Goal: Transaction & Acquisition: Purchase product/service

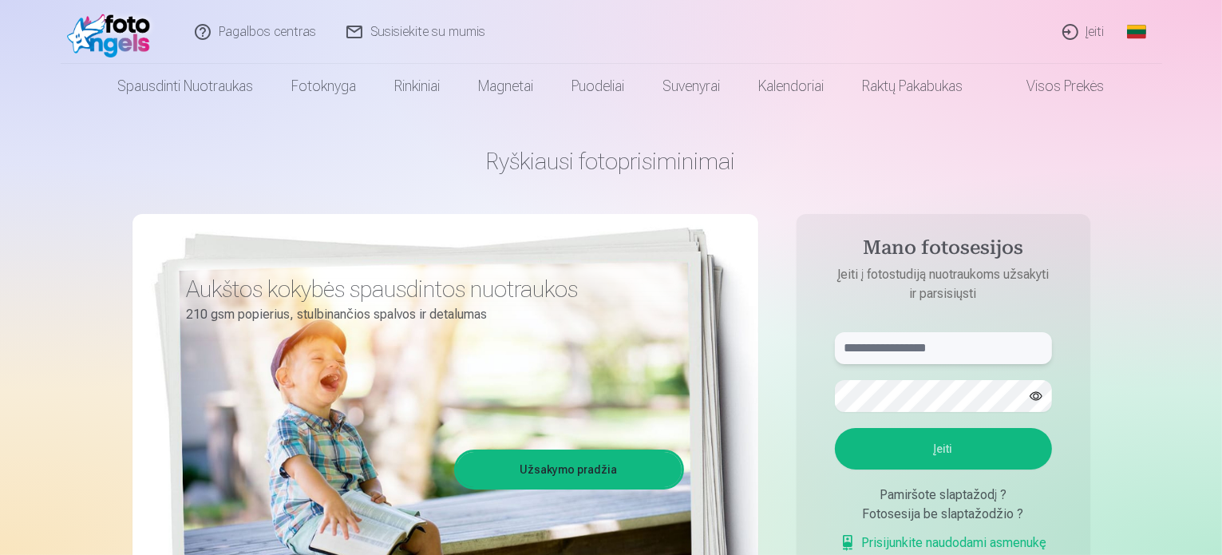
click at [926, 350] on input "text" at bounding box center [943, 348] width 217 height 32
click at [835, 428] on button "Įeiti" at bounding box center [943, 449] width 217 height 42
click at [1038, 390] on button "button" at bounding box center [1036, 396] width 30 height 30
click at [897, 342] on input "******" at bounding box center [943, 348] width 217 height 32
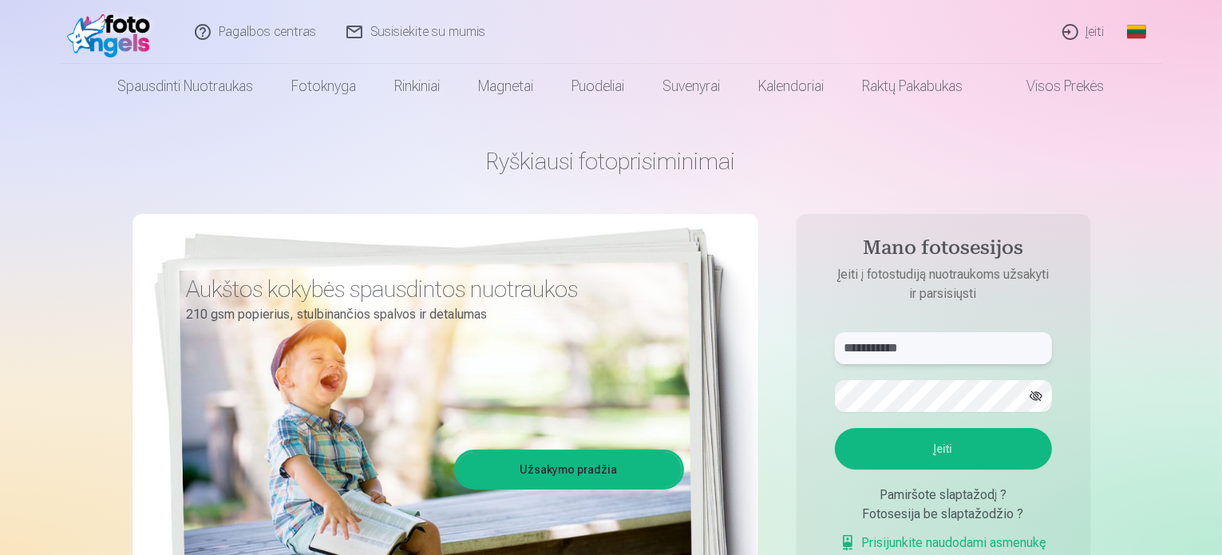
type input "**********"
click at [835, 428] on button "Įeiti" at bounding box center [943, 449] width 217 height 42
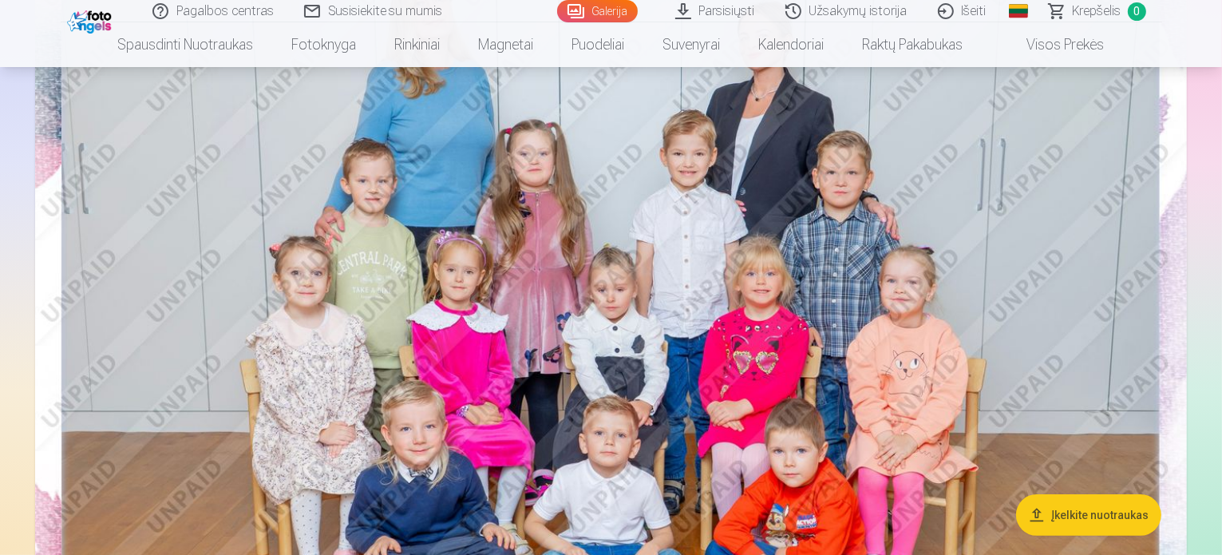
scroll to position [251, 0]
click at [1103, 528] on button "Įkelkite nuotraukas" at bounding box center [1088, 515] width 145 height 42
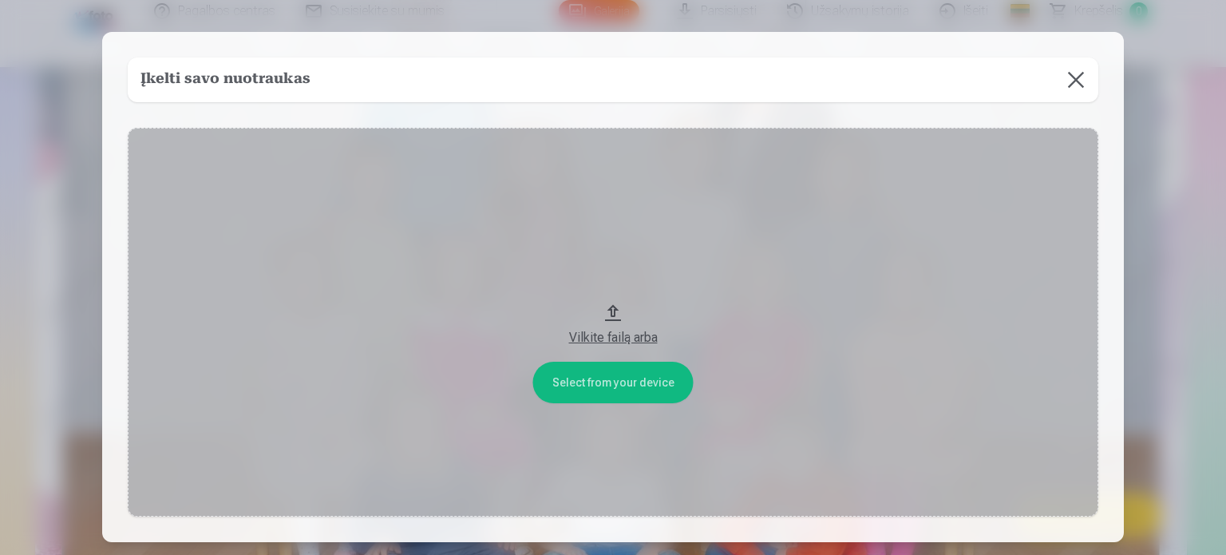
click at [1076, 81] on button at bounding box center [1076, 79] width 45 height 45
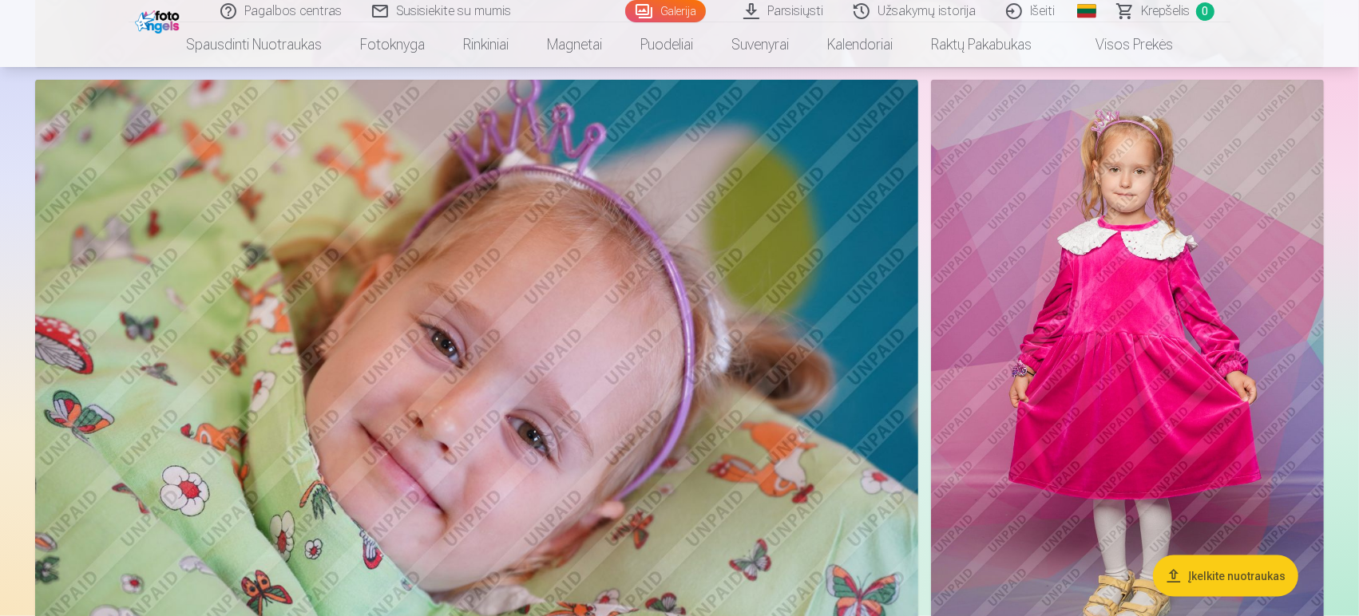
scroll to position [1840, 0]
click at [1194, 224] on img at bounding box center [1127, 374] width 393 height 589
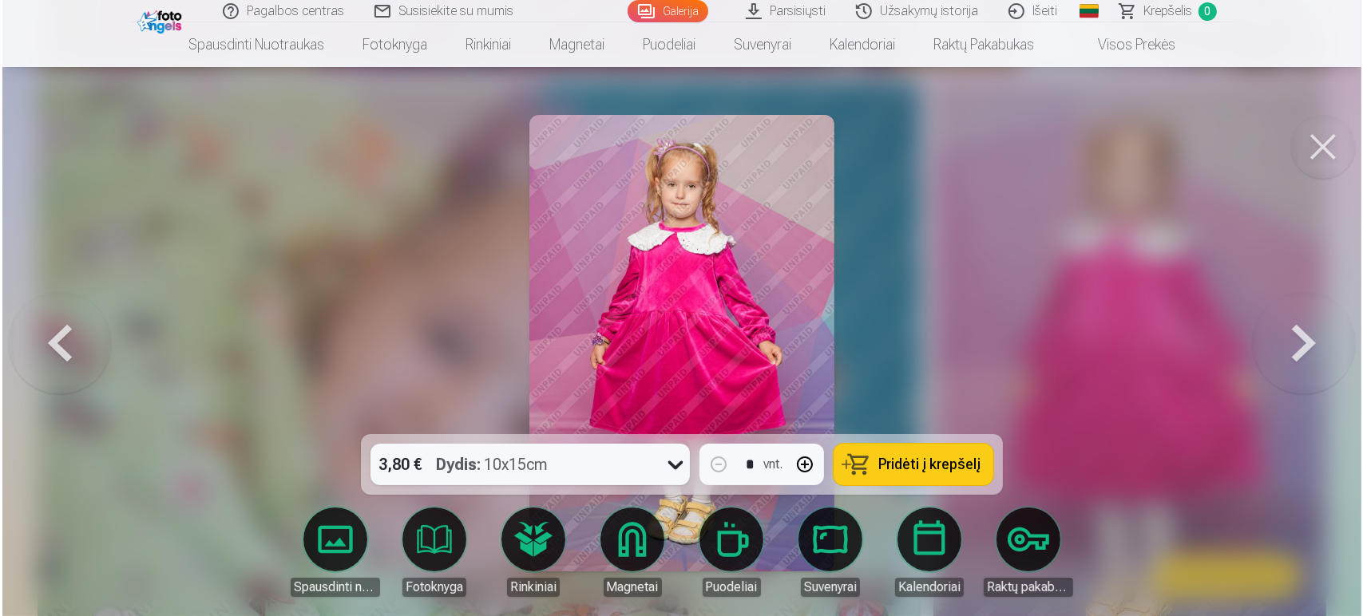
scroll to position [1842, 0]
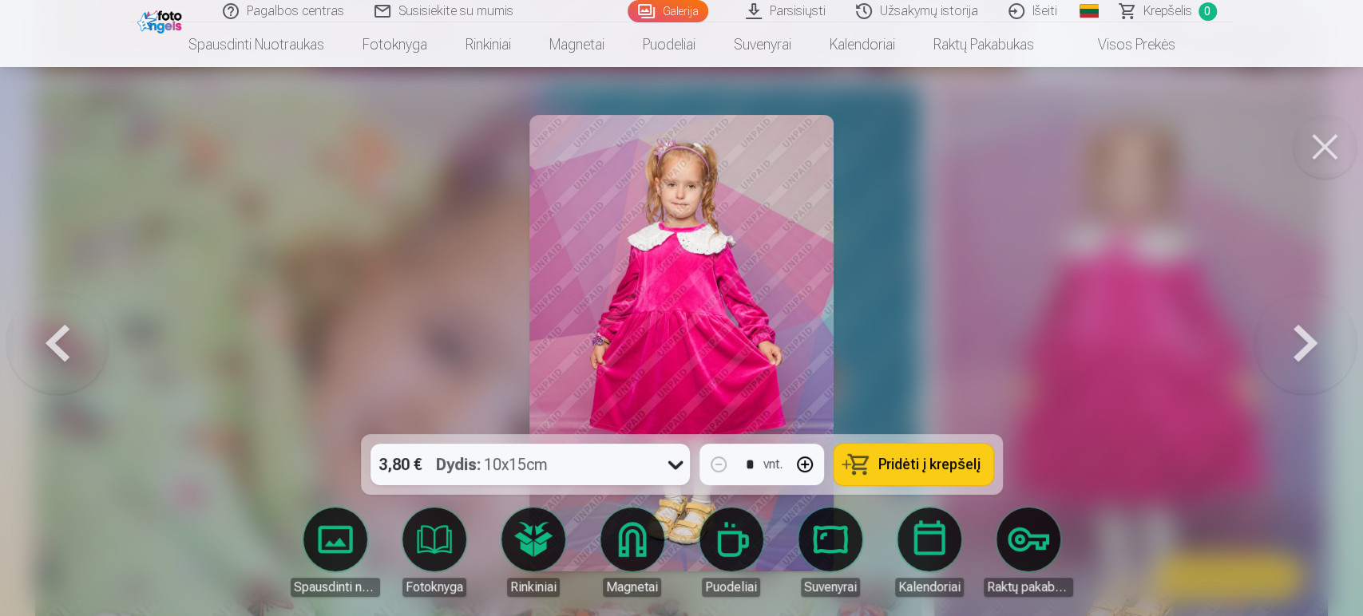
click at [1078, 195] on div at bounding box center [681, 308] width 1363 height 616
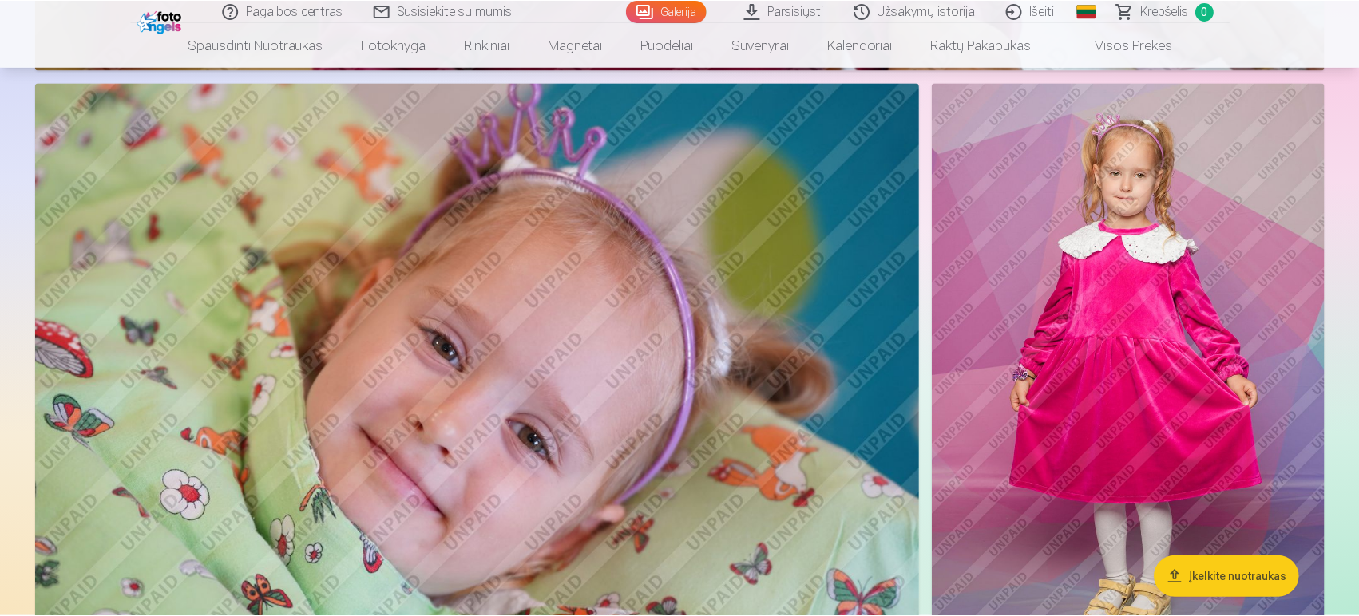
scroll to position [1840, 0]
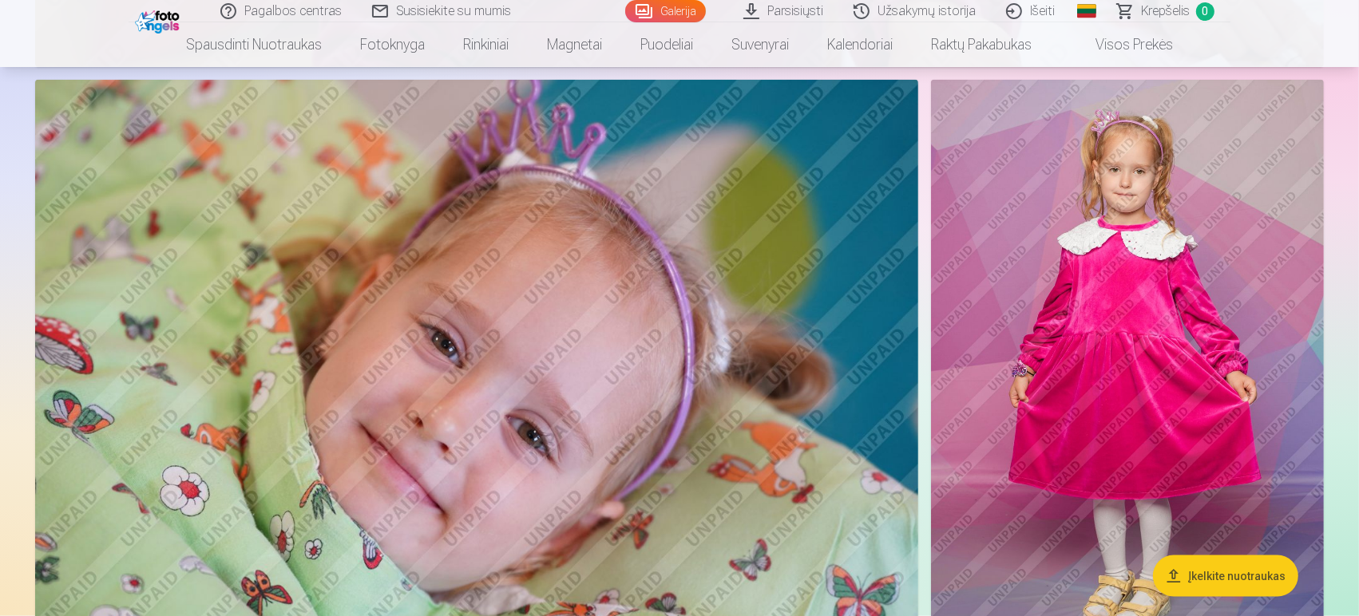
click at [1208, 554] on button "Įkelkite nuotraukas" at bounding box center [1225, 577] width 145 height 42
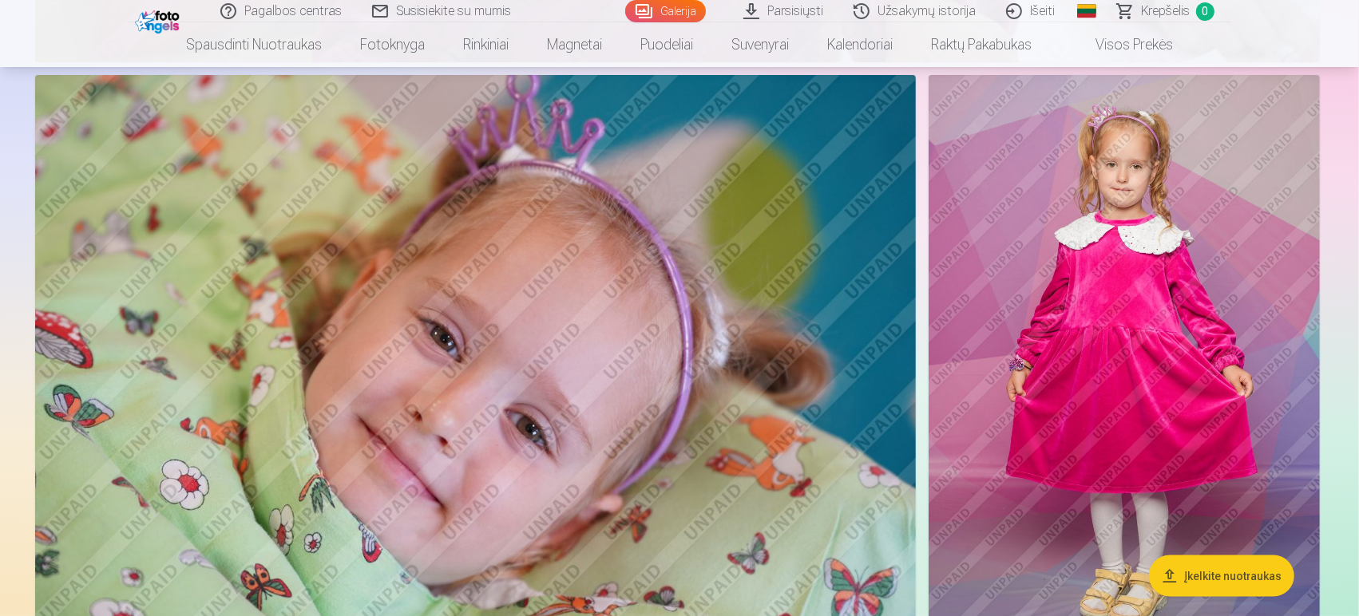
scroll to position [1842, 0]
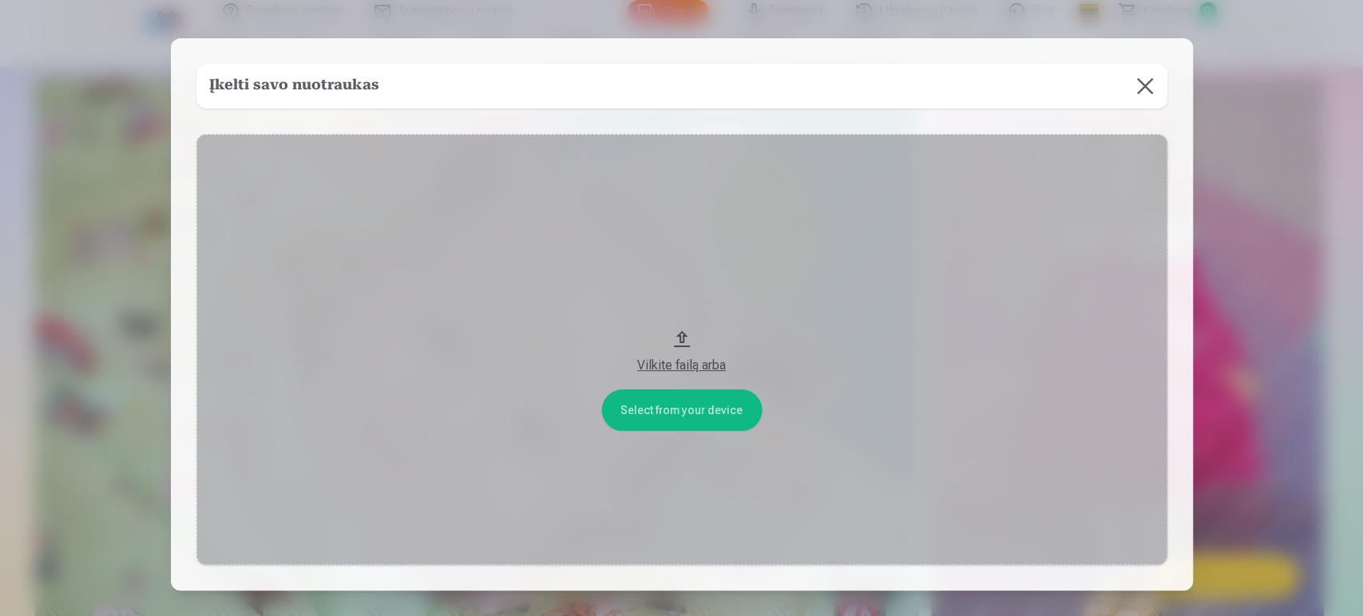
click at [1135, 81] on button at bounding box center [1145, 86] width 45 height 45
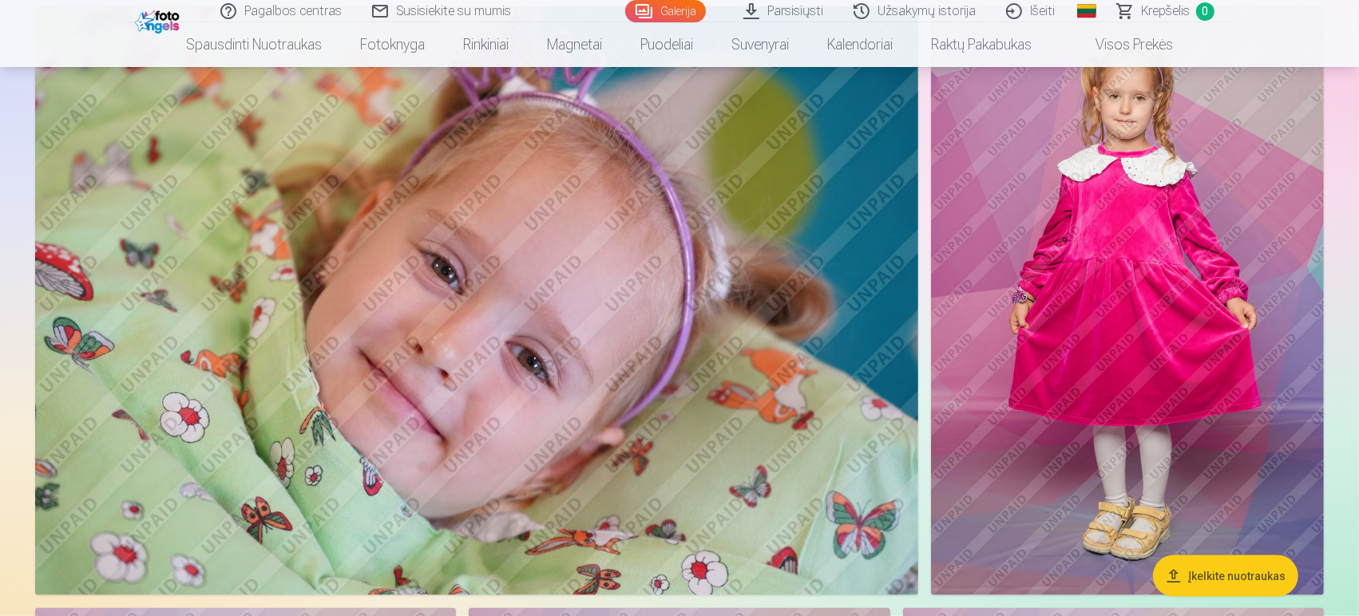
scroll to position [1910, 0]
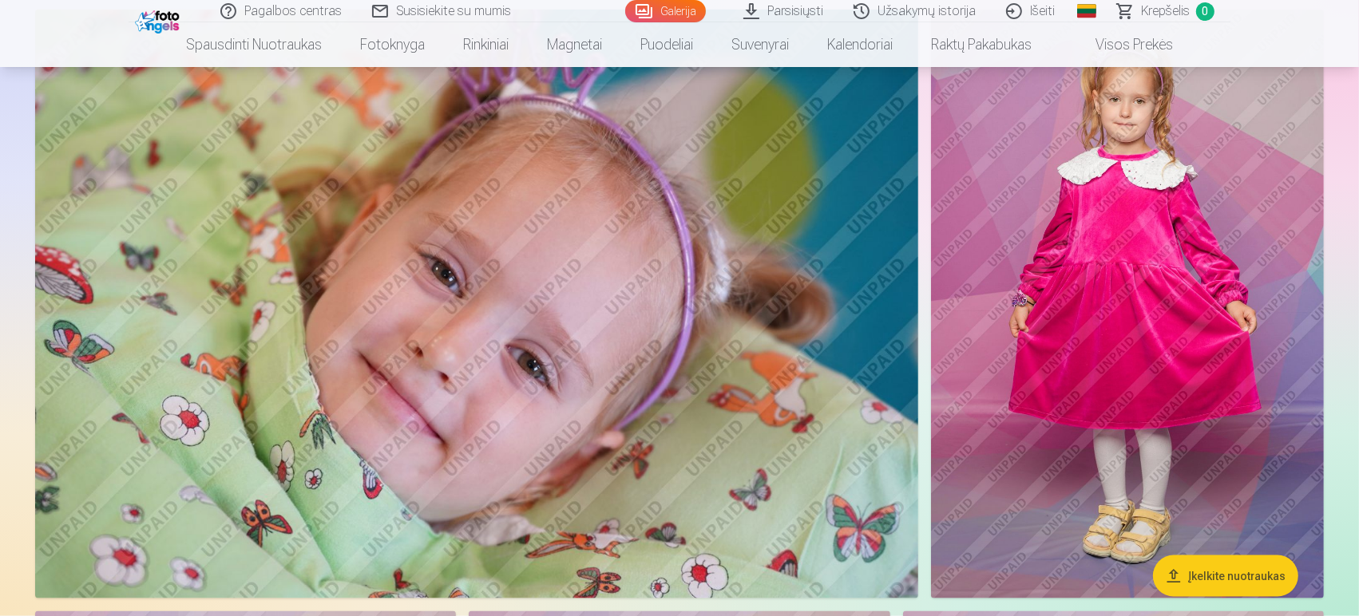
click at [981, 219] on img at bounding box center [1127, 304] width 393 height 589
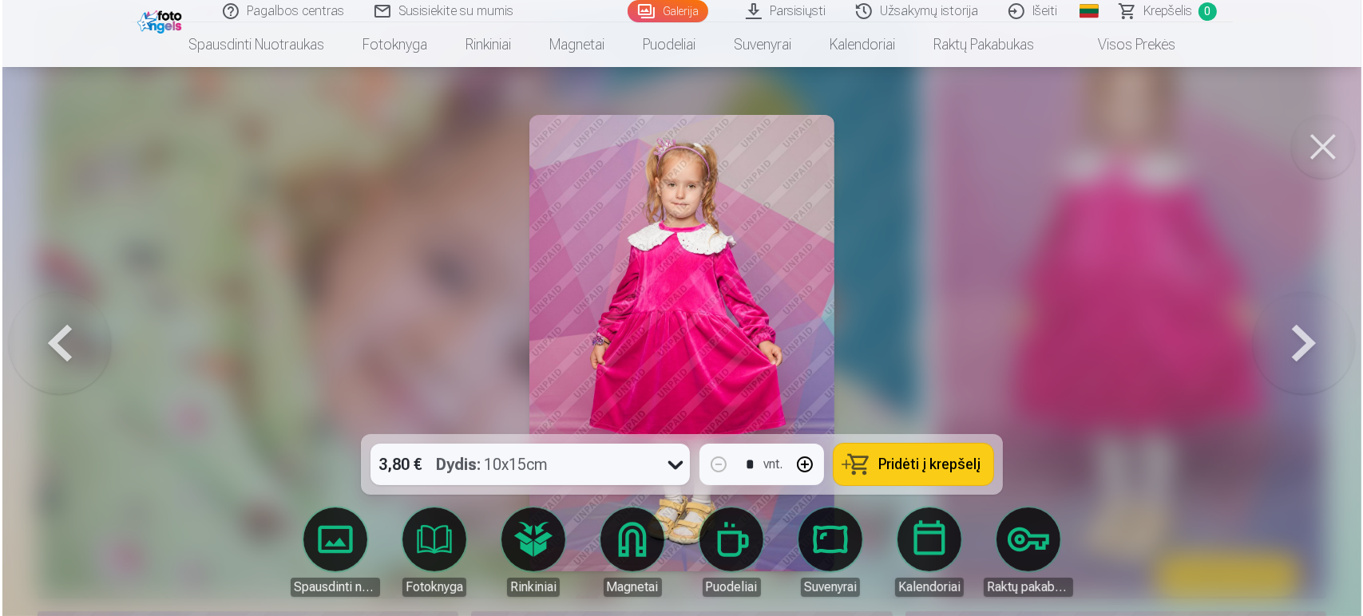
scroll to position [1915, 0]
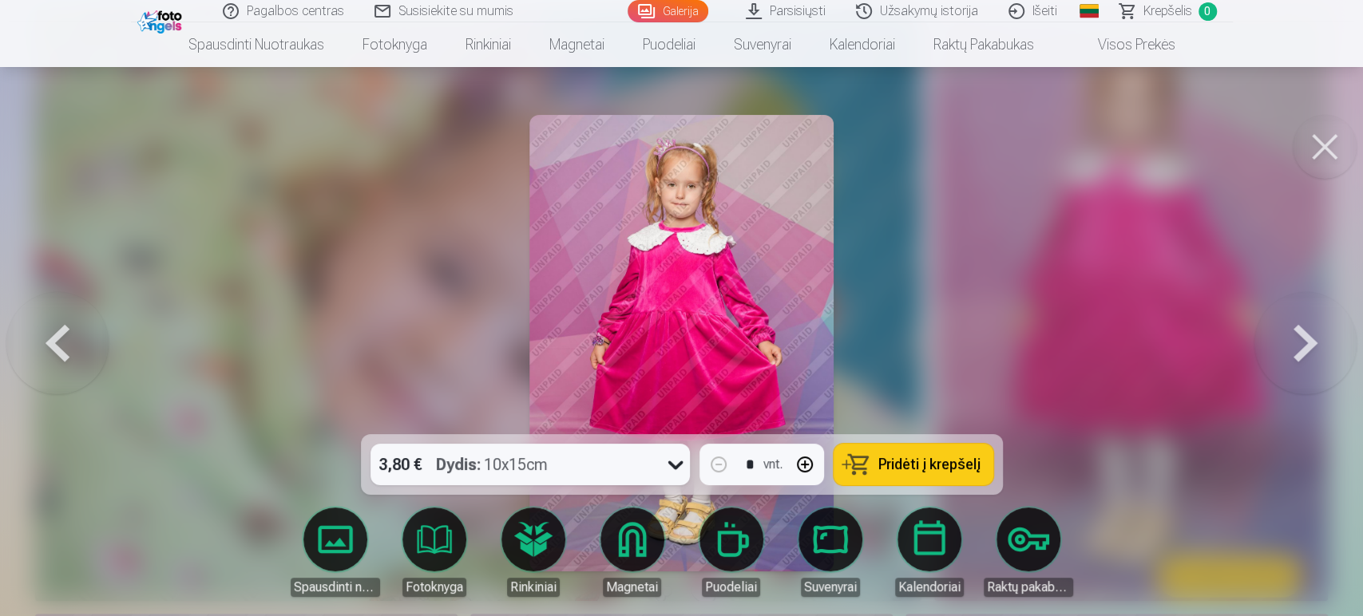
click at [1222, 154] on button at bounding box center [1325, 147] width 64 height 64
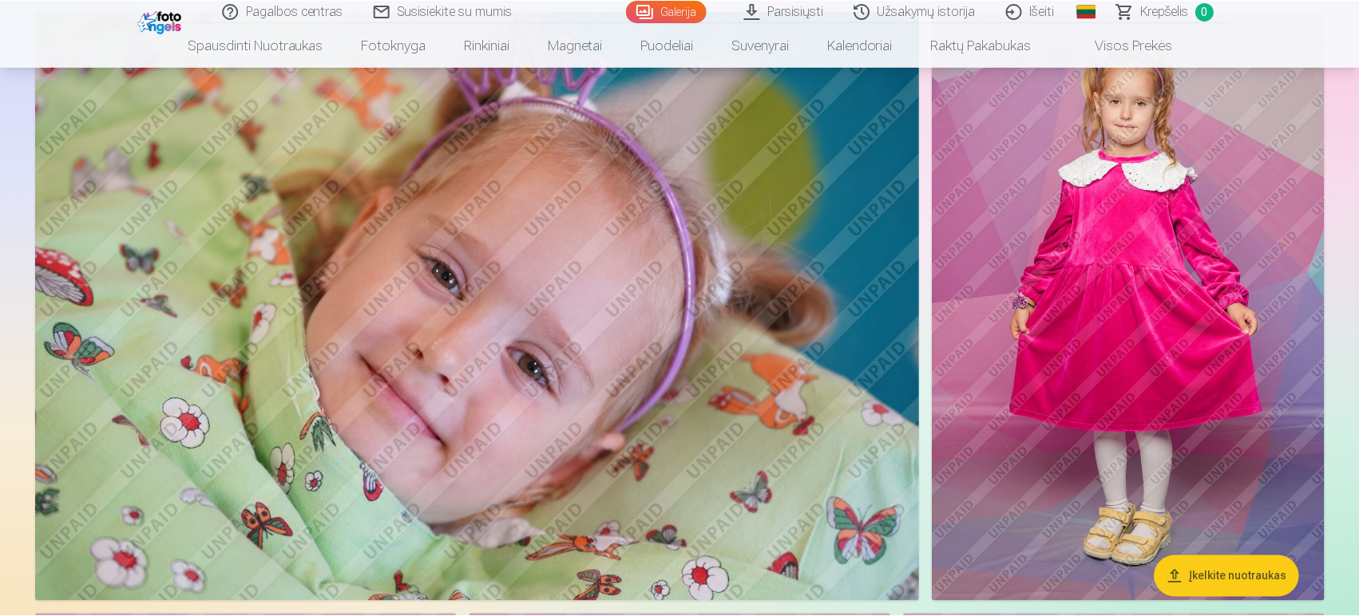
scroll to position [1910, 0]
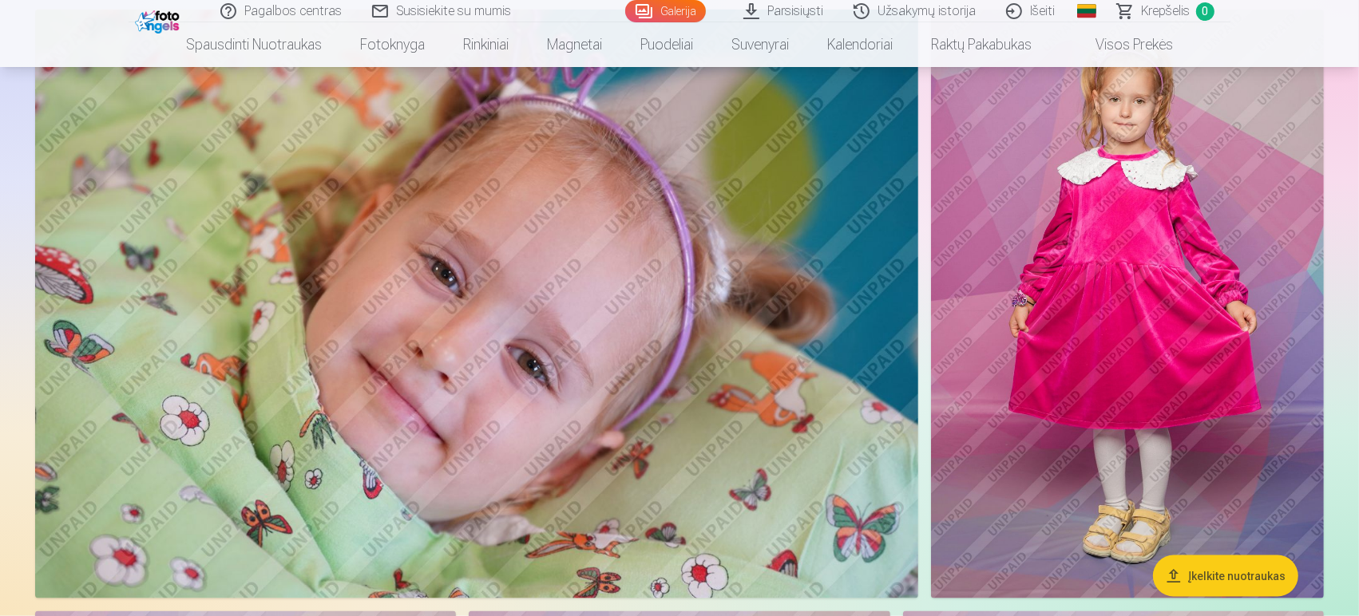
click at [1222, 182] on img at bounding box center [1127, 304] width 393 height 589
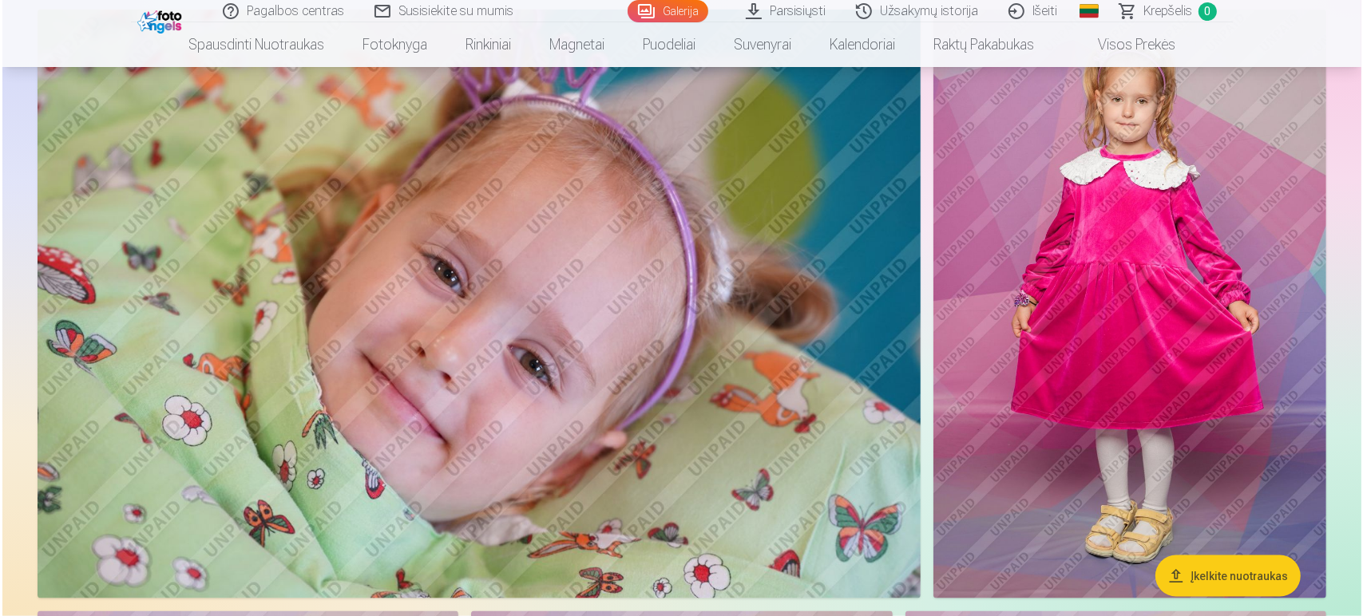
scroll to position [1915, 0]
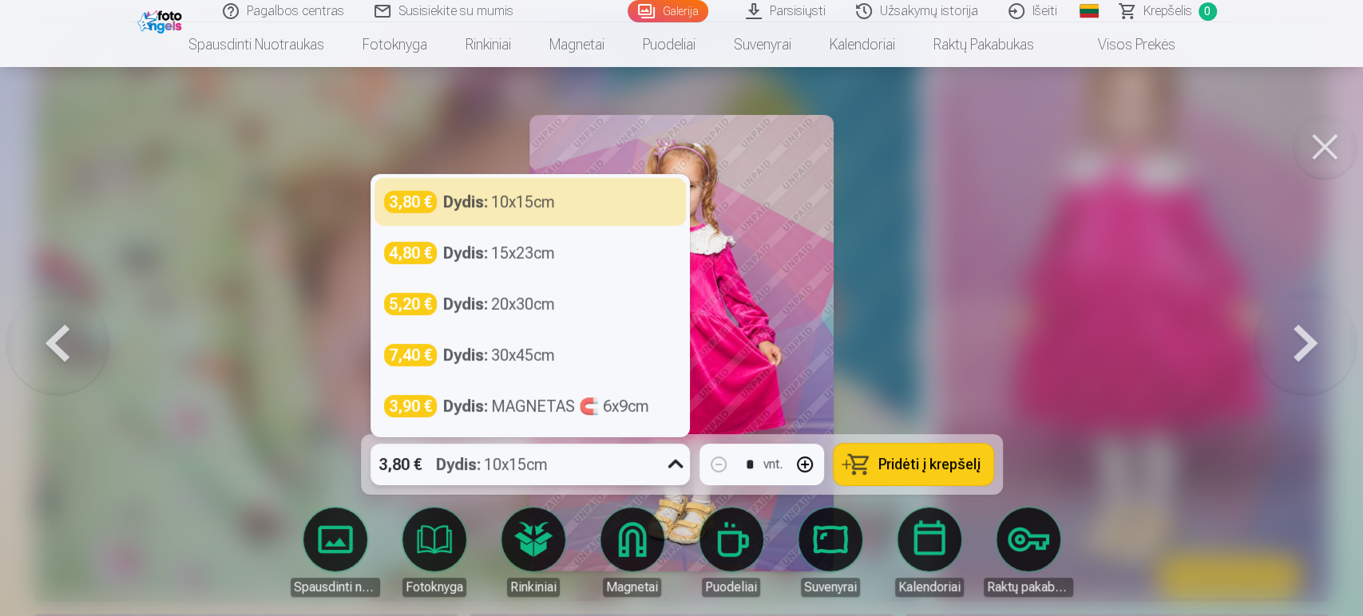
click at [545, 470] on div "Dydis : 10x15cm" at bounding box center [492, 465] width 112 height 42
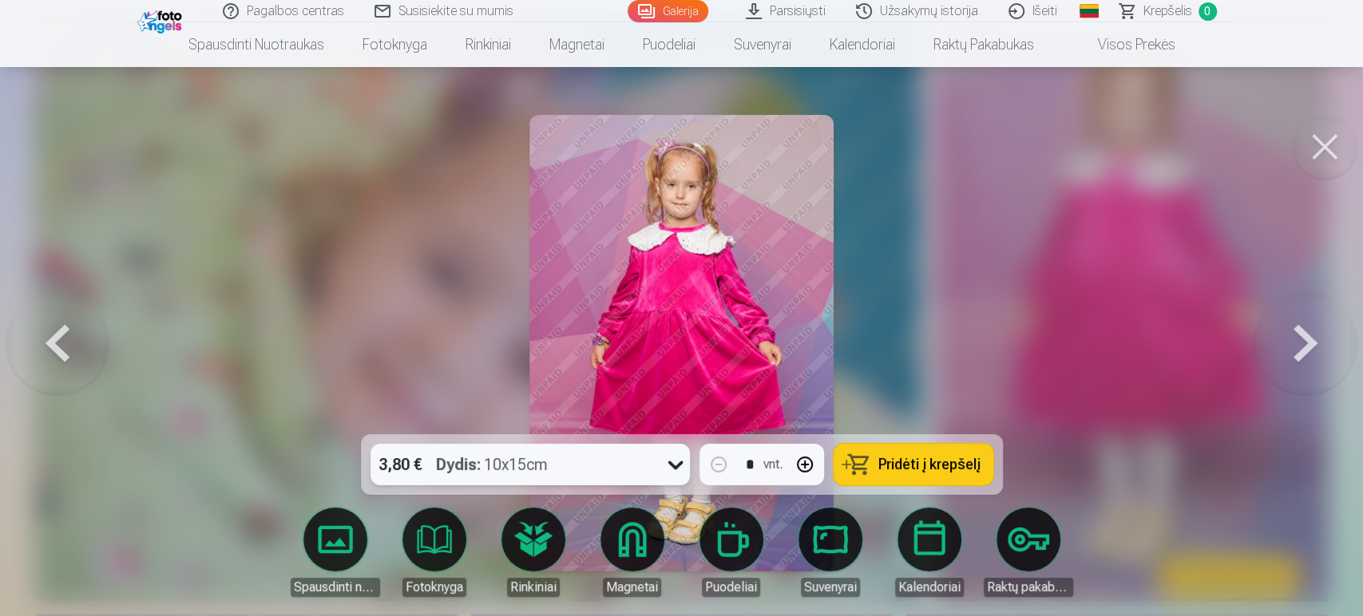
click at [545, 470] on div "Dydis : 10x15cm" at bounding box center [492, 465] width 112 height 42
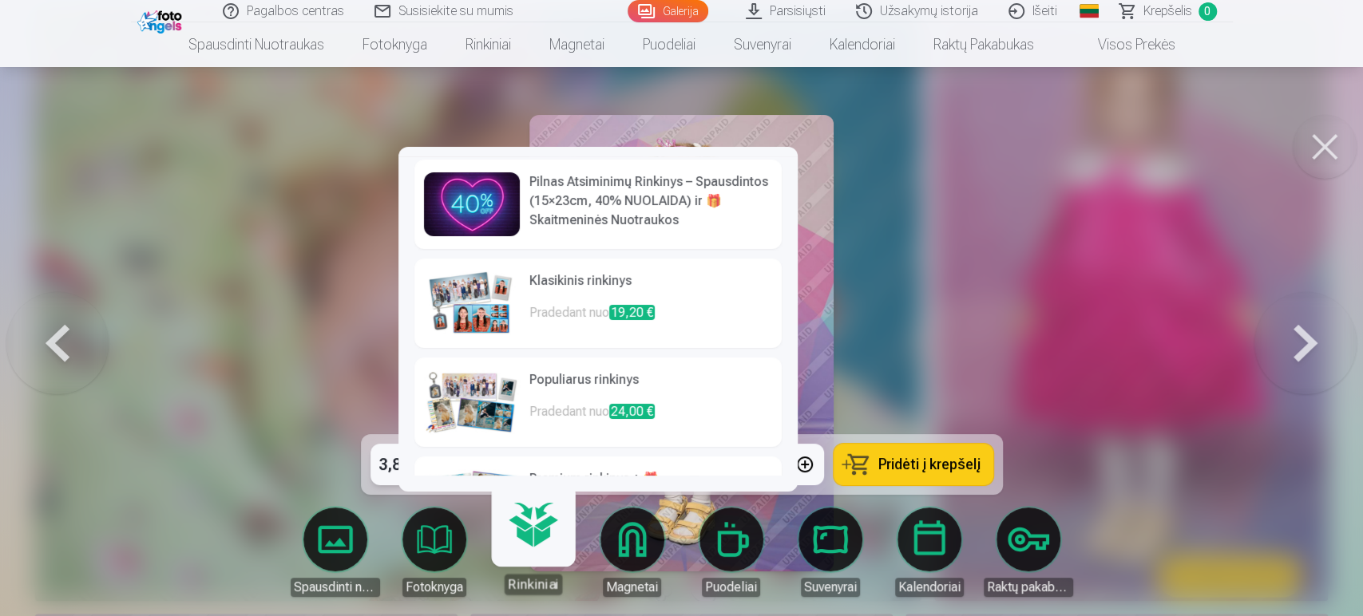
click at [696, 199] on h6 "Pilnas Atsiminimų Rinkinys – Spausdintos (15×23cm, 40% NUOLAIDA) ir 🎁 Skaitmeni…" at bounding box center [650, 200] width 243 height 57
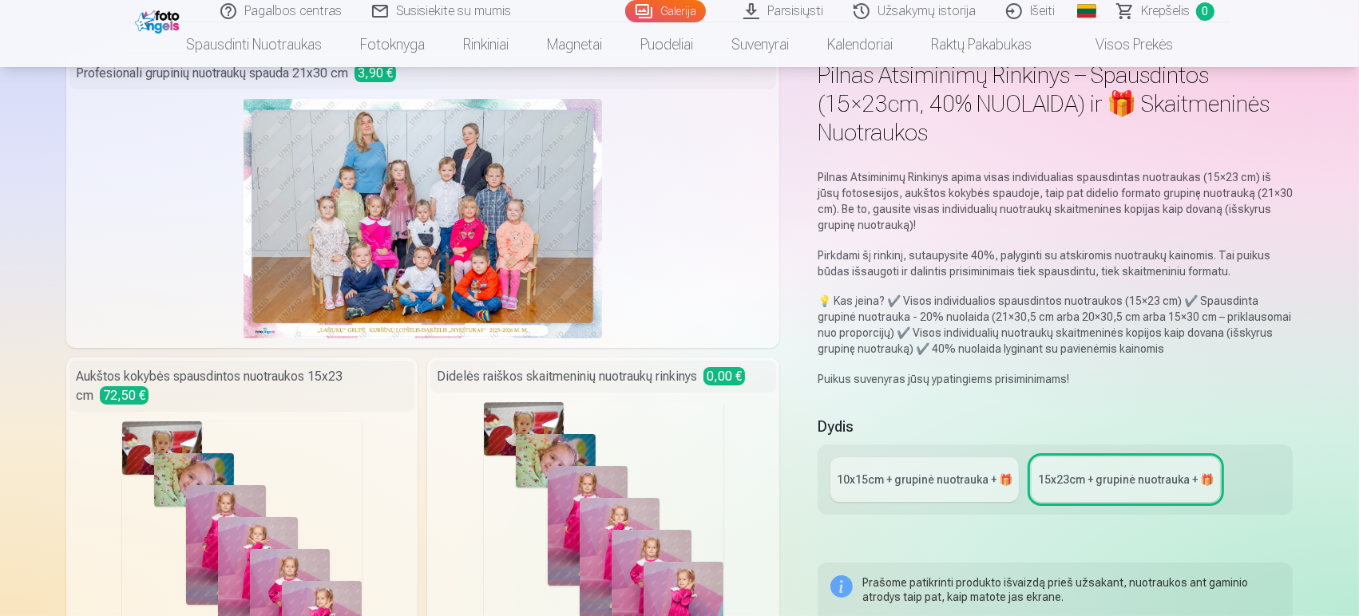
scroll to position [85, 0]
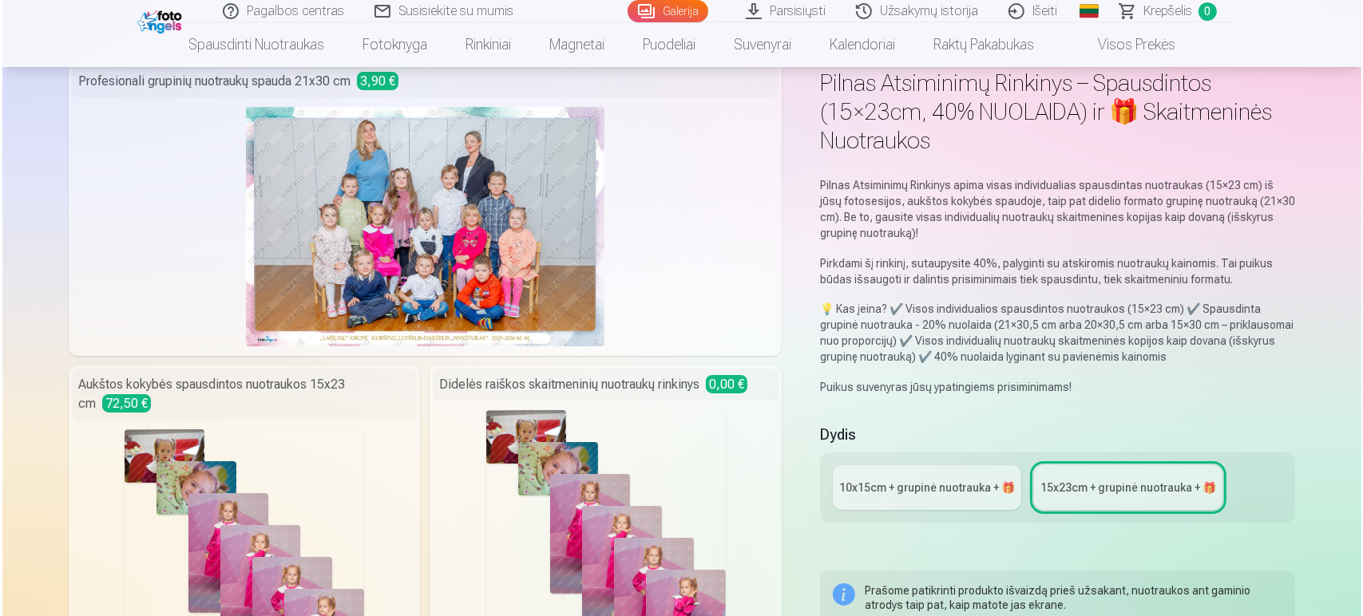
scroll to position [1915, 0]
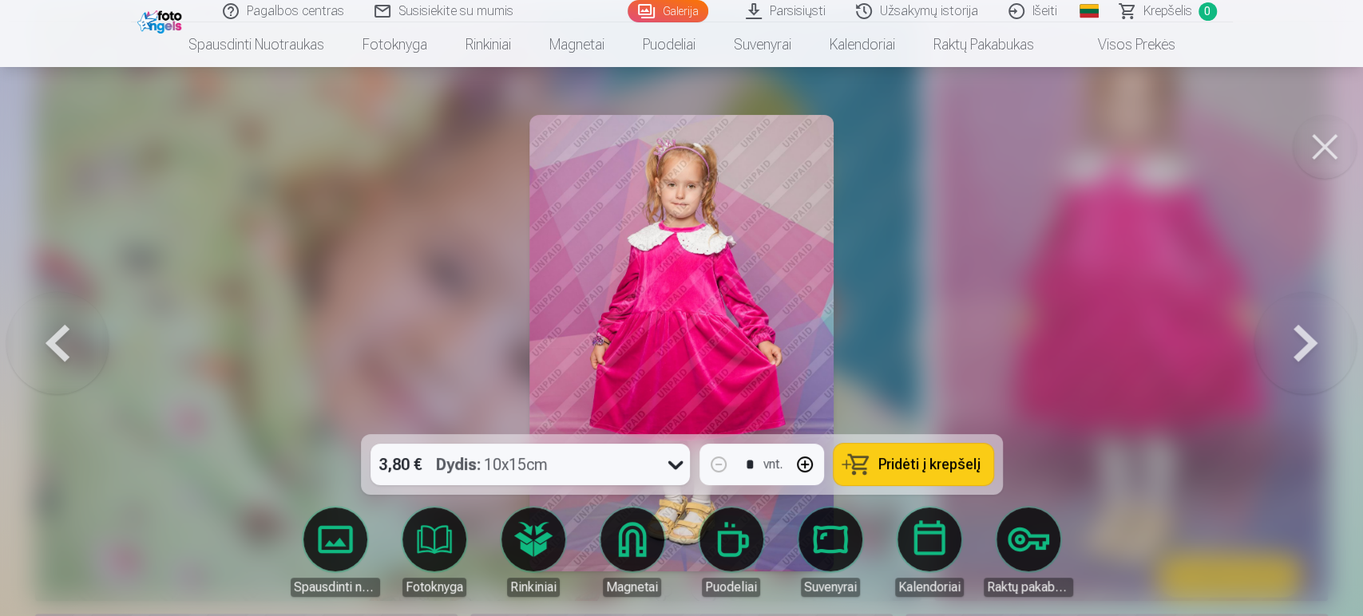
click at [1222, 158] on button at bounding box center [1325, 147] width 64 height 64
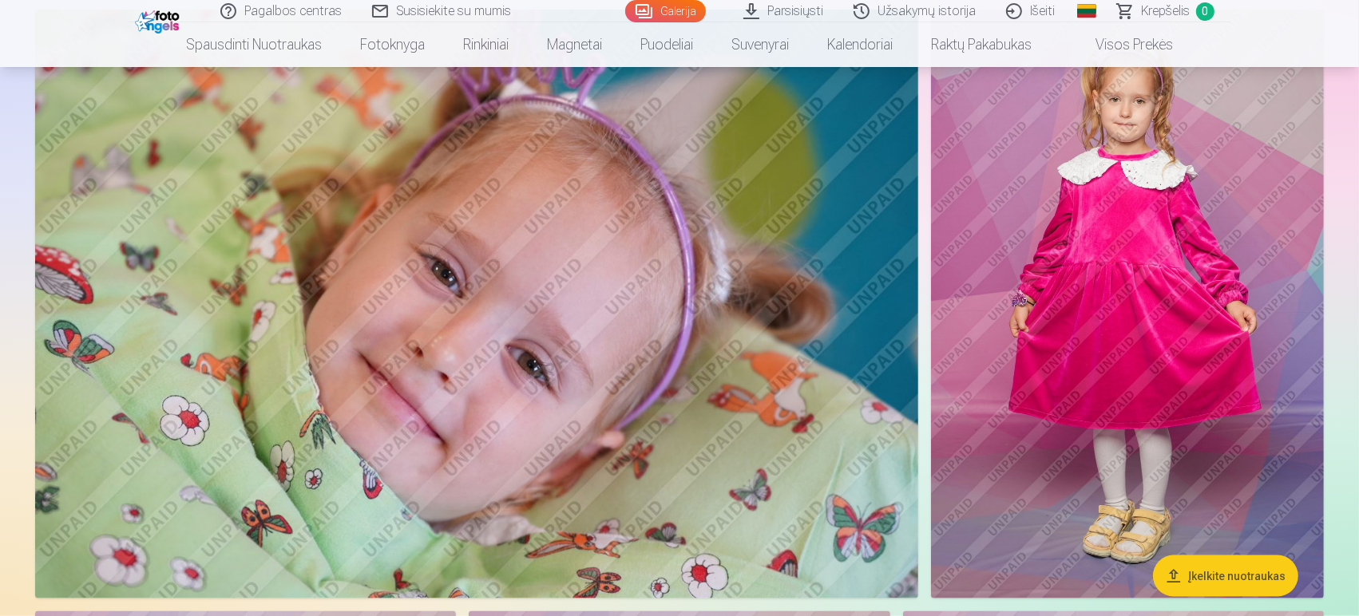
click at [771, 284] on img at bounding box center [476, 304] width 883 height 588
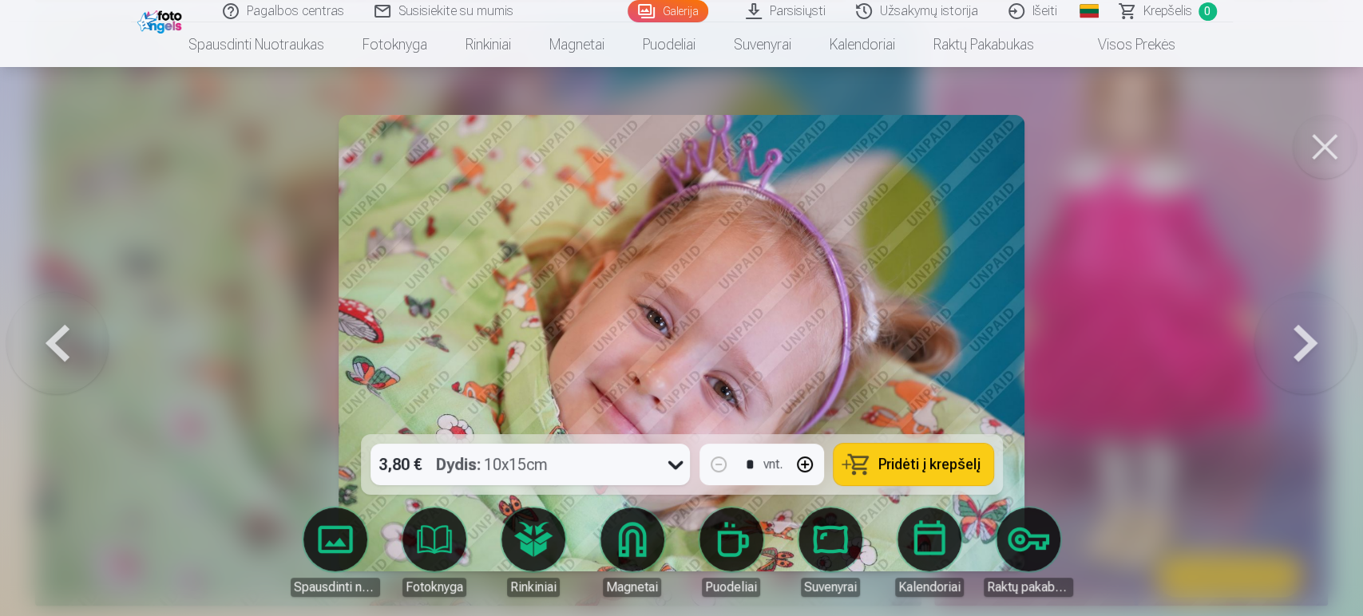
click at [896, 464] on span "Pridėti į krepšelį" at bounding box center [929, 465] width 102 height 14
click at [1175, 157] on div at bounding box center [681, 308] width 1363 height 616
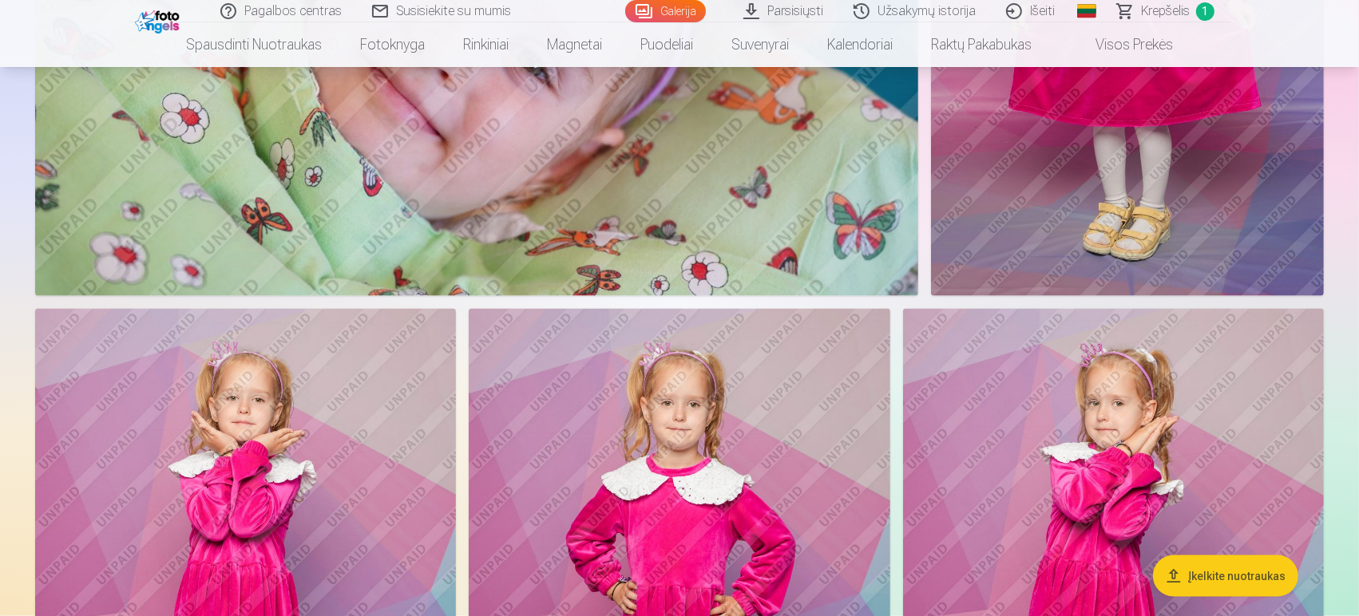
scroll to position [2378, 0]
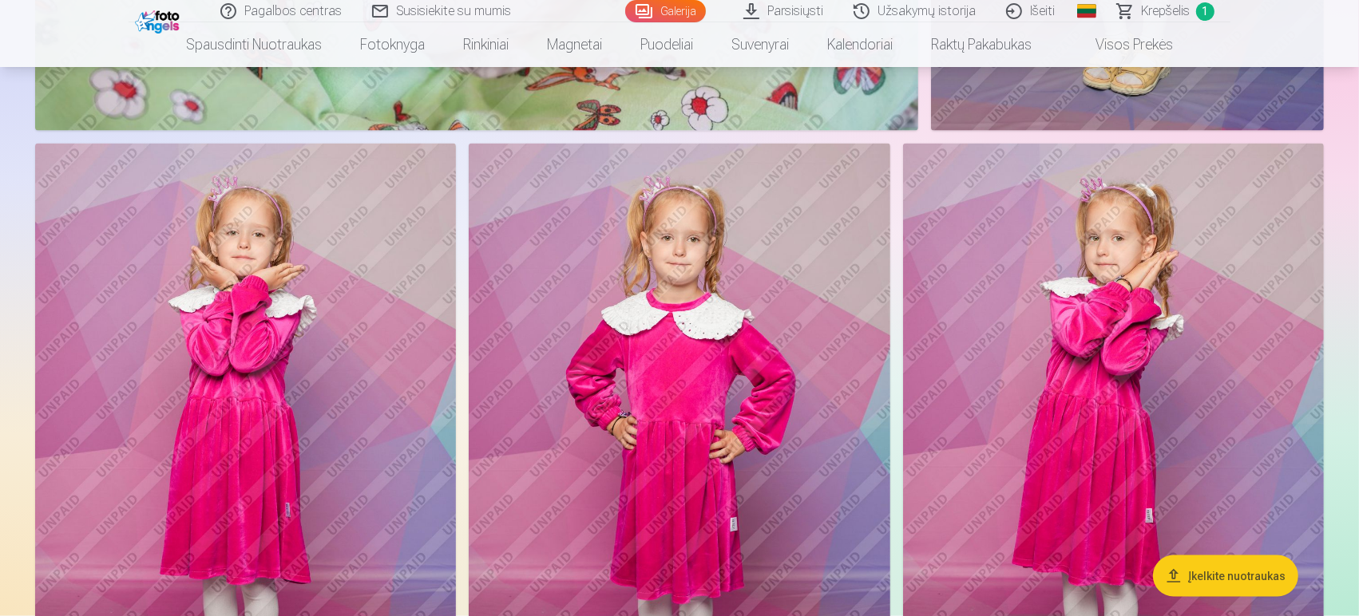
click at [1148, 266] on img at bounding box center [1113, 460] width 421 height 632
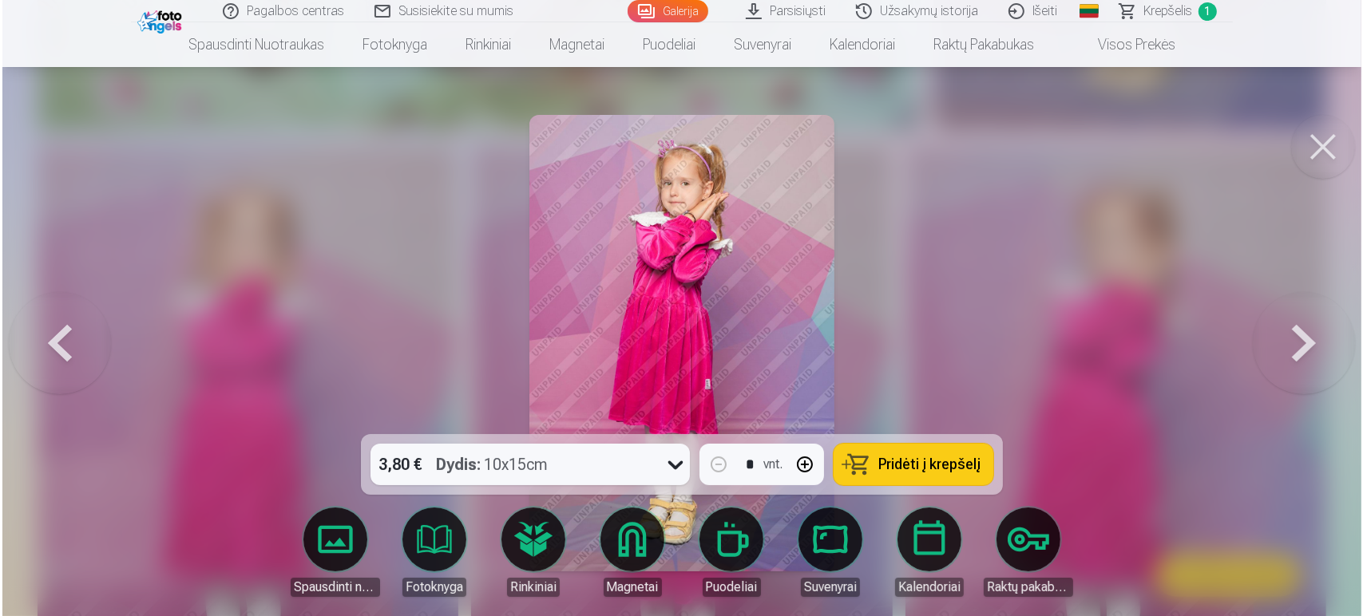
scroll to position [2383, 0]
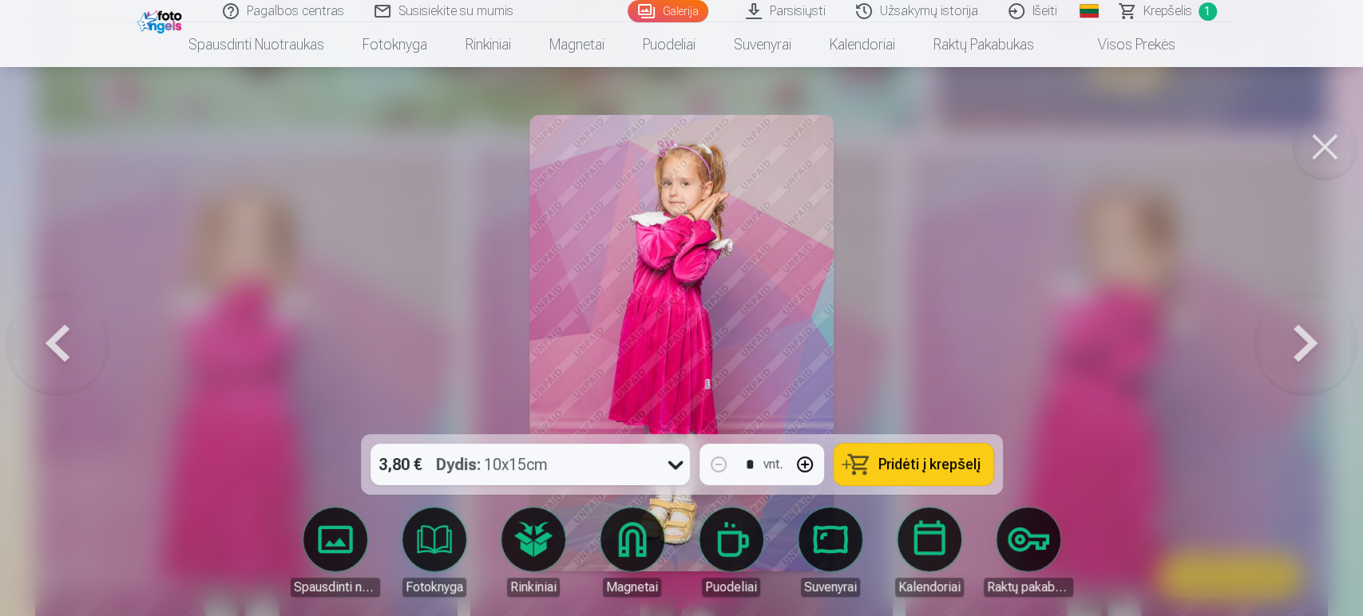
click at [933, 466] on span "Pridėti į krepšelį" at bounding box center [929, 465] width 102 height 14
click at [1222, 351] on button at bounding box center [1305, 343] width 102 height 150
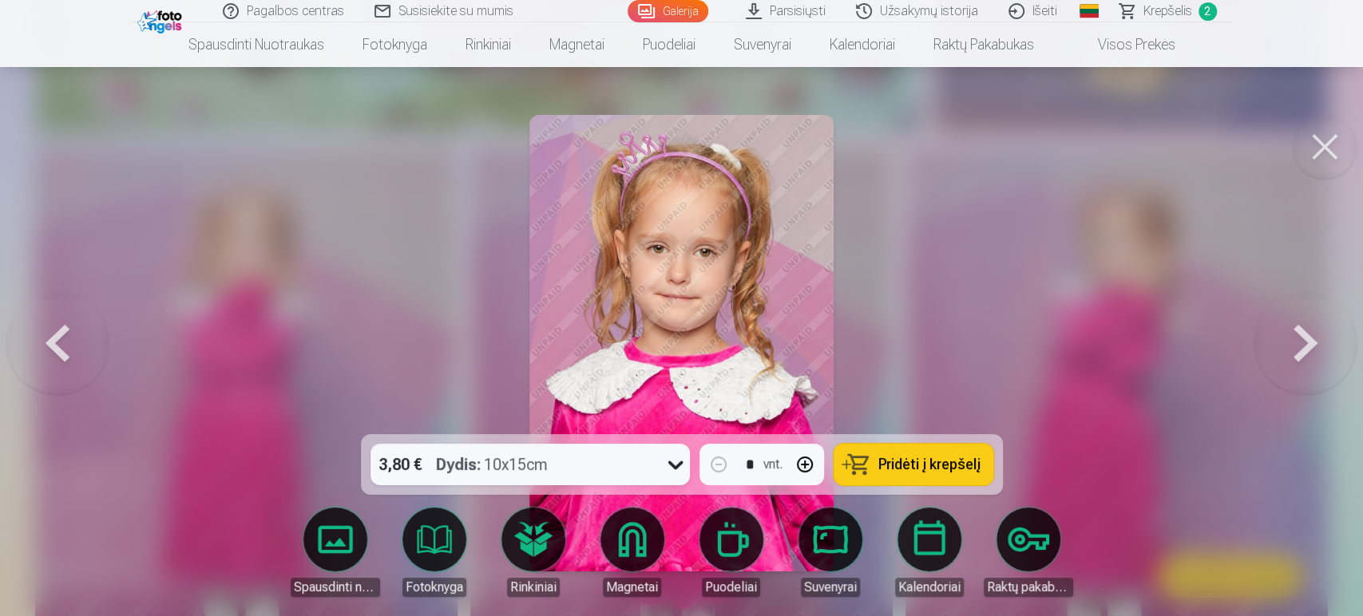
click at [1222, 351] on button at bounding box center [1305, 343] width 102 height 150
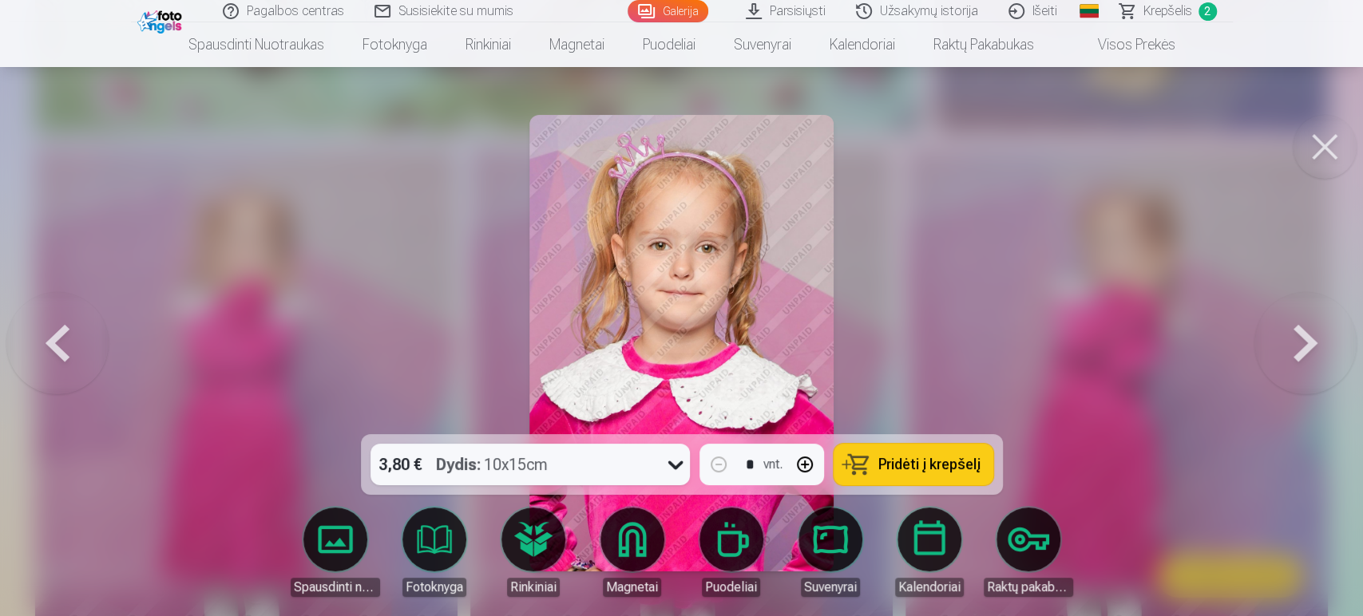
click at [1222, 351] on button at bounding box center [1305, 343] width 102 height 150
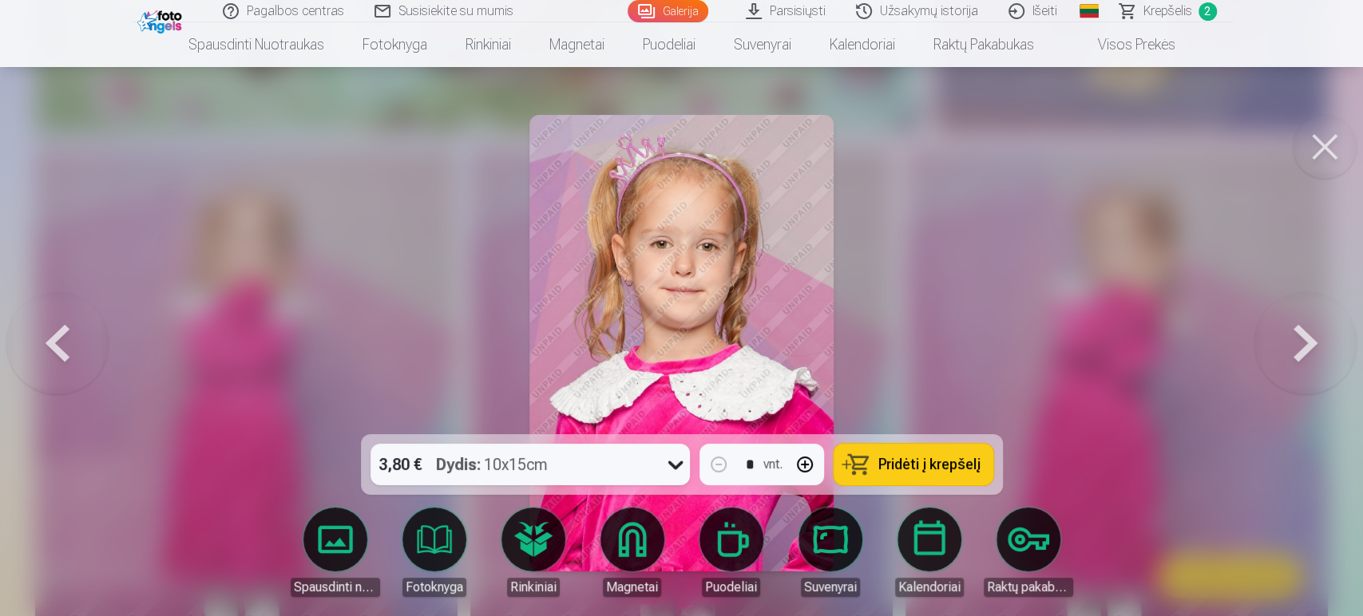
click at [1222, 351] on button at bounding box center [1305, 343] width 102 height 150
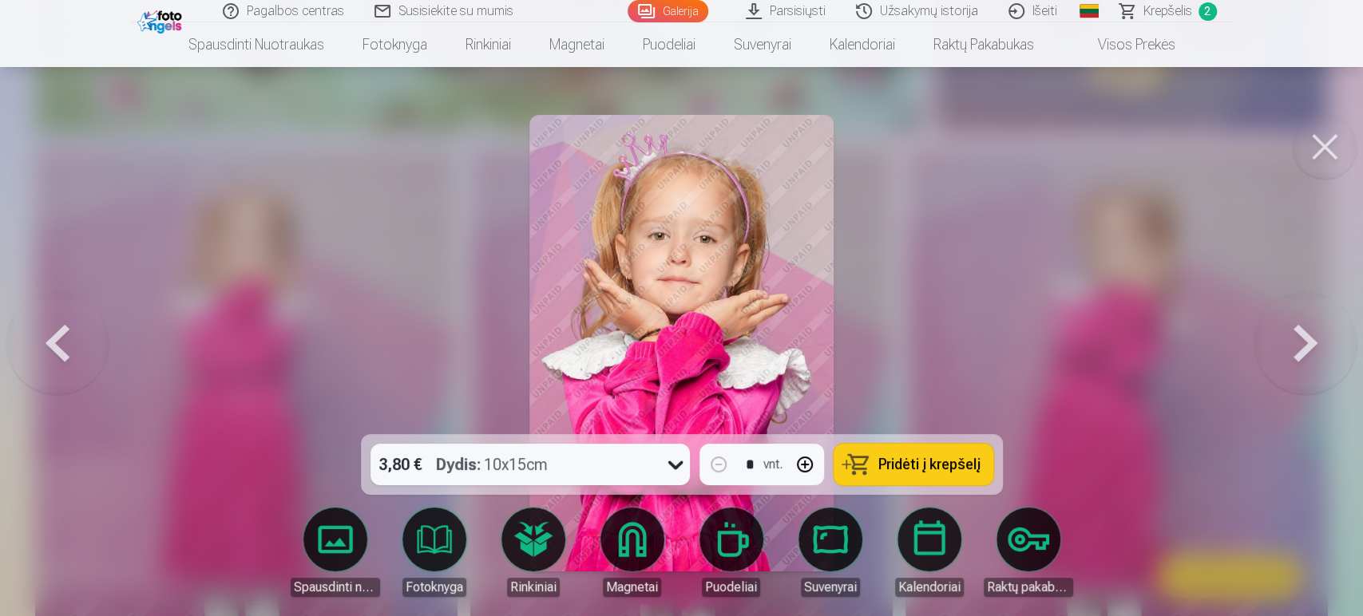
click at [1222, 351] on button at bounding box center [1305, 343] width 102 height 150
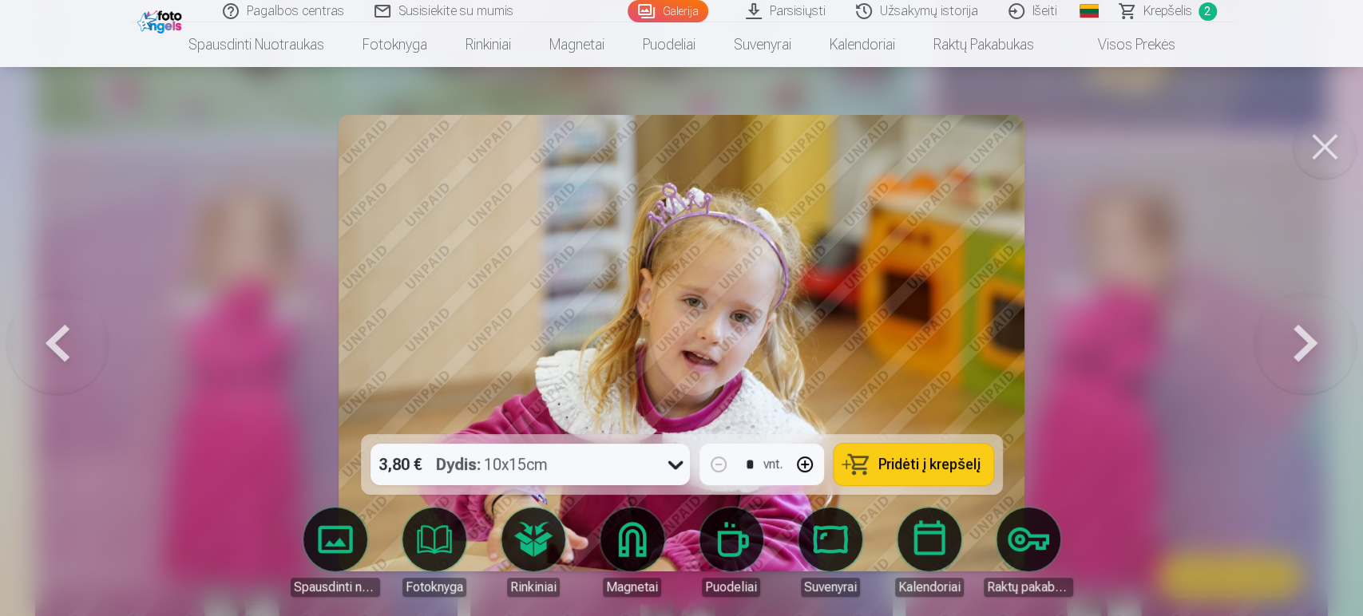
click at [1222, 351] on button at bounding box center [1305, 343] width 102 height 150
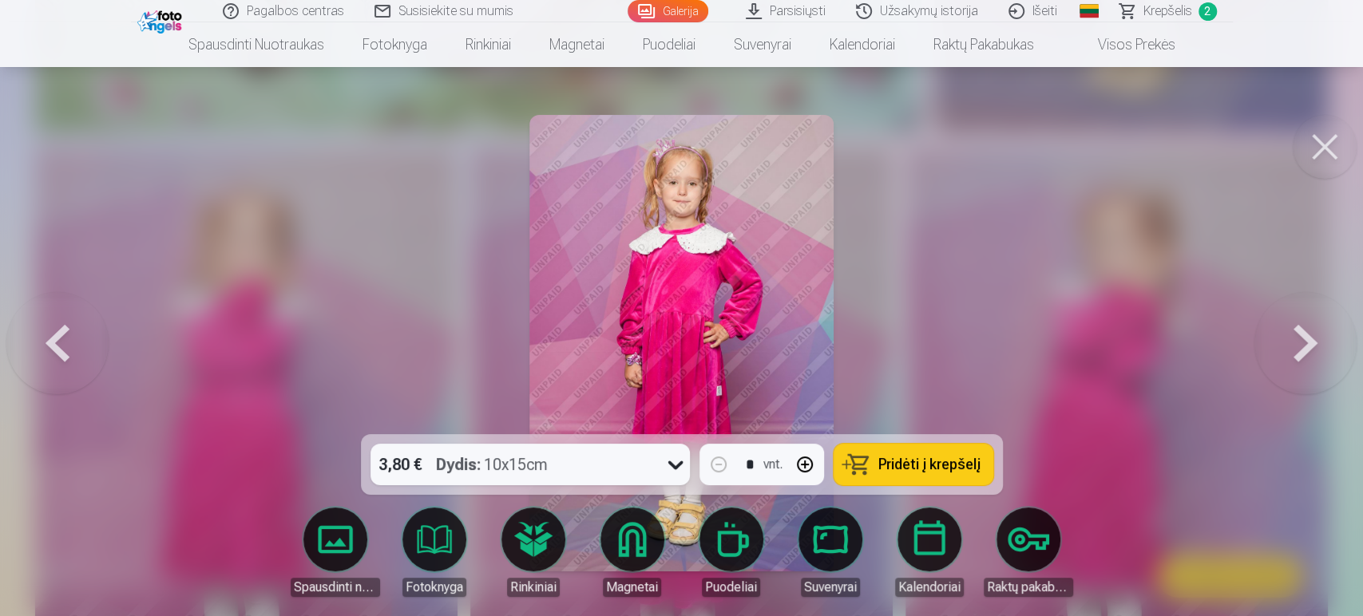
click at [1222, 351] on button at bounding box center [1305, 343] width 102 height 150
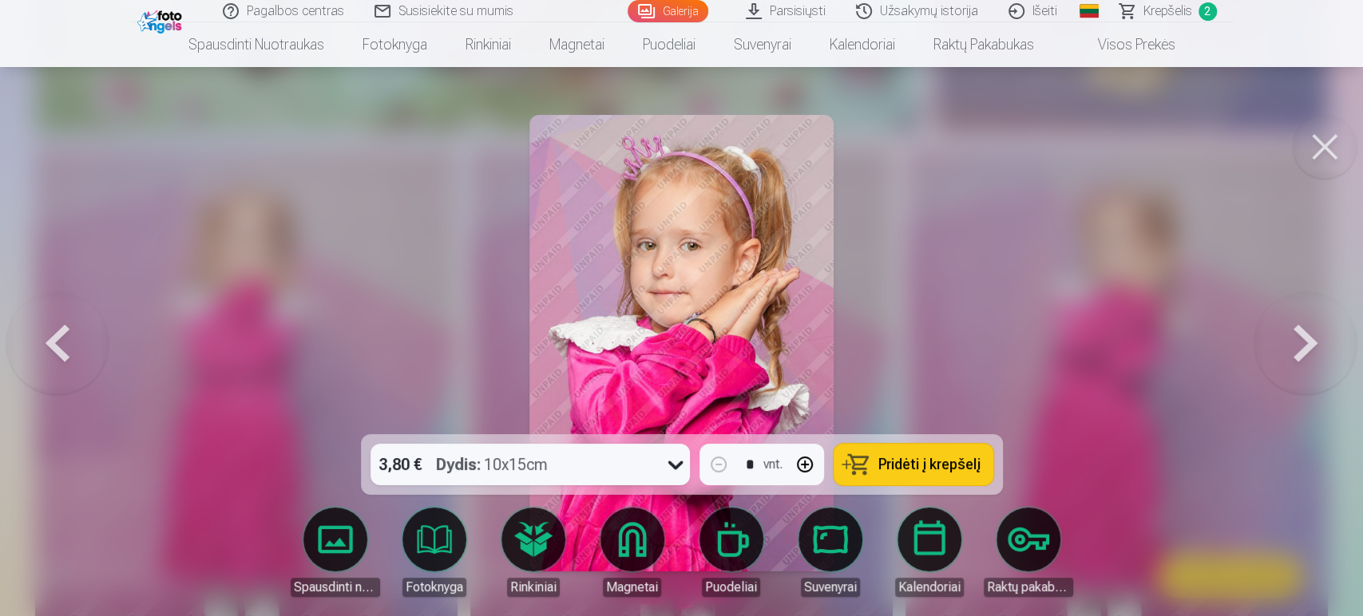
click at [1222, 351] on button at bounding box center [1305, 343] width 102 height 150
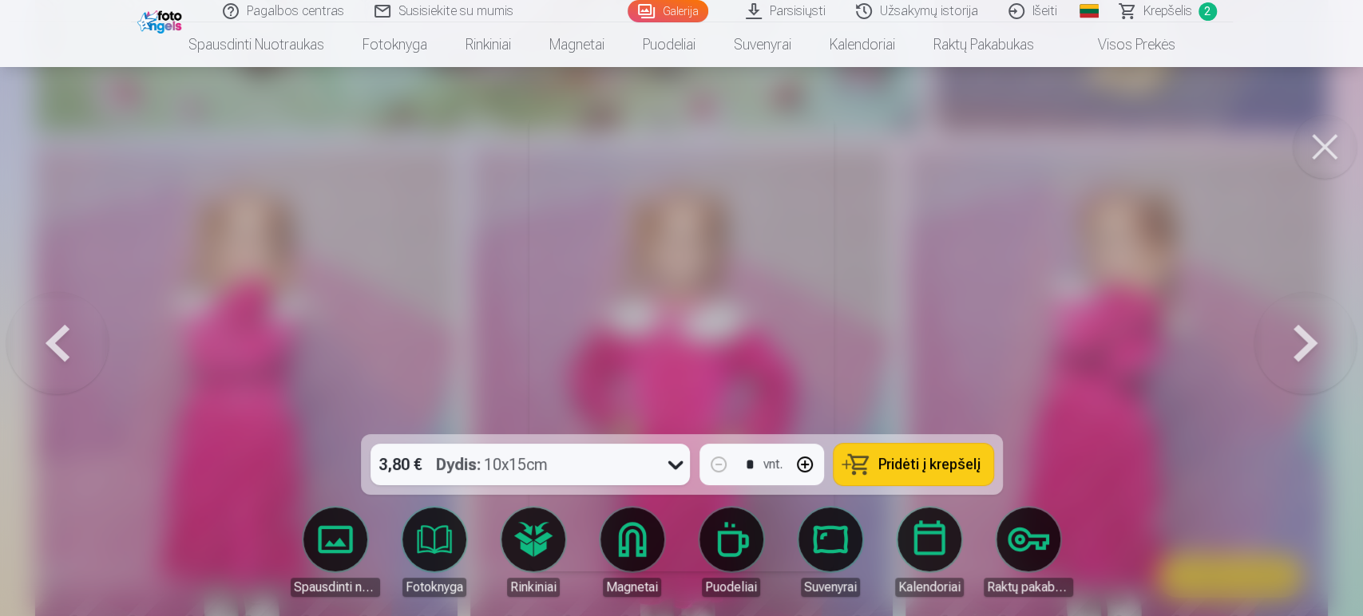
click at [1222, 351] on button at bounding box center [1305, 343] width 102 height 150
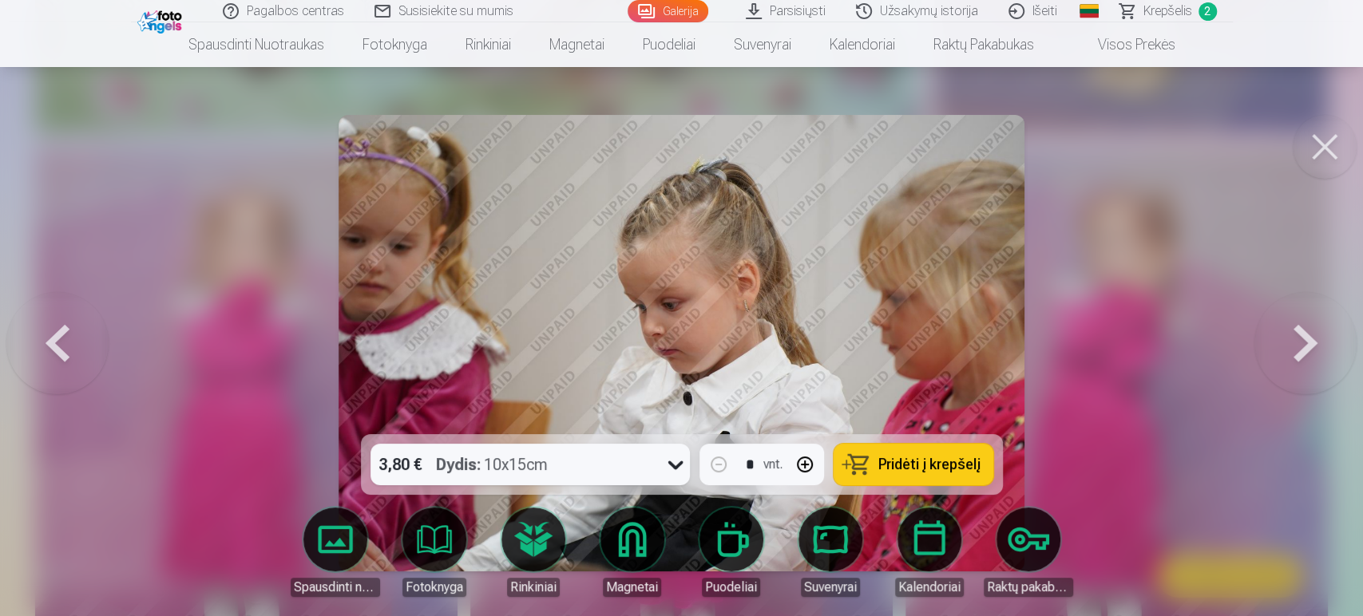
click at [1222, 351] on button at bounding box center [1305, 343] width 102 height 150
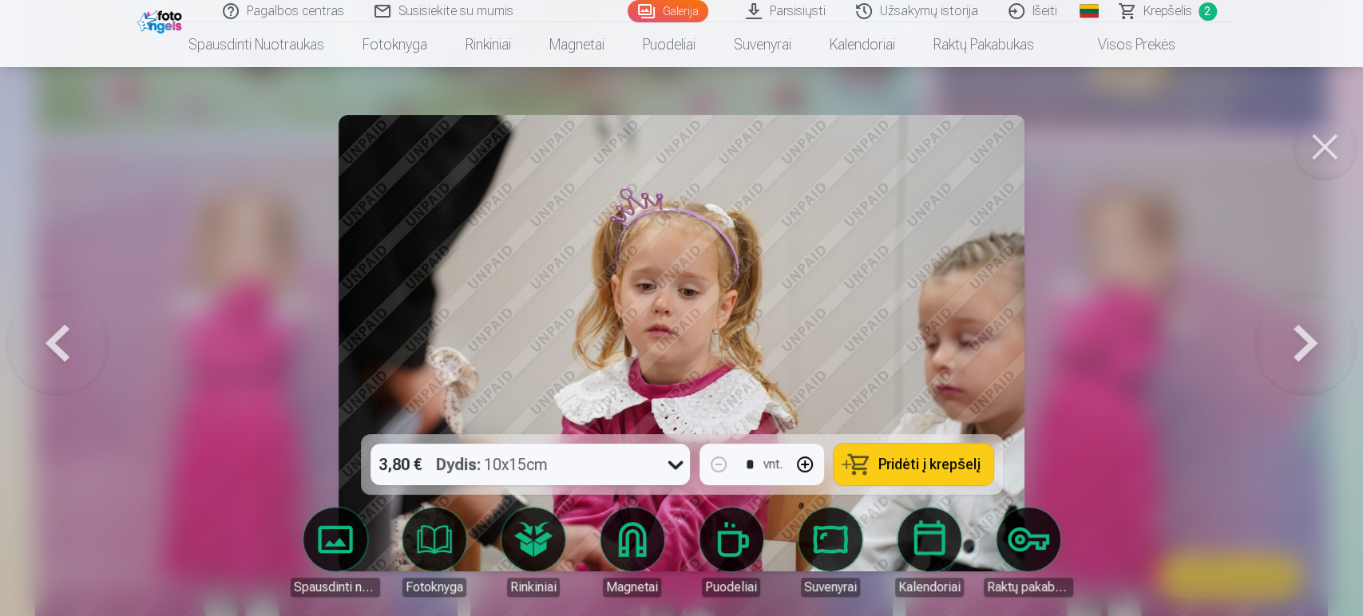
click at [1222, 351] on button at bounding box center [1305, 343] width 102 height 150
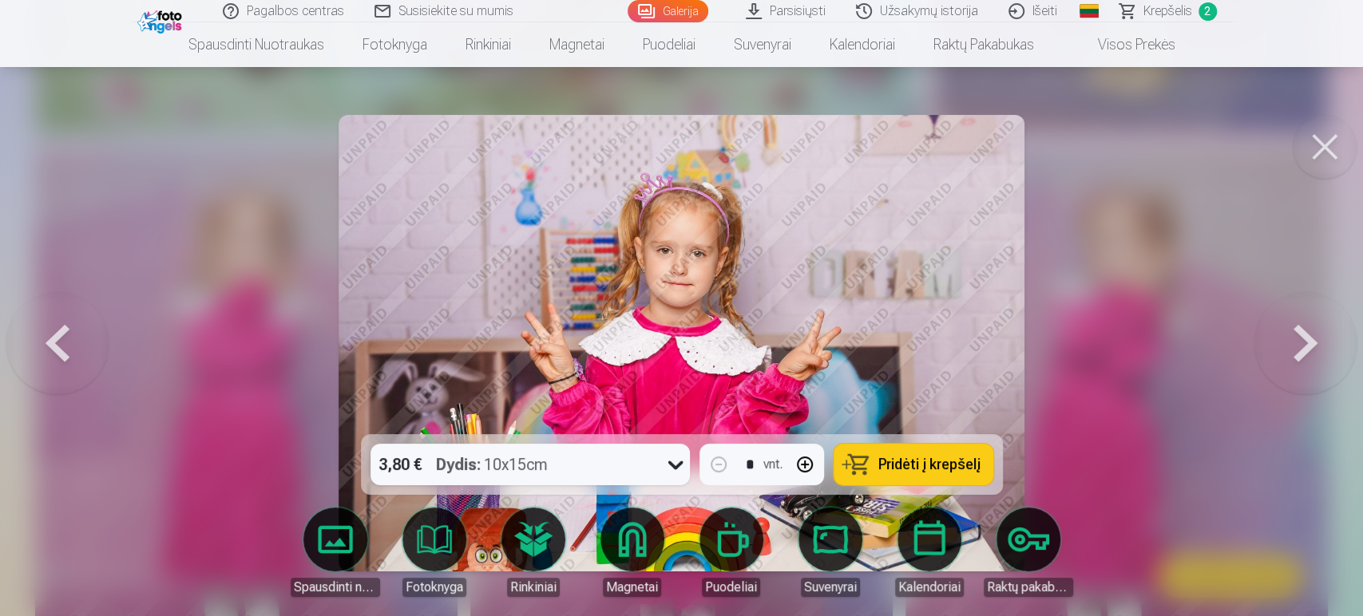
click at [1222, 351] on button at bounding box center [1305, 343] width 102 height 150
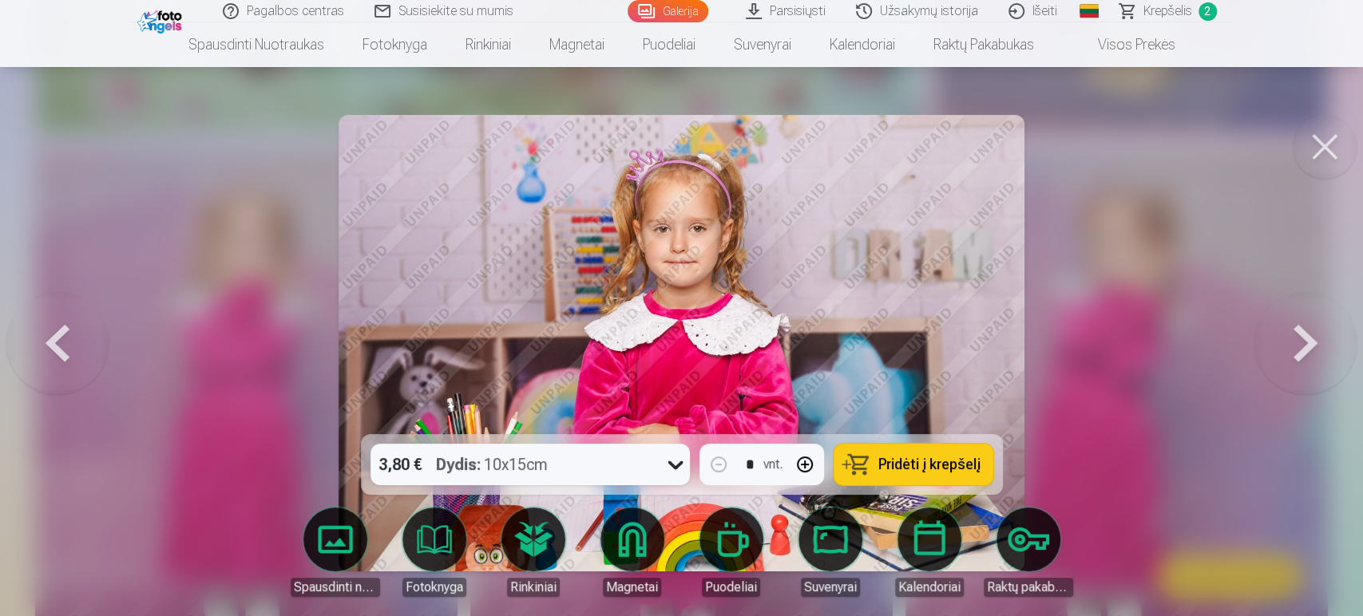
click at [1222, 351] on button at bounding box center [1305, 343] width 102 height 150
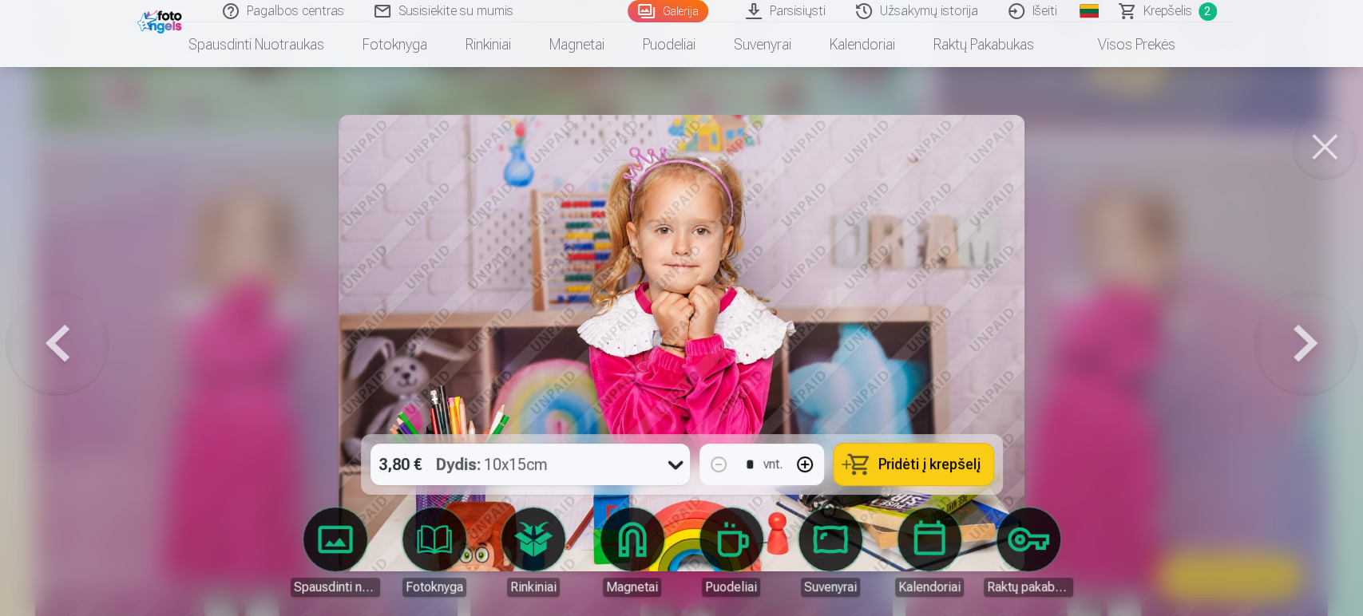
click at [1222, 351] on button at bounding box center [1305, 343] width 102 height 150
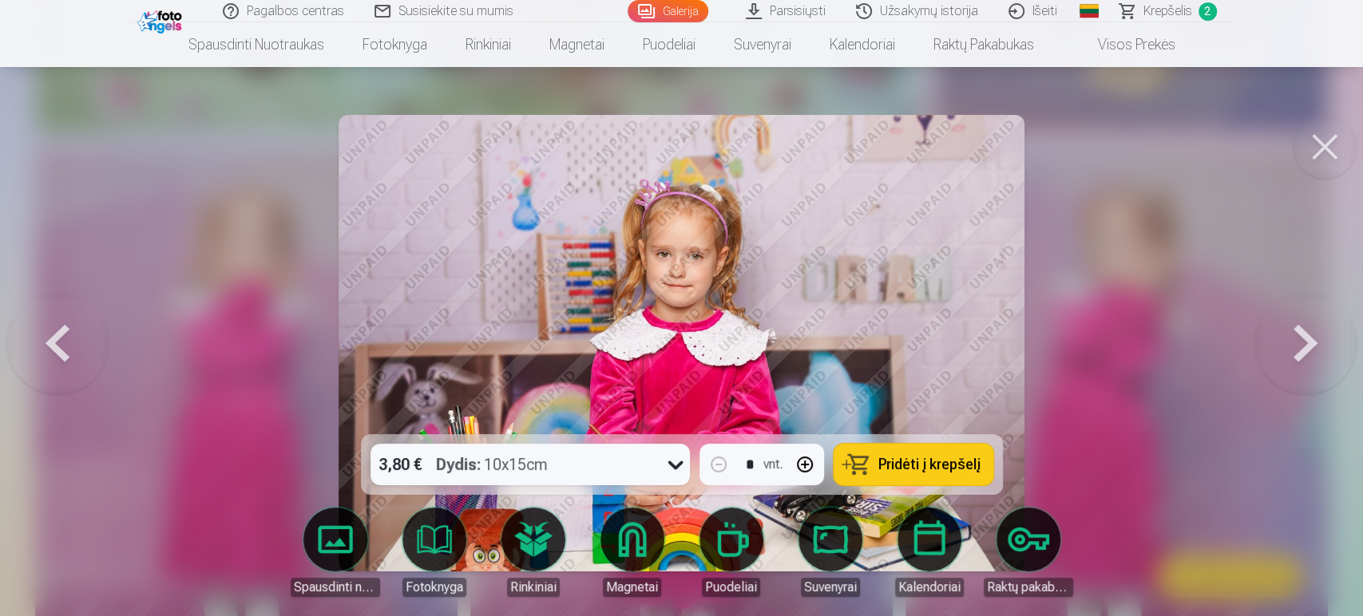
click at [921, 472] on span "Pridėti į krepšelį" at bounding box center [929, 465] width 102 height 14
click at [1222, 346] on button at bounding box center [1305, 343] width 102 height 150
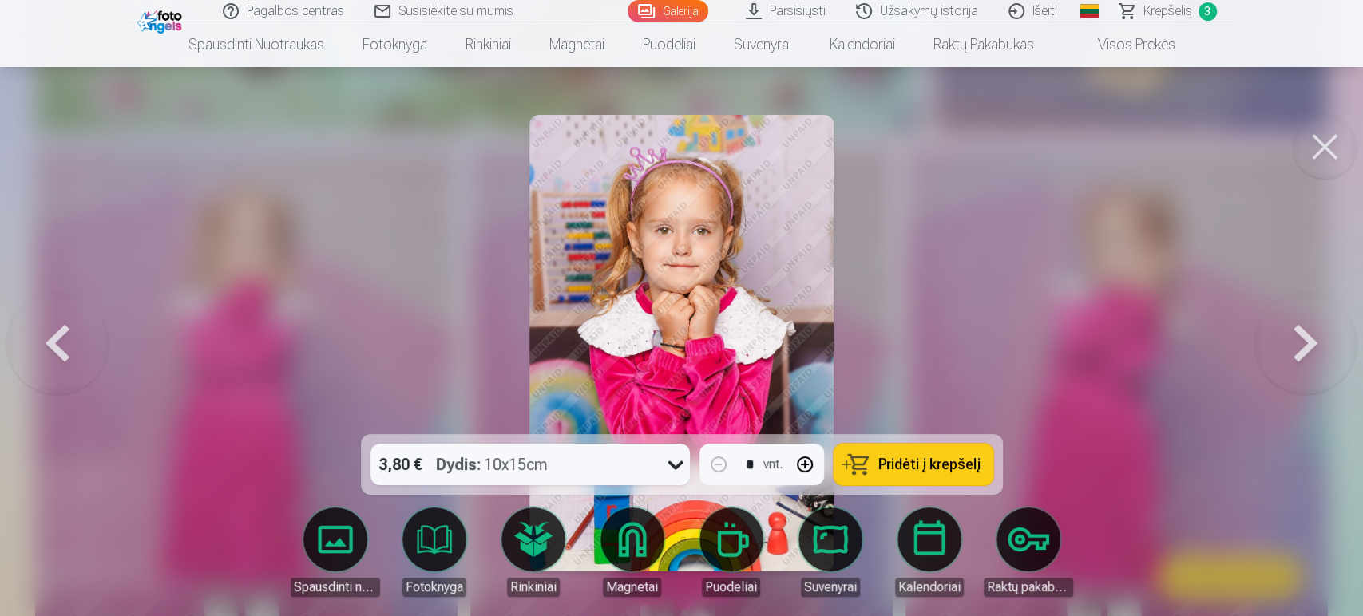
click at [1222, 346] on button at bounding box center [1305, 343] width 102 height 150
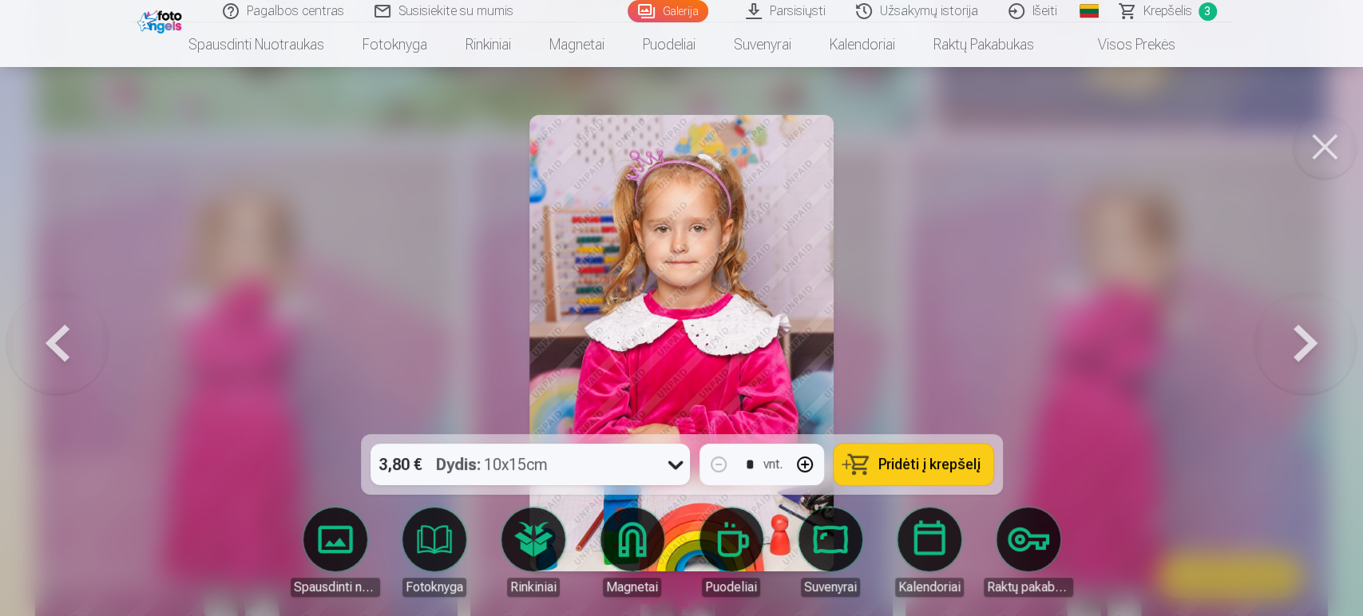
click at [1222, 346] on button at bounding box center [1305, 343] width 102 height 150
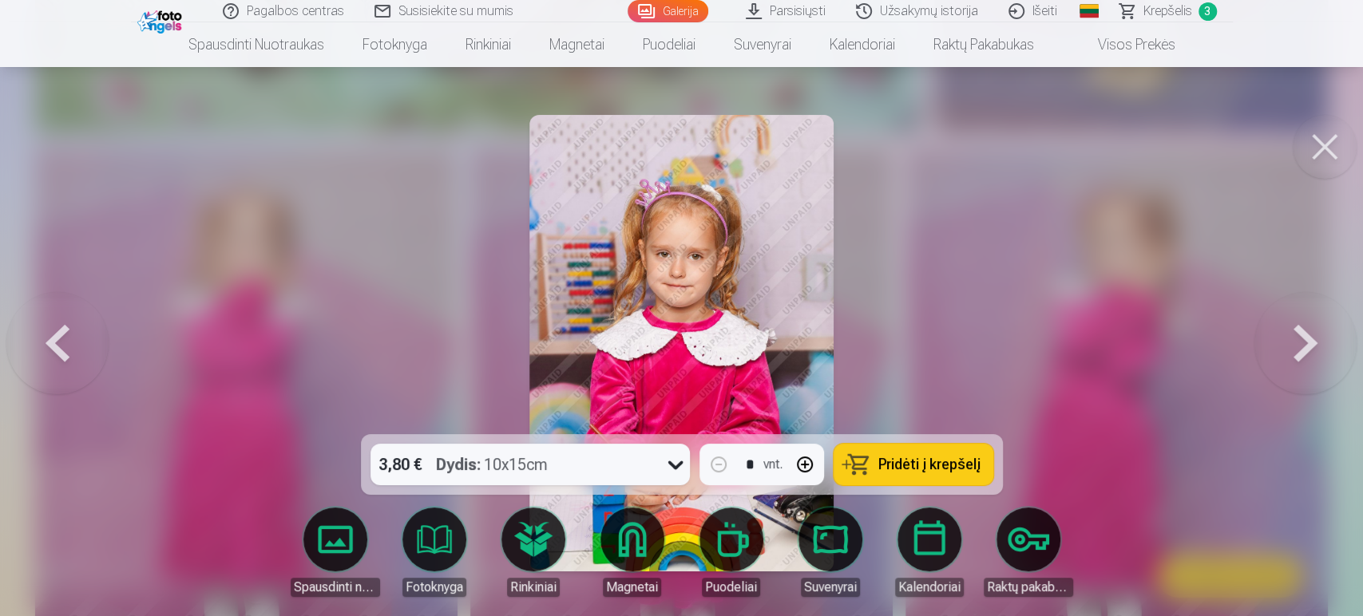
click at [1222, 346] on button at bounding box center [1305, 343] width 102 height 150
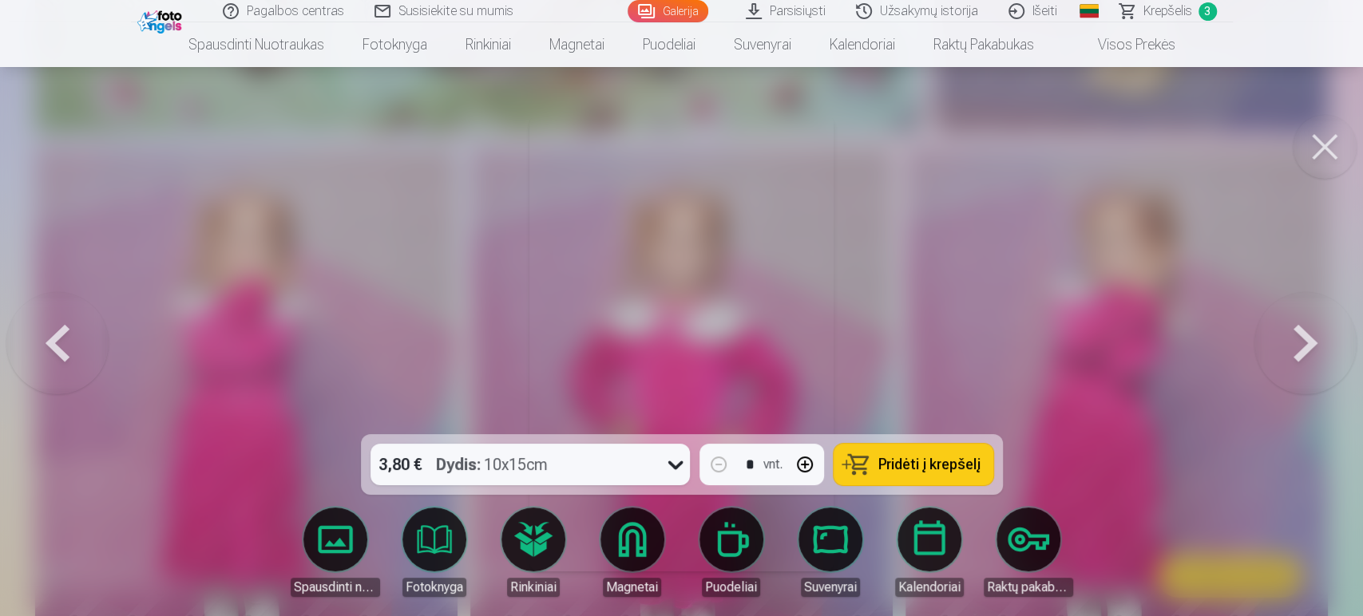
click at [1222, 346] on button at bounding box center [1305, 343] width 102 height 150
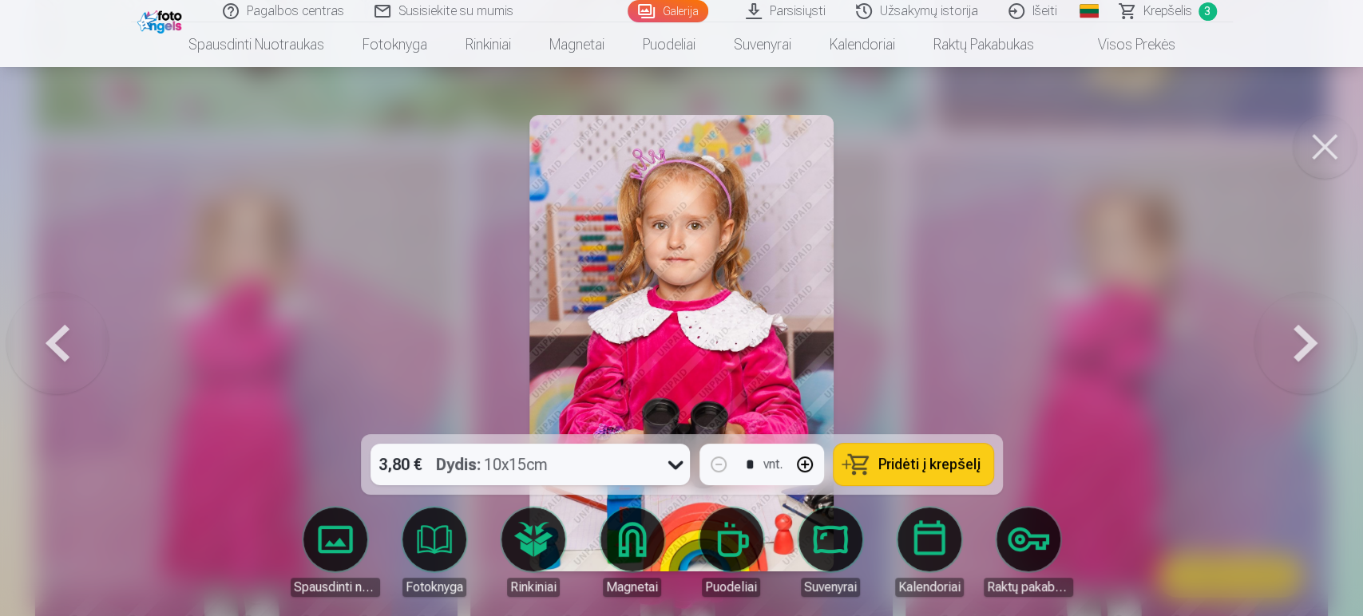
click at [1222, 346] on button at bounding box center [1305, 343] width 102 height 150
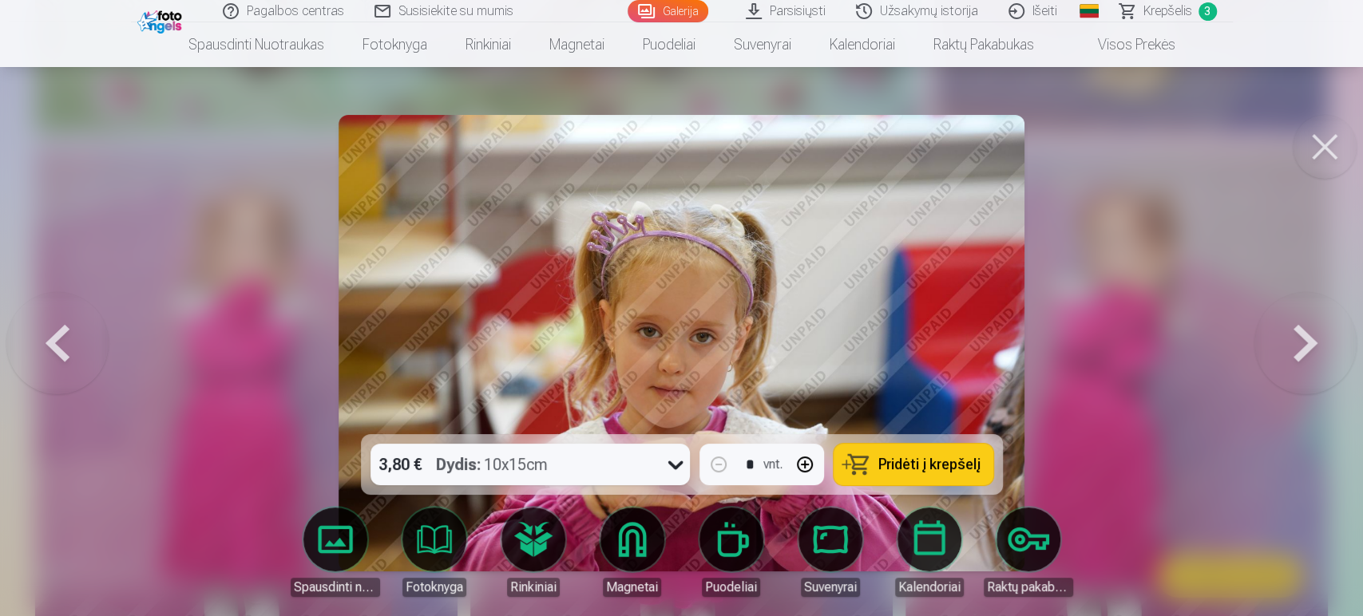
click at [1222, 346] on button at bounding box center [1305, 343] width 102 height 150
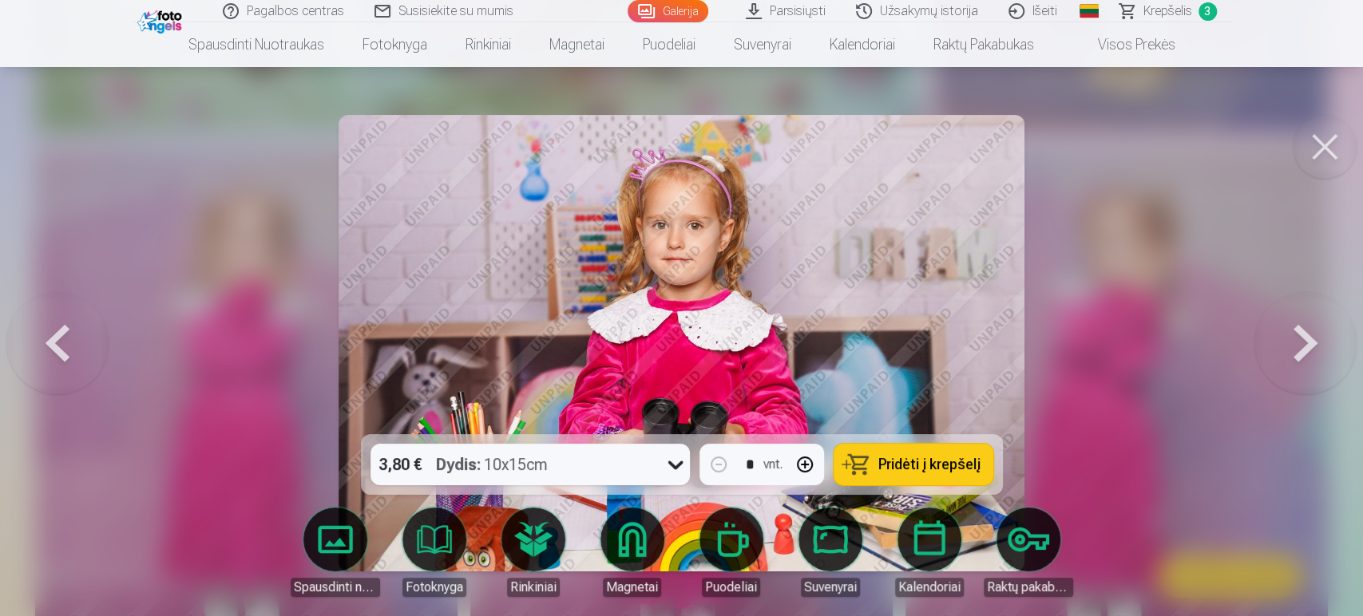
click at [1222, 346] on button at bounding box center [1305, 343] width 102 height 150
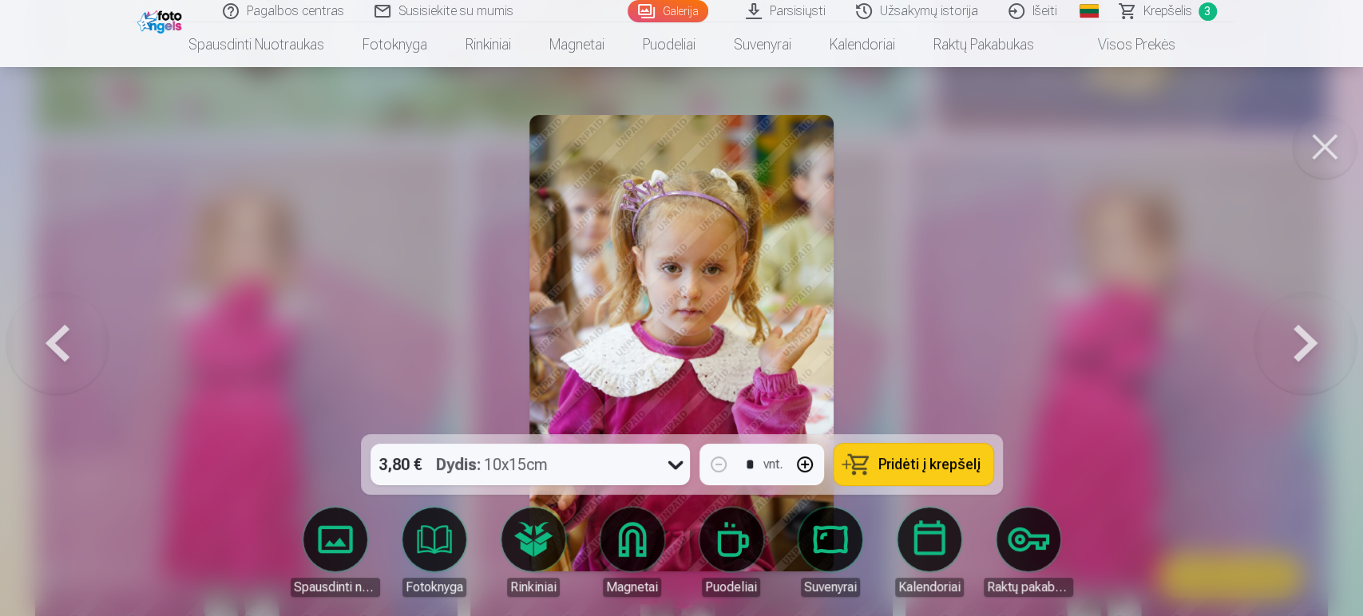
click at [61, 350] on button at bounding box center [57, 343] width 102 height 150
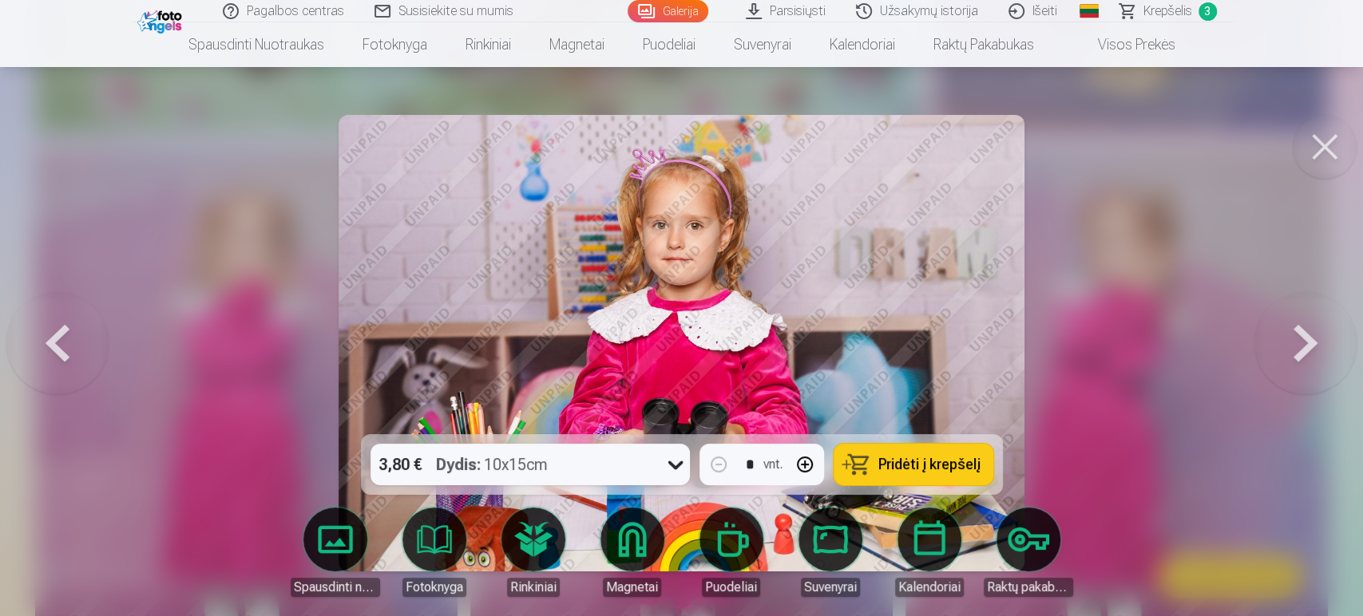
click at [932, 465] on span "Pridėti į krepšelį" at bounding box center [929, 465] width 102 height 14
click at [1222, 336] on button at bounding box center [1305, 343] width 102 height 150
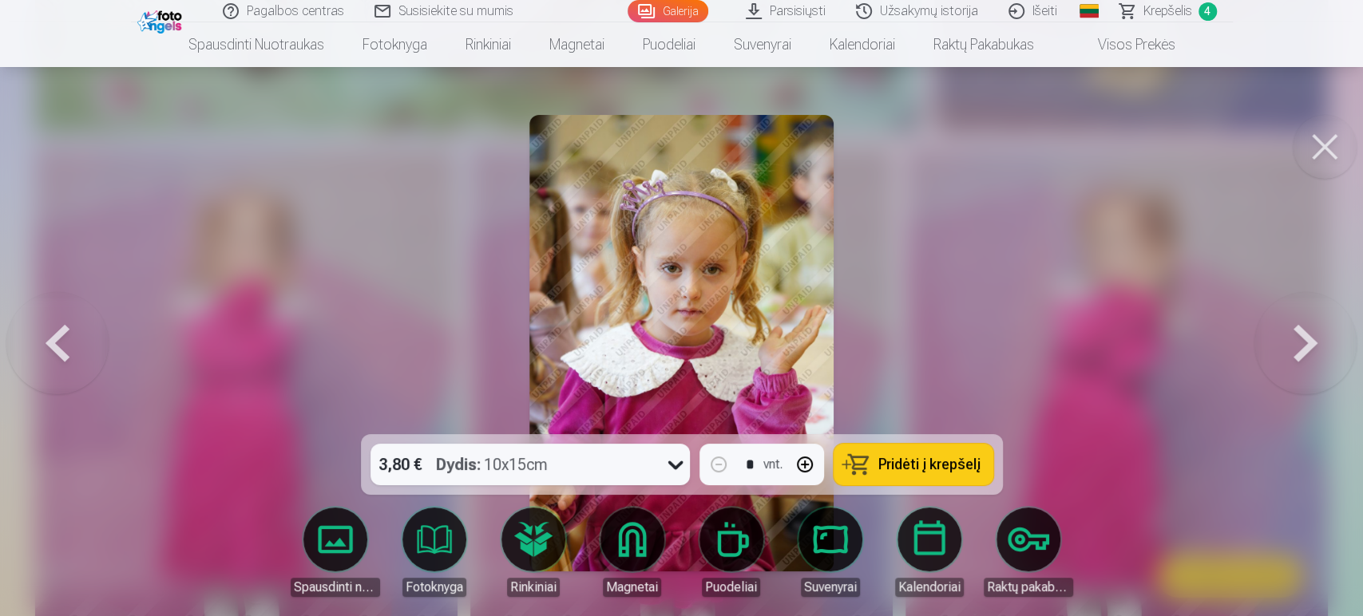
click at [1222, 336] on button at bounding box center [1305, 343] width 102 height 150
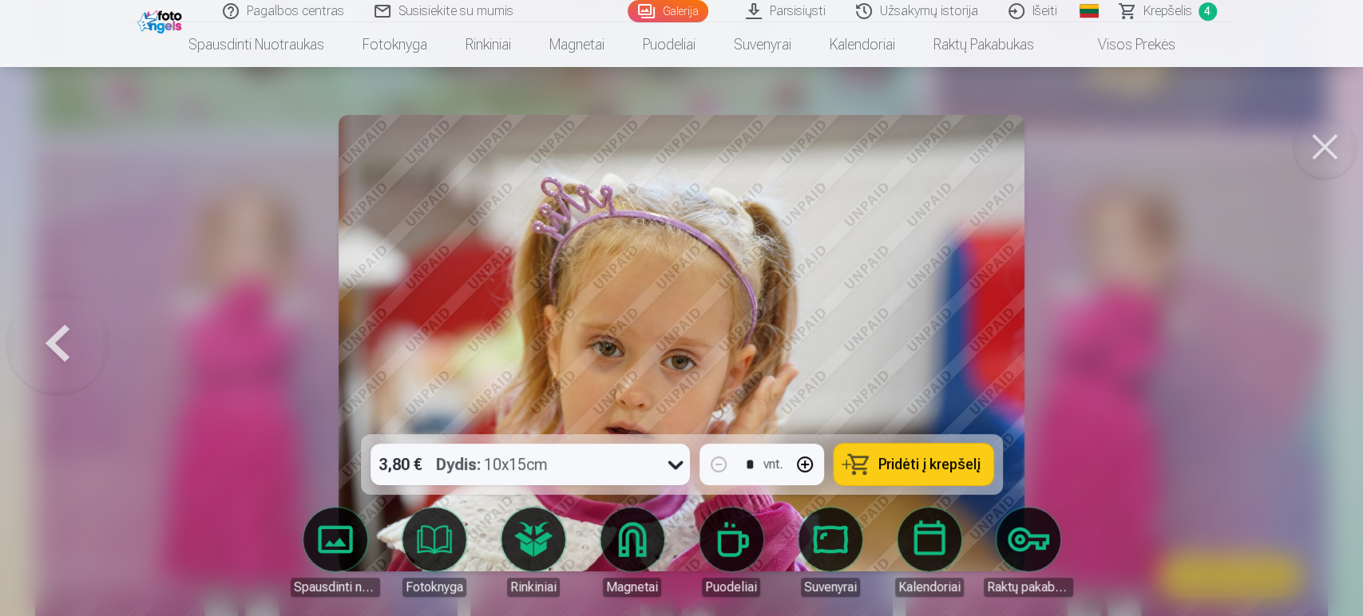
click at [1222, 336] on div at bounding box center [681, 308] width 1363 height 616
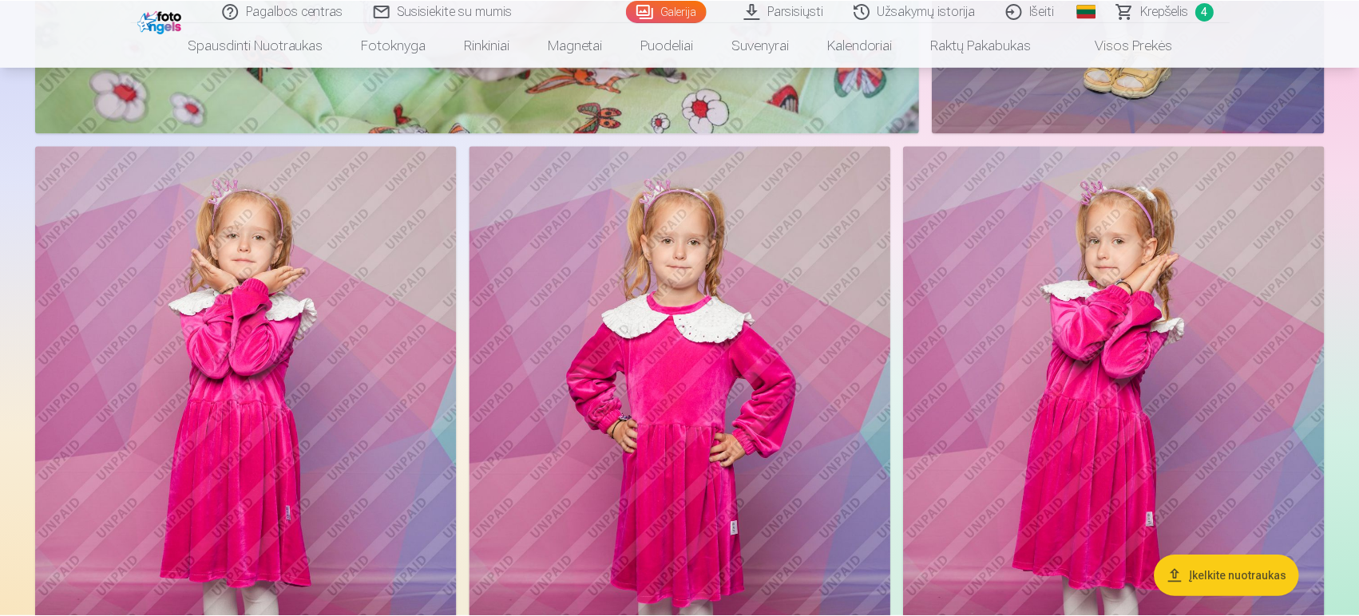
scroll to position [2378, 0]
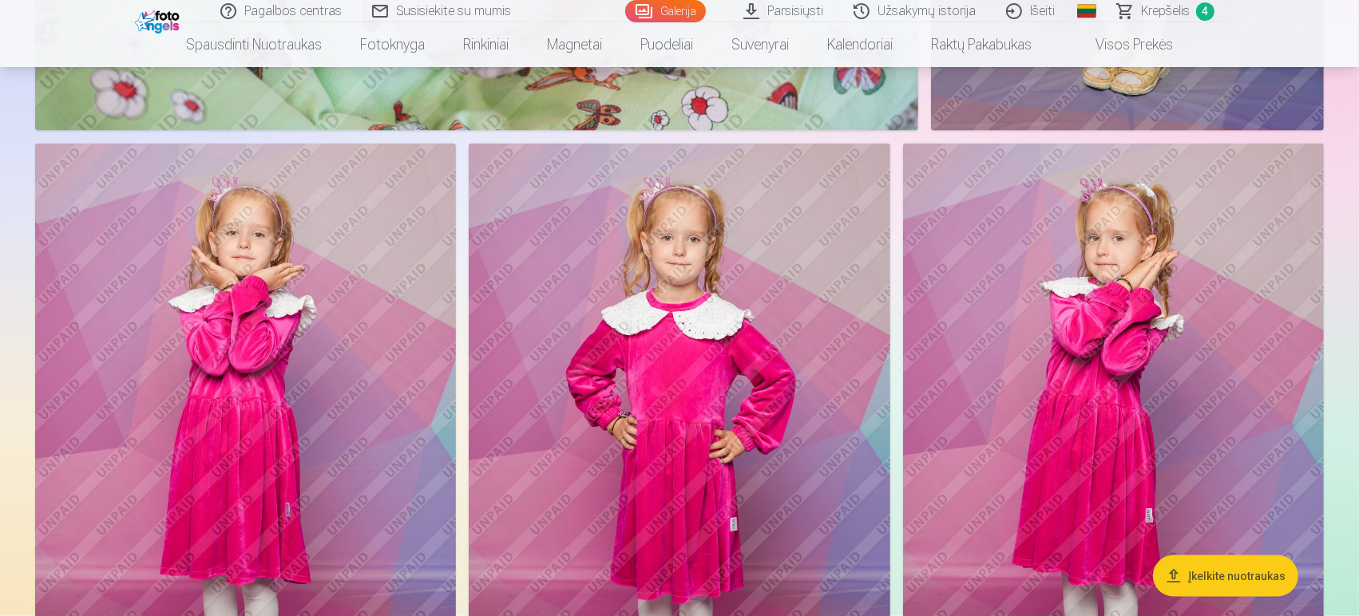
click at [1207, 11] on span "4" at bounding box center [1205, 11] width 18 height 18
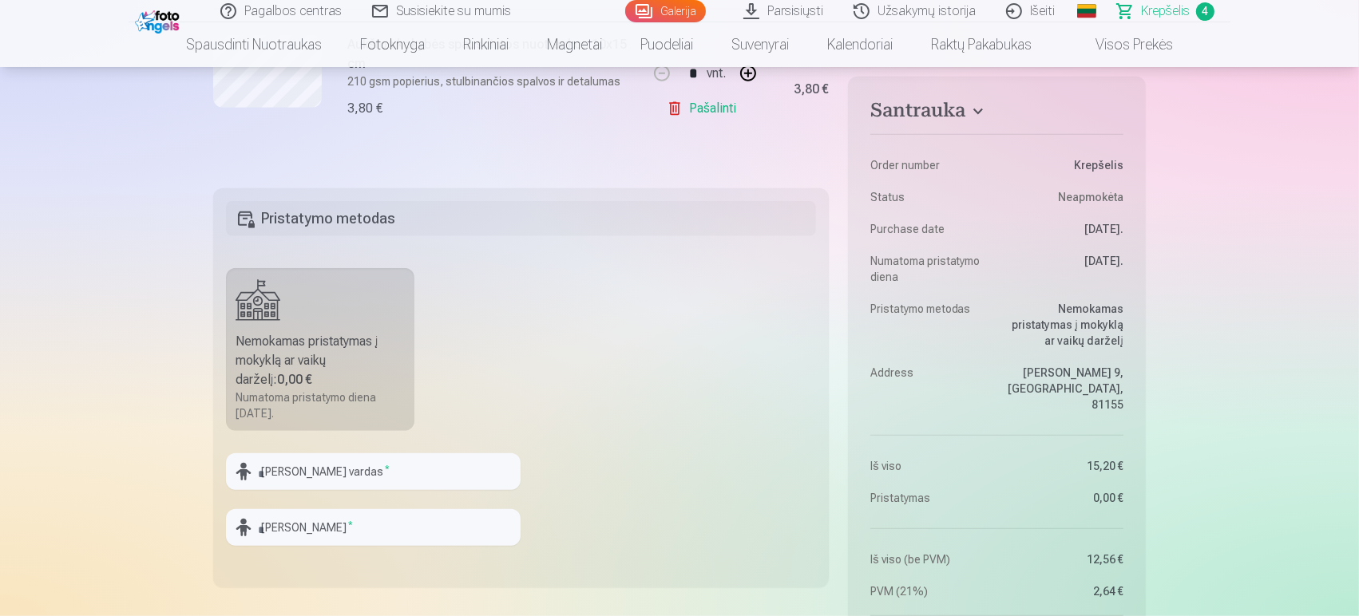
scroll to position [875, 0]
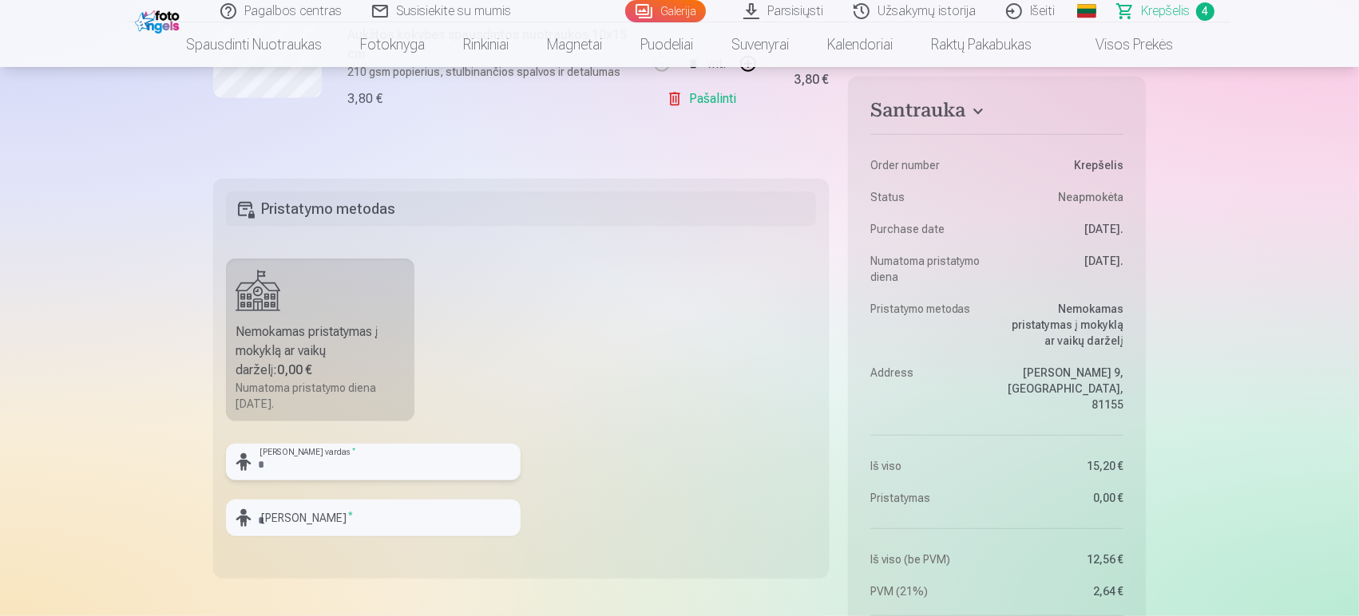
click at [274, 464] on input "text" at bounding box center [373, 462] width 295 height 37
type input "*********"
click at [315, 516] on input "text" at bounding box center [373, 518] width 295 height 37
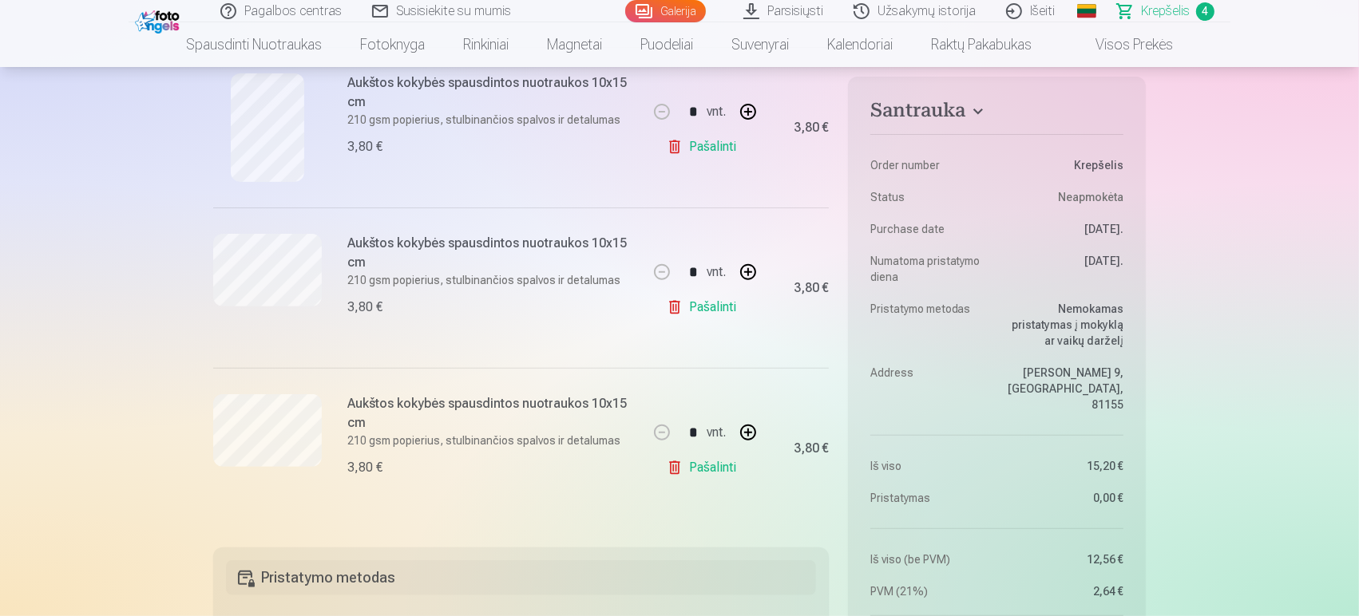
scroll to position [473, 0]
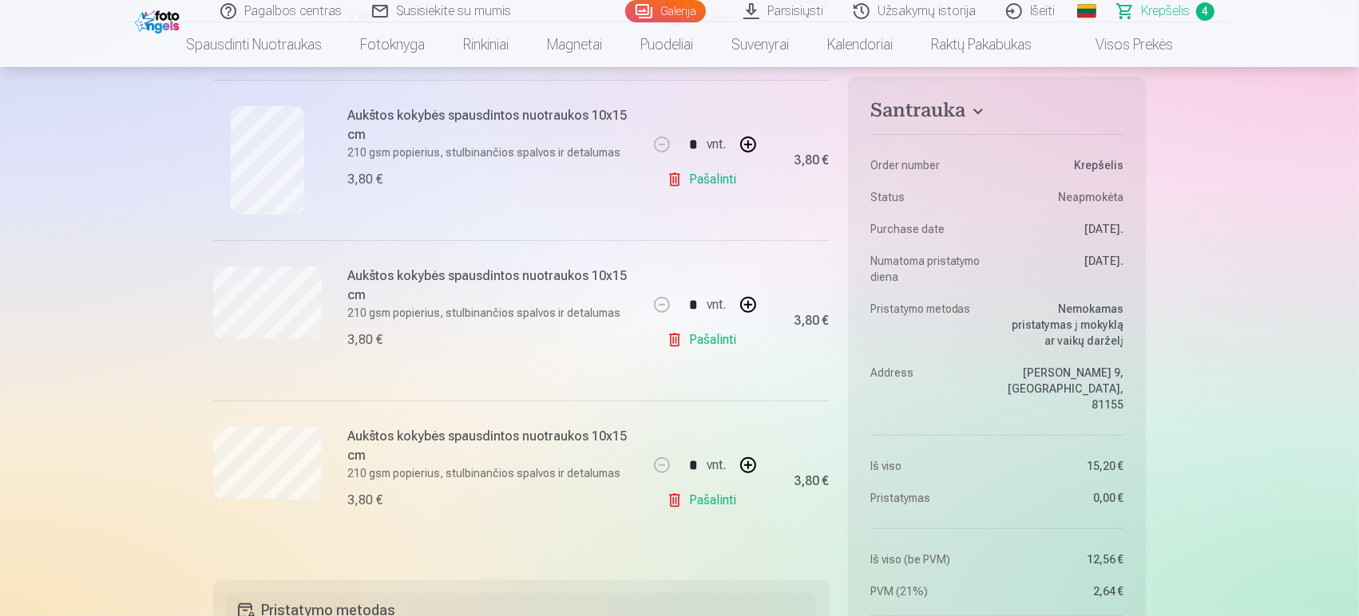
type input "**********"
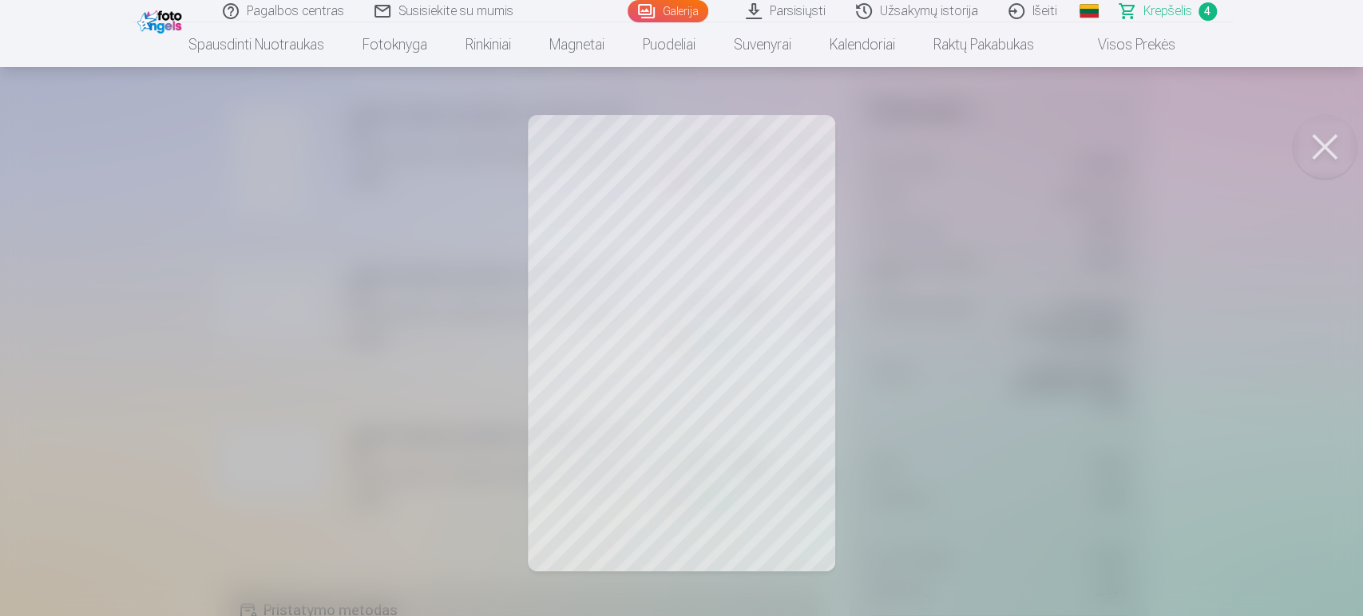
click at [1222, 138] on button at bounding box center [1325, 147] width 64 height 64
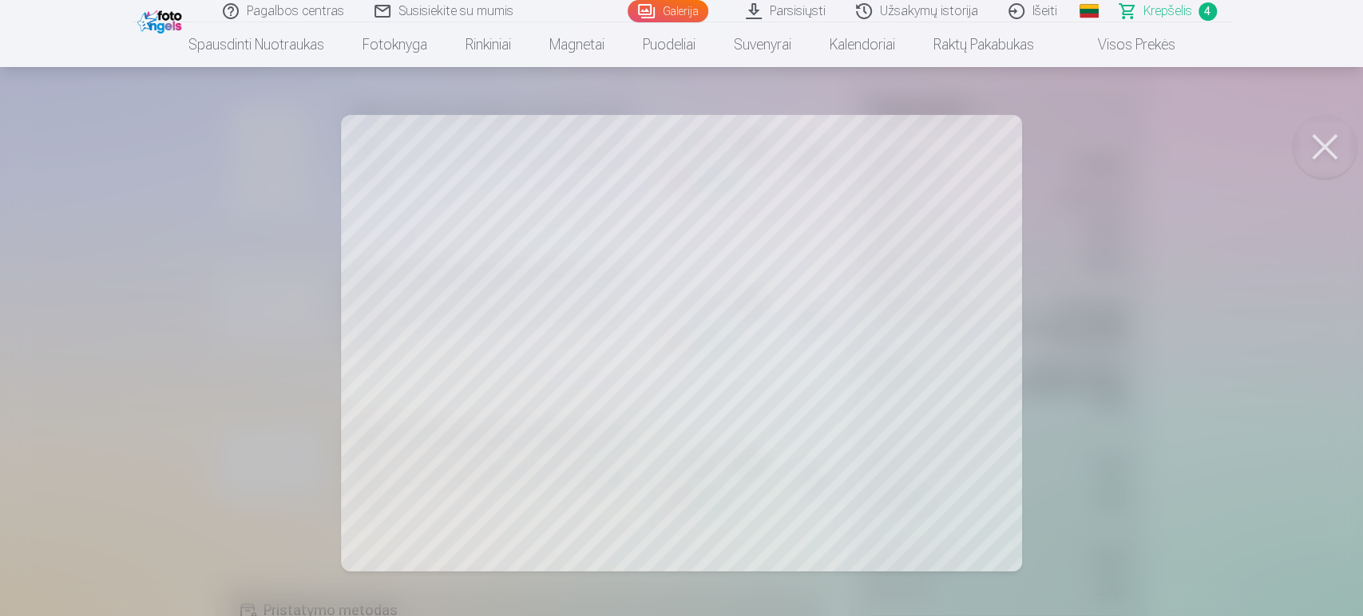
click at [138, 251] on div at bounding box center [681, 308] width 1363 height 616
drag, startPoint x: 246, startPoint y: 420, endPoint x: 28, endPoint y: 287, distance: 255.5
click at [28, 287] on div at bounding box center [681, 308] width 1363 height 616
click at [1222, 147] on button at bounding box center [1325, 147] width 64 height 64
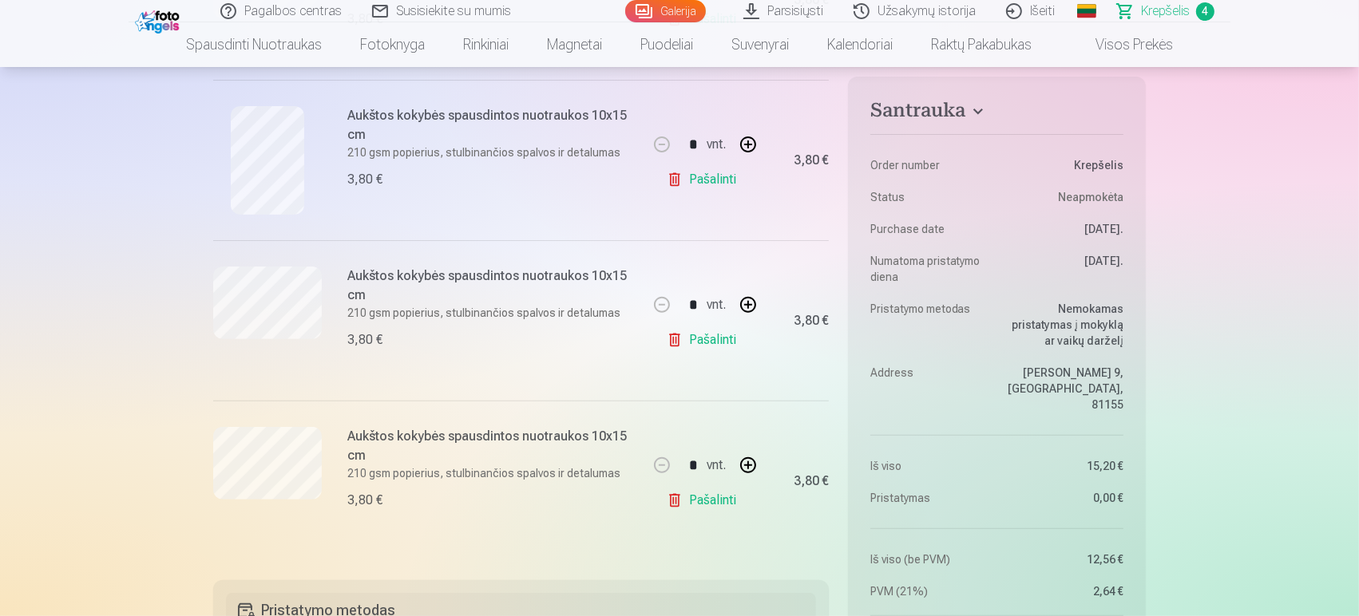
click at [751, 467] on button "button" at bounding box center [748, 465] width 38 height 38
click at [673, 470] on button "button" at bounding box center [662, 465] width 38 height 38
type input "*"
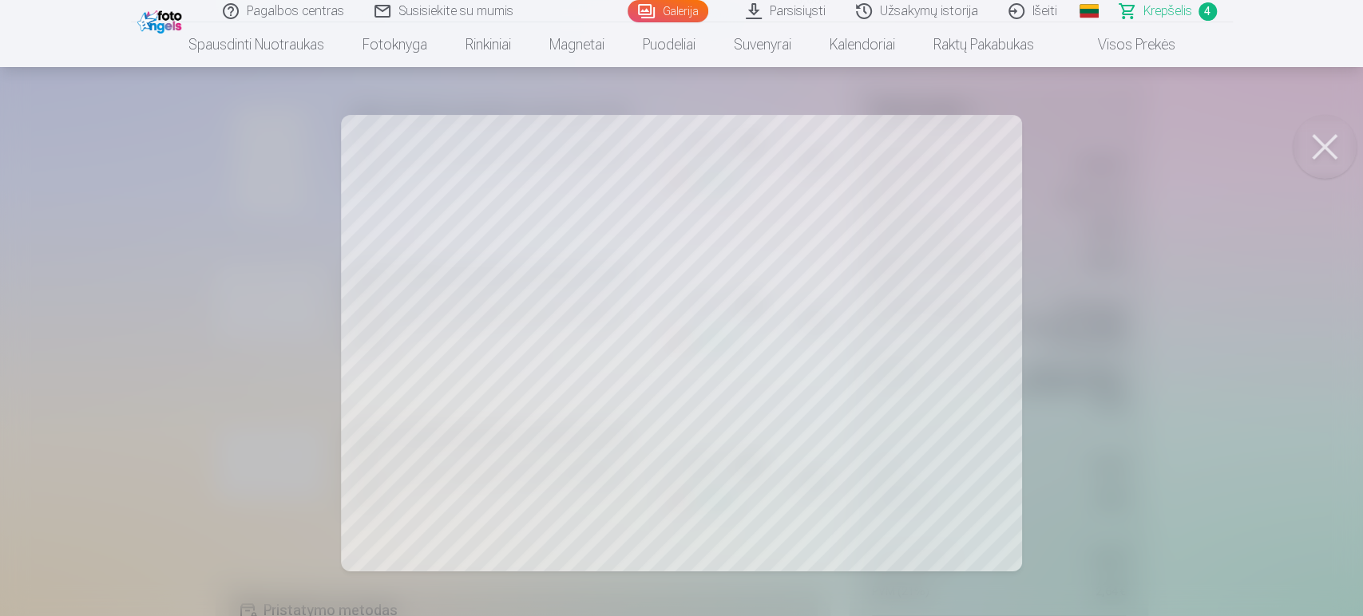
click at [1157, 228] on div at bounding box center [681, 308] width 1363 height 616
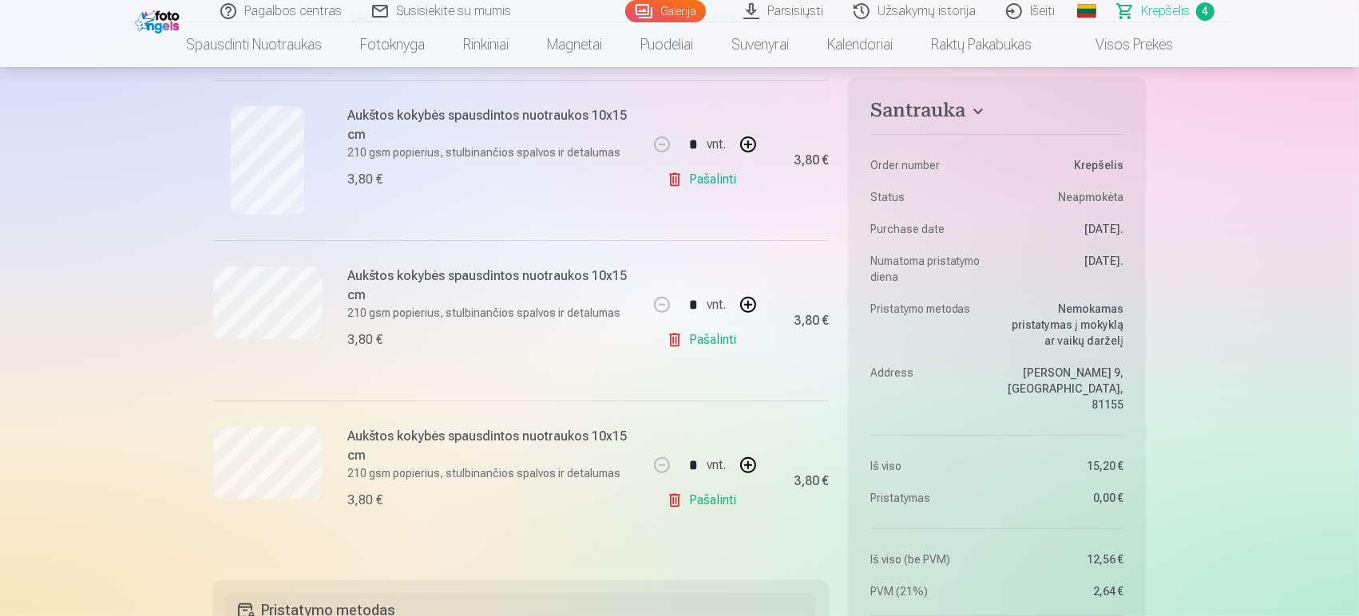
click at [794, 6] on link "Parsisiųsti" at bounding box center [784, 11] width 110 height 22
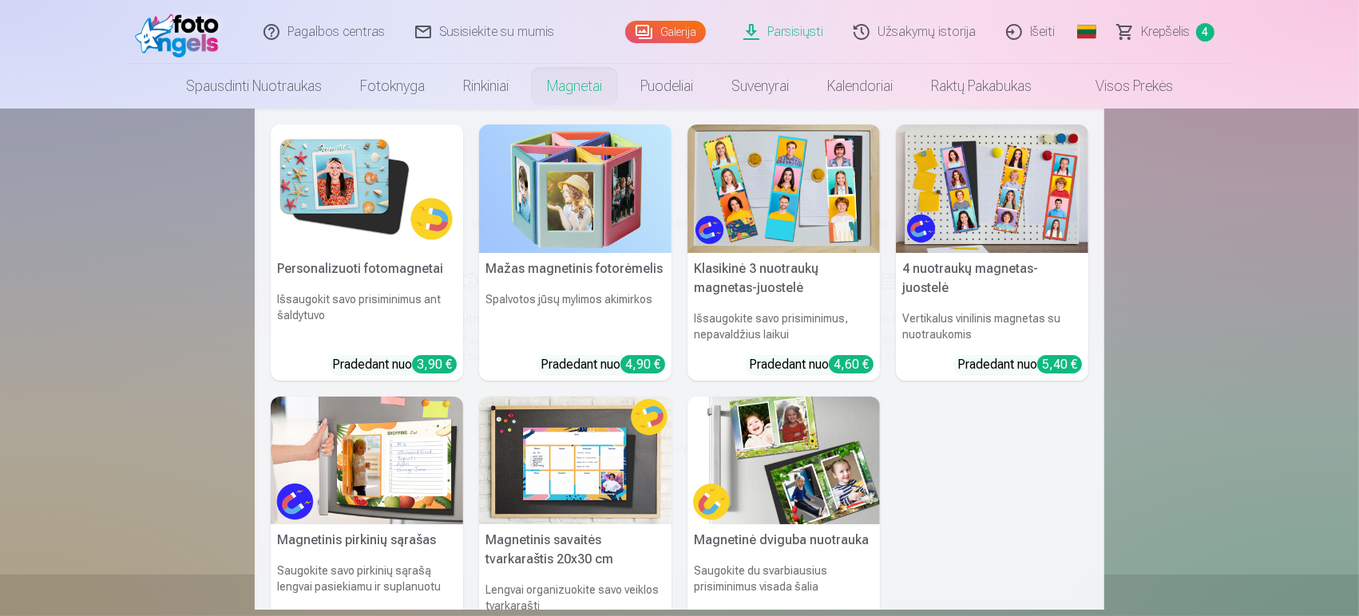
click at [361, 196] on img at bounding box center [367, 189] width 192 height 129
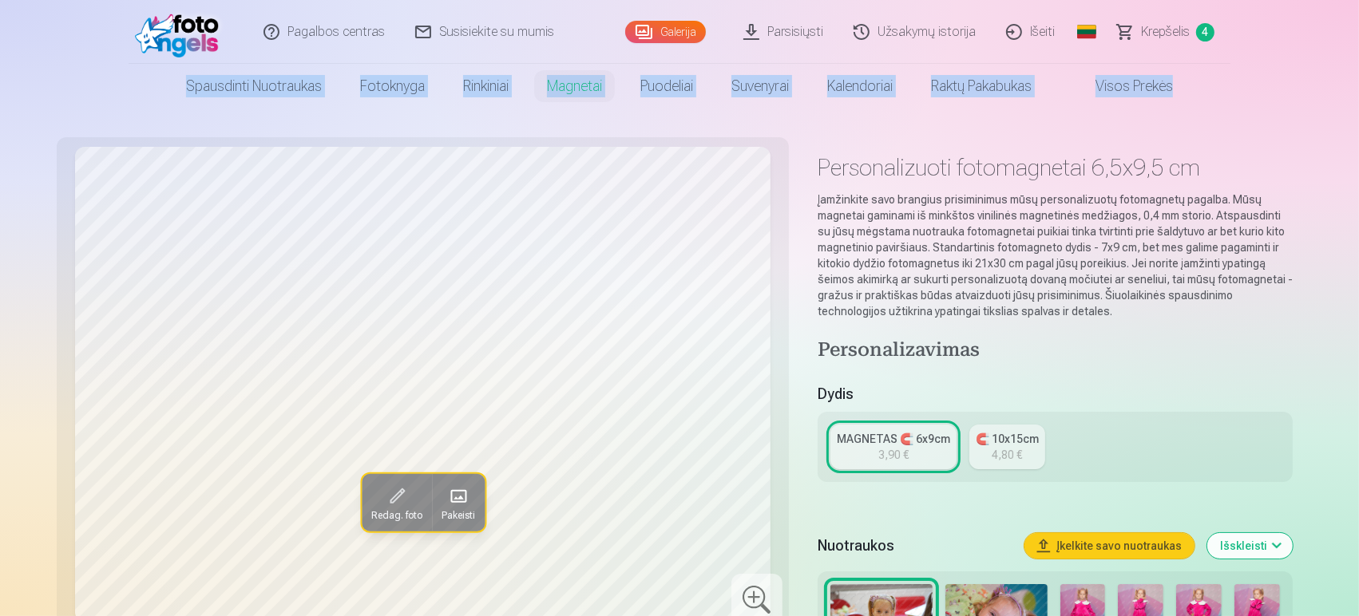
drag, startPoint x: 1358, startPoint y: 46, endPoint x: 1361, endPoint y: 93, distance: 47.2
click at [1222, 93] on html "Pagalbos centras Susisiekite su mumis Galerija Parsisiųsti Užsakymų istorija Iš…" at bounding box center [679, 308] width 1359 height 616
click at [961, 554] on img at bounding box center [996, 618] width 102 height 68
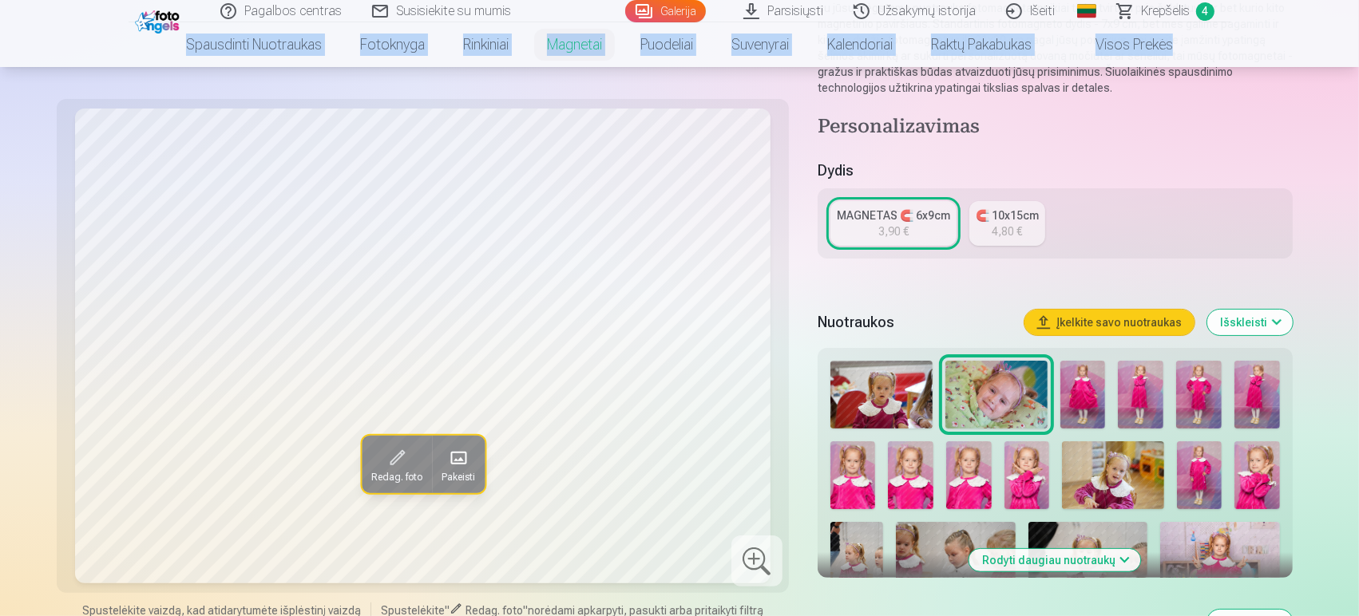
scroll to position [227, 0]
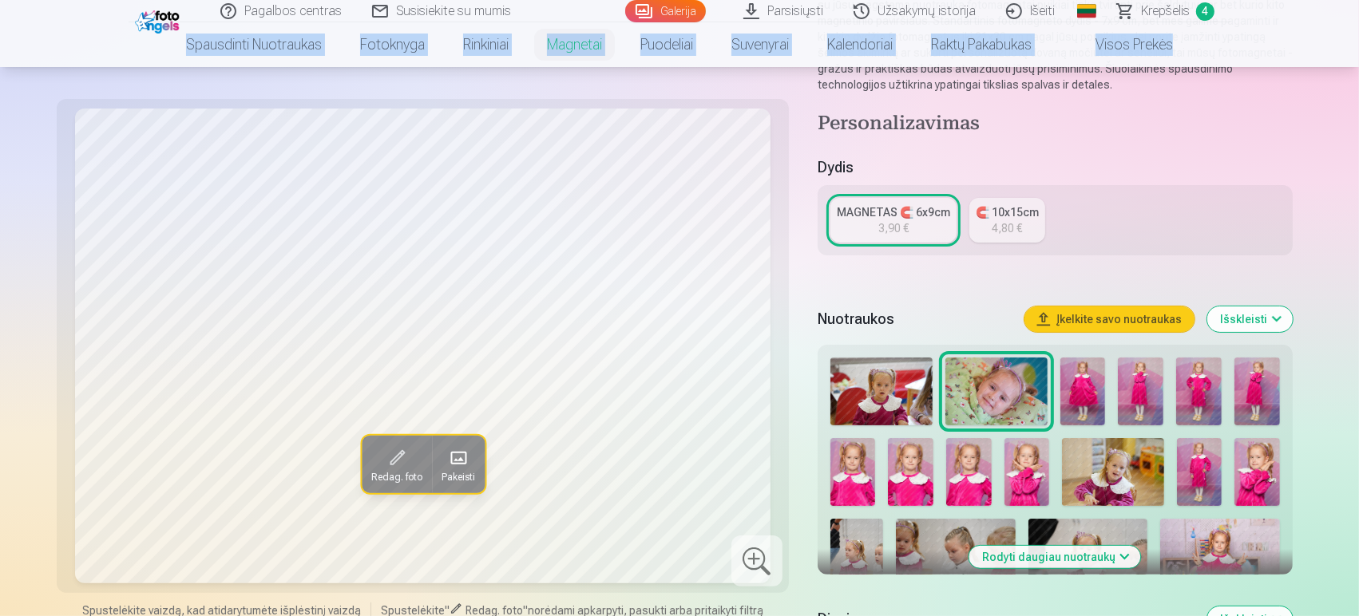
click at [1195, 521] on img at bounding box center [1220, 559] width 120 height 80
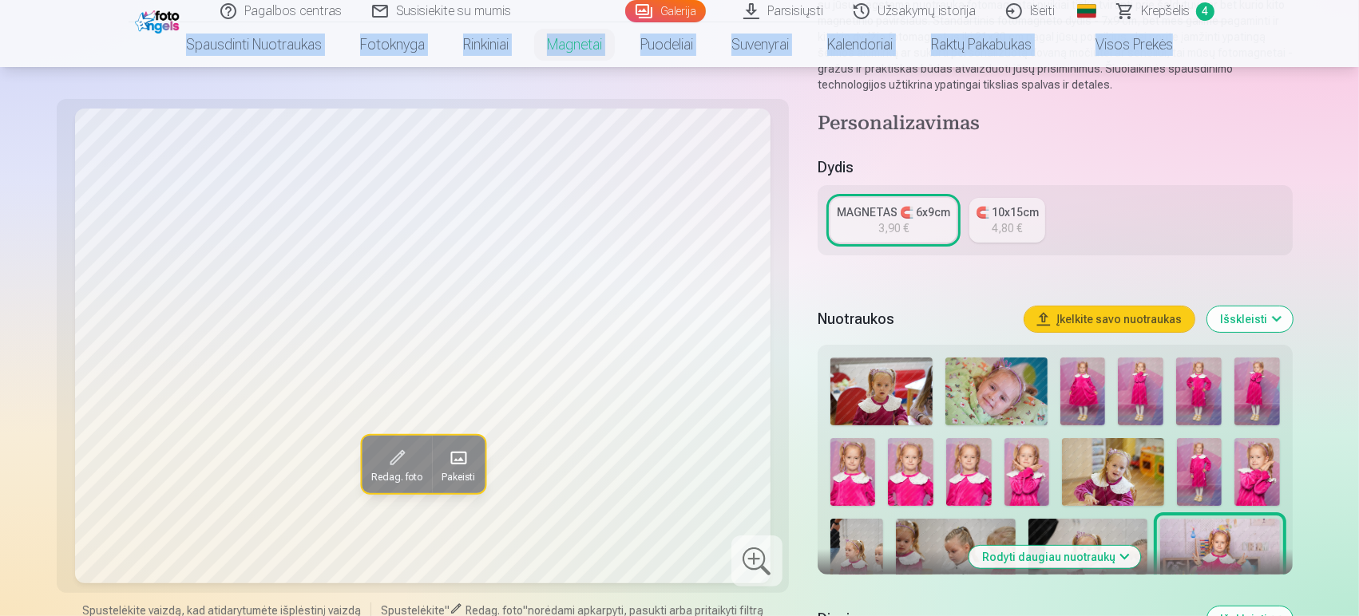
click at [1098, 529] on img at bounding box center [1088, 559] width 120 height 80
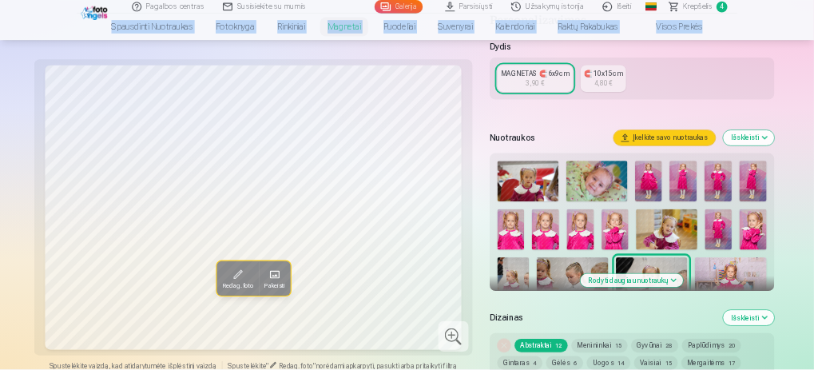
scroll to position [319, 0]
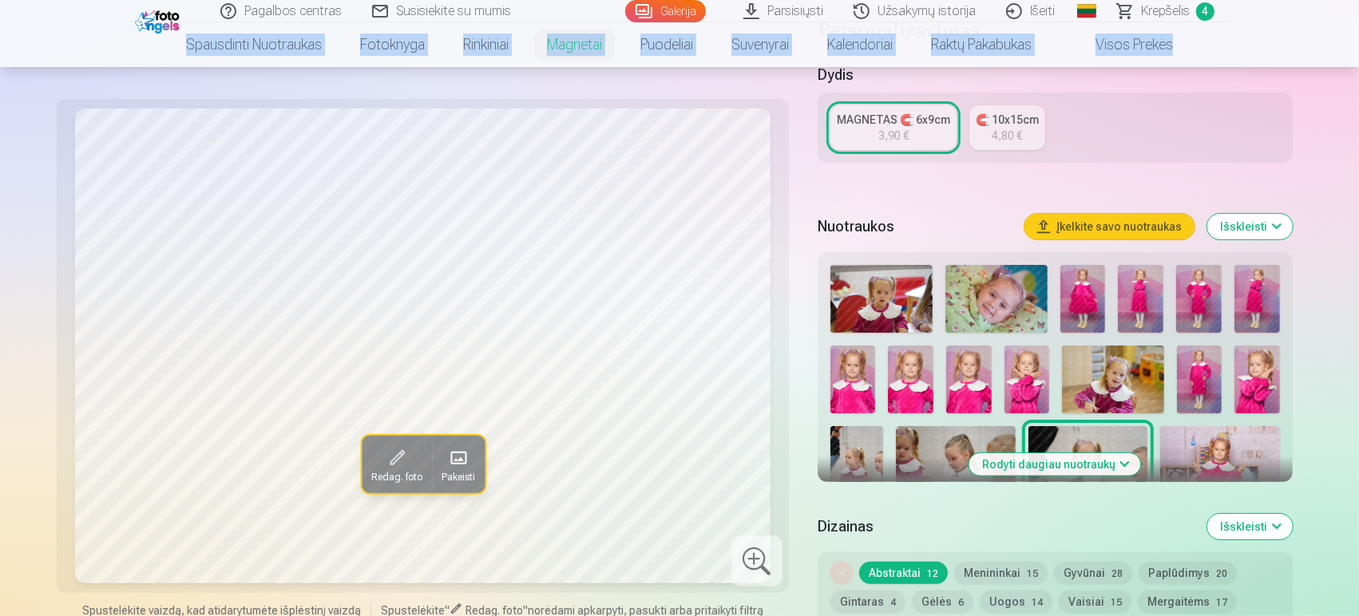
click at [1092, 465] on button "Rodyti daugiau nuotraukų" at bounding box center [1055, 465] width 172 height 22
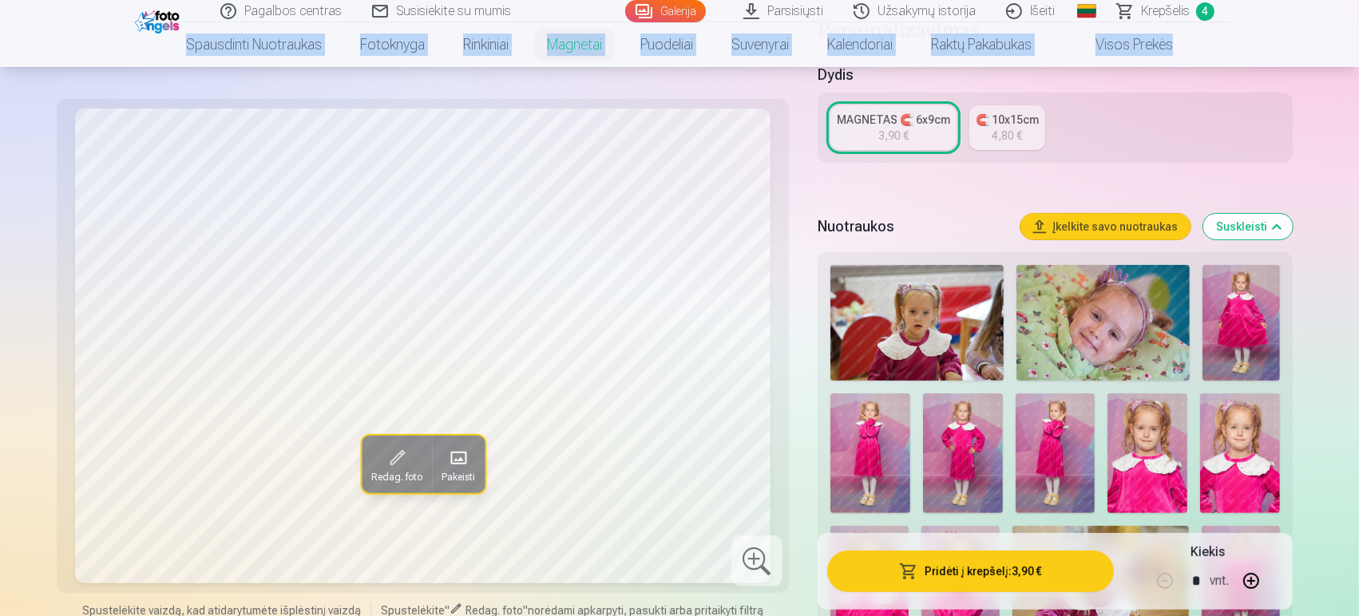
click at [1222, 316] on img at bounding box center [1241, 323] width 77 height 116
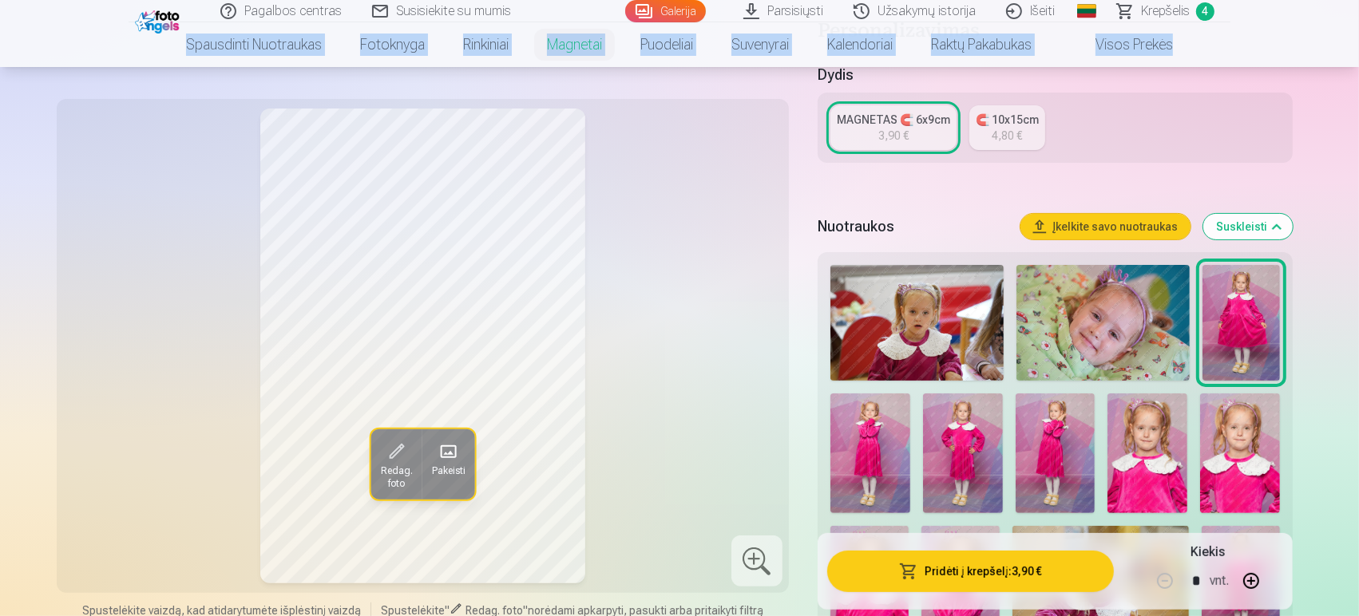
click at [877, 460] on img at bounding box center [870, 454] width 80 height 120
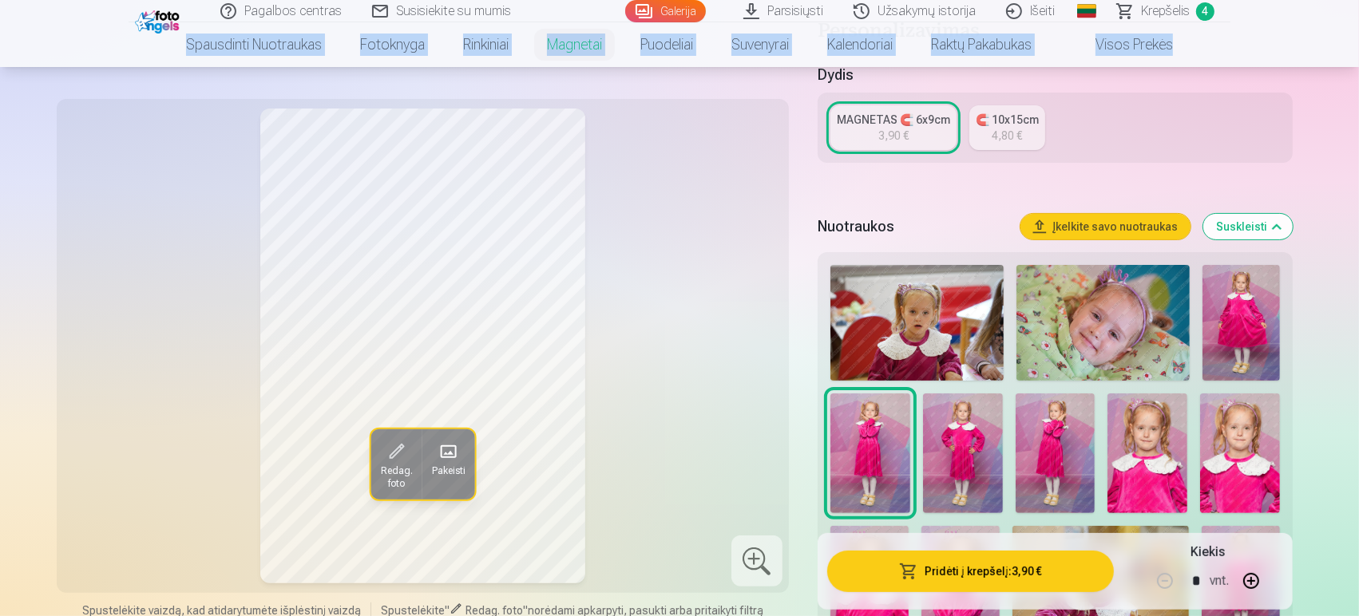
click at [965, 449] on img at bounding box center [963, 454] width 80 height 120
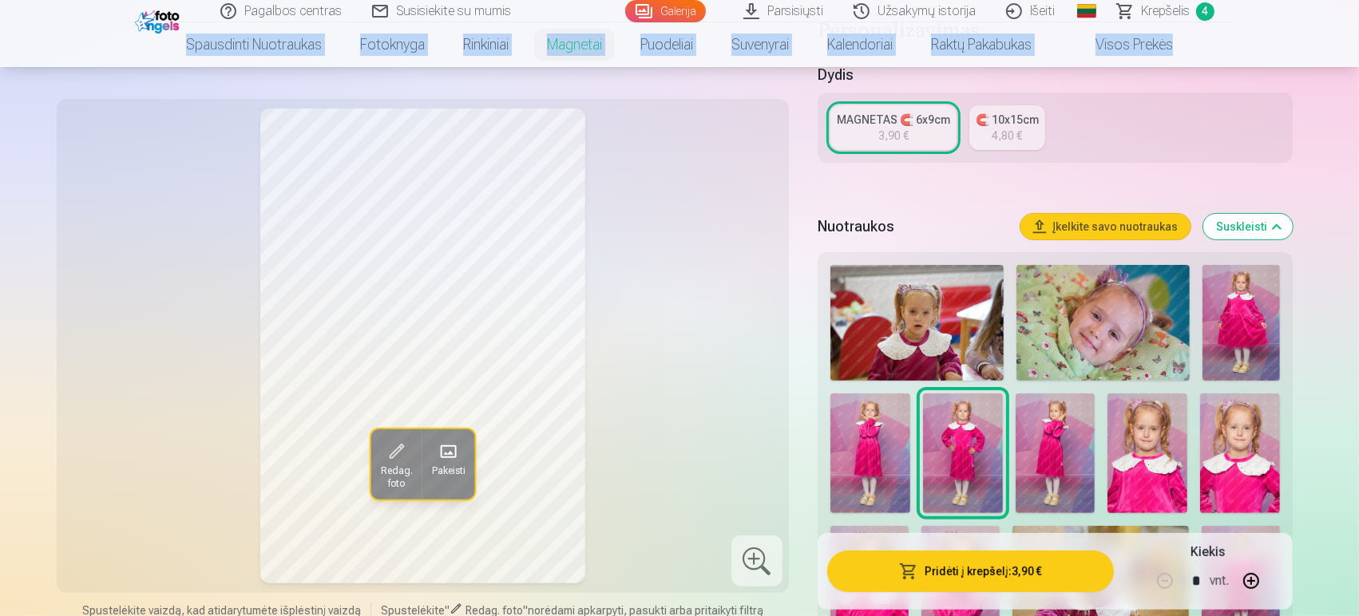
click at [1036, 455] on img at bounding box center [1056, 454] width 80 height 120
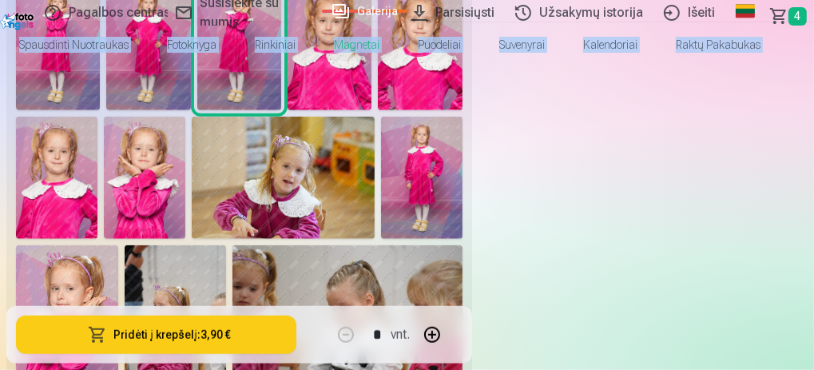
scroll to position [925, 0]
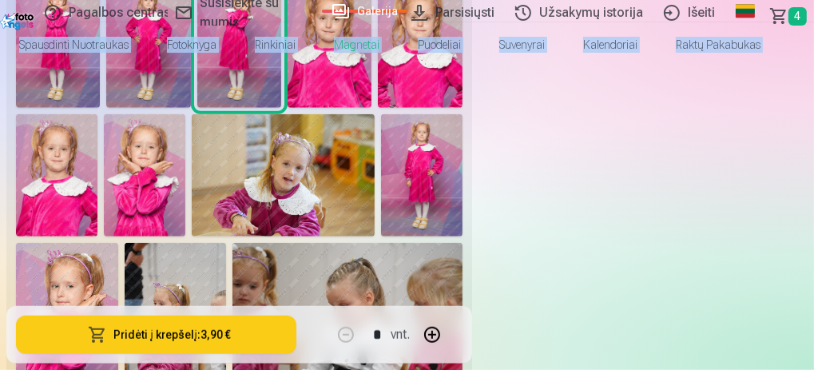
click at [190, 108] on img at bounding box center [148, 45] width 84 height 126
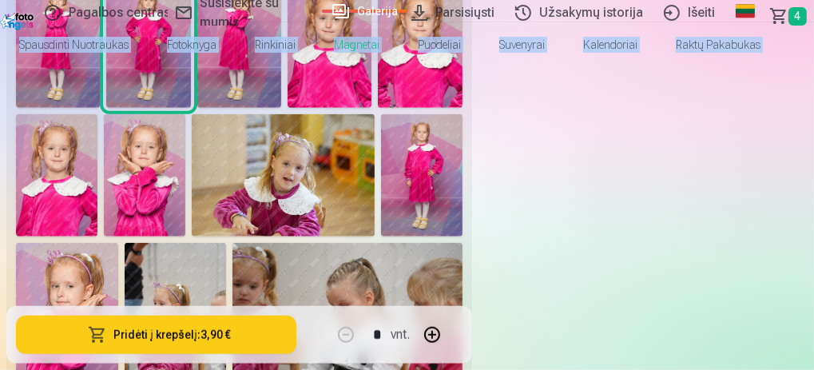
click at [100, 108] on img at bounding box center [58, 45] width 84 height 126
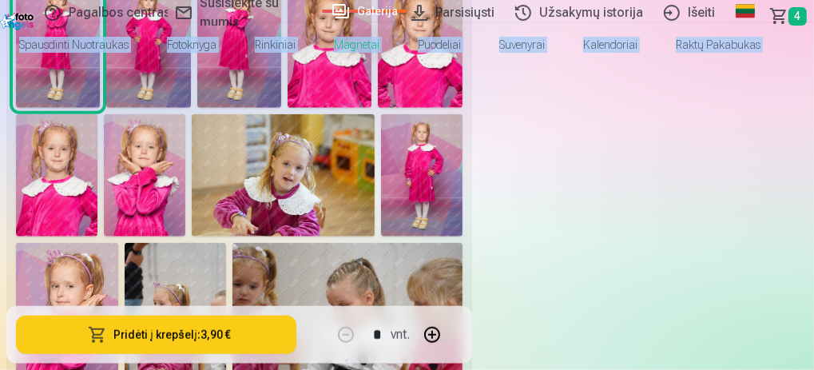
click at [190, 108] on img at bounding box center [148, 45] width 84 height 126
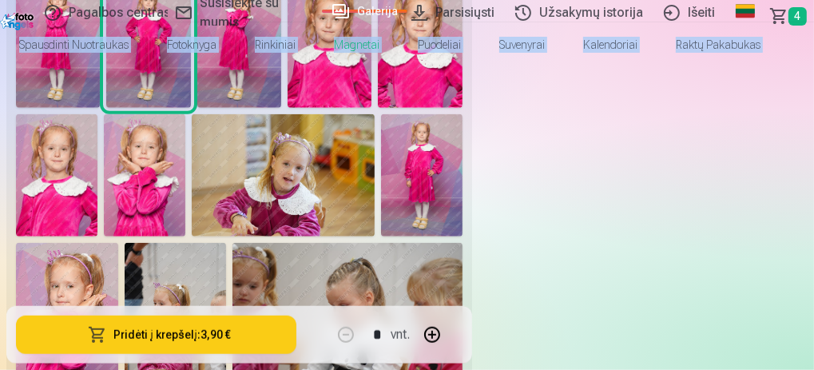
click at [281, 108] on img at bounding box center [239, 45] width 84 height 126
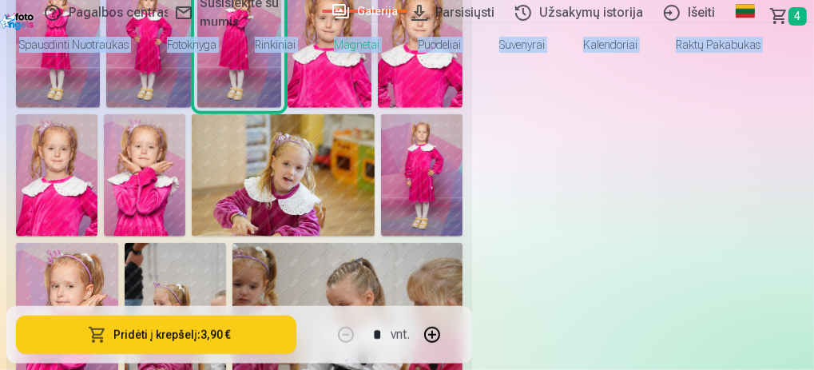
click at [190, 108] on img at bounding box center [148, 45] width 84 height 126
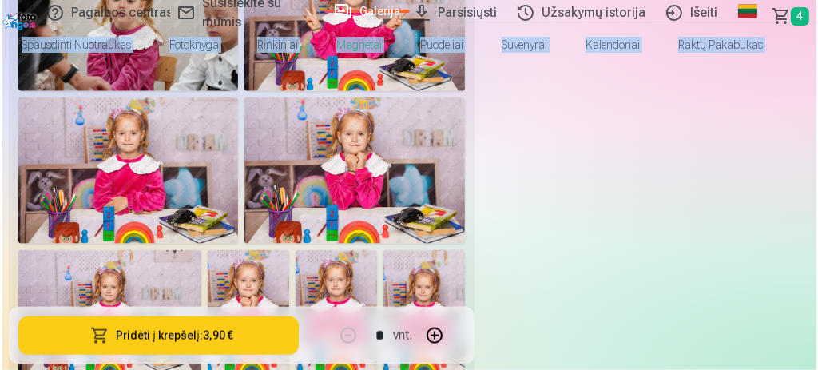
scroll to position [1388, 0]
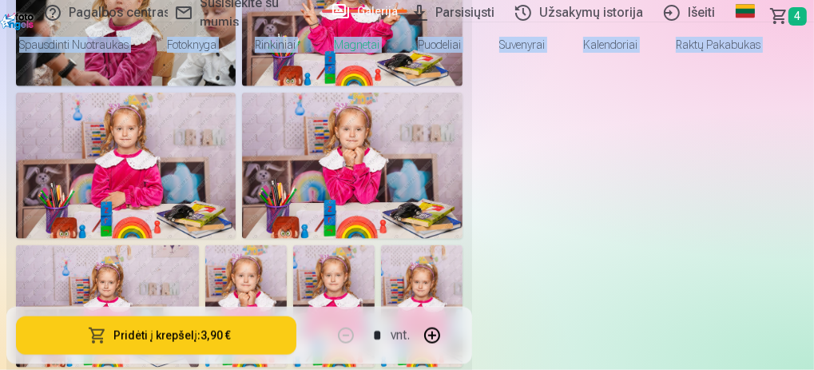
click at [296, 319] on button "Pridėti į krepšelį : 3,90 €" at bounding box center [156, 334] width 280 height 38
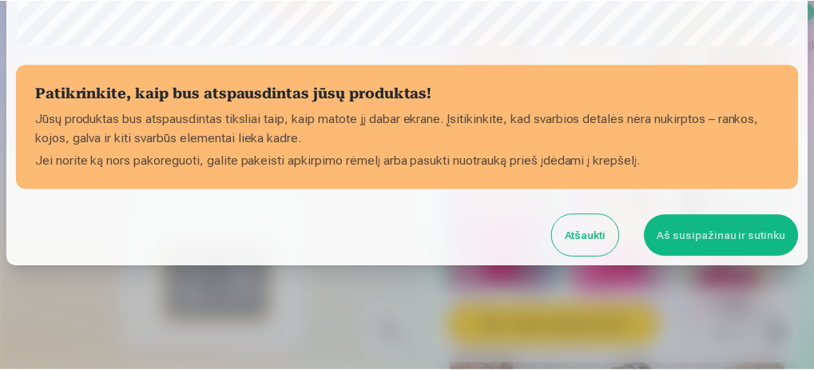
scroll to position [573, 0]
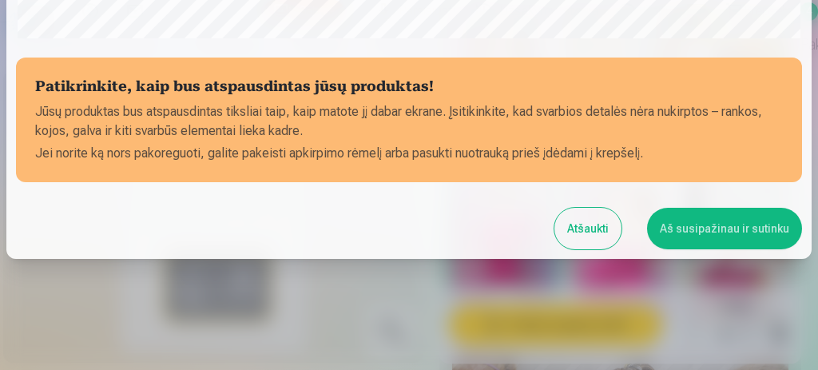
click at [743, 233] on button "Aš susipažinau ir sutinku" at bounding box center [724, 229] width 155 height 42
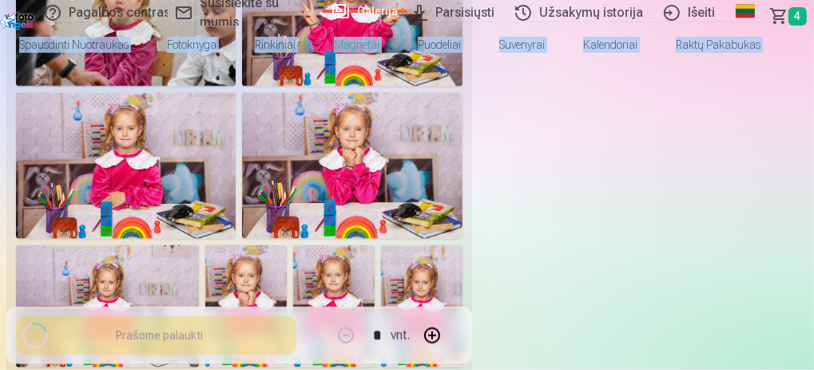
scroll to position [571, 0]
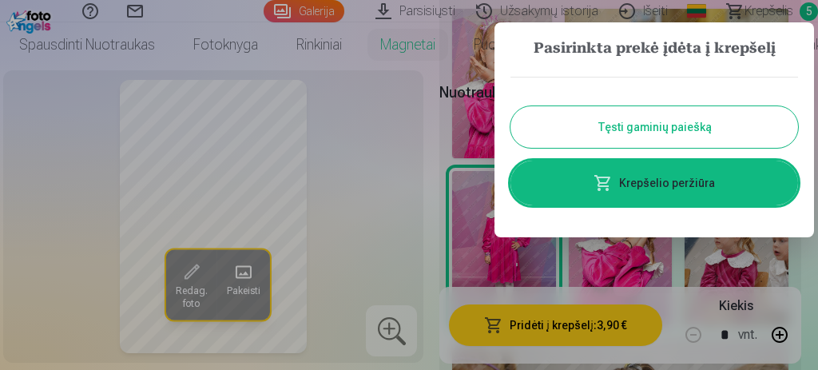
click at [683, 132] on button "Tęsti gaminių paiešką" at bounding box center [653, 127] width 287 height 42
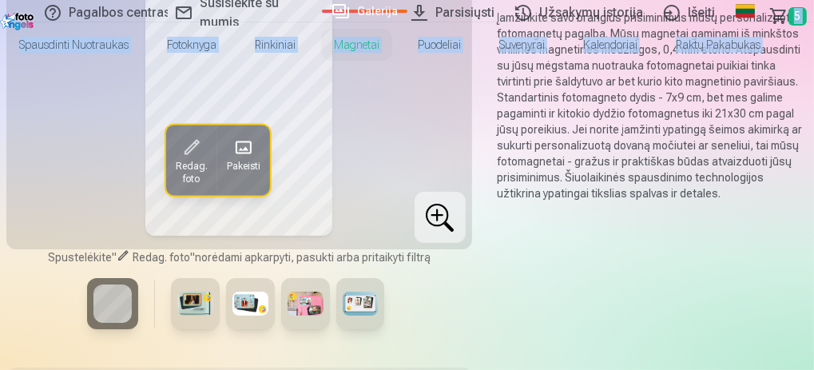
scroll to position [0, 0]
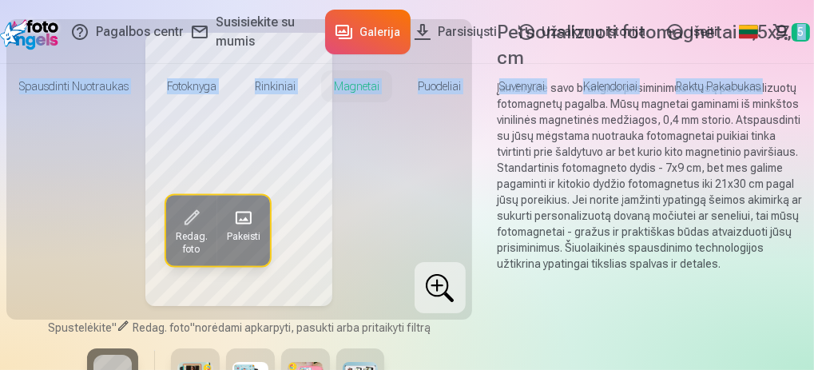
click at [779, 41] on span "Krepšelis" at bounding box center [779, 31] width 0 height 19
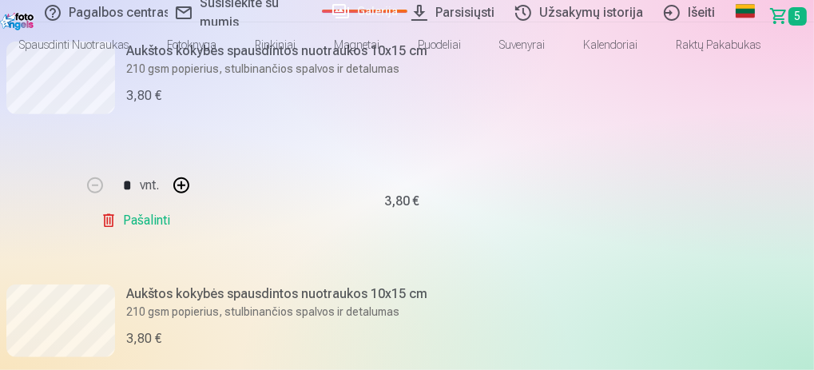
scroll to position [699, 0]
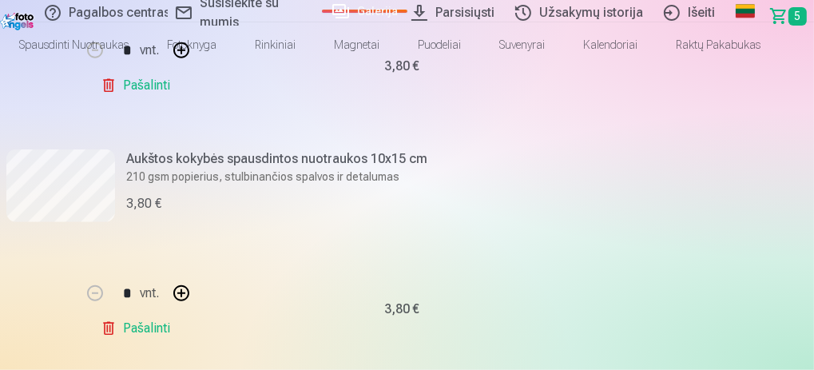
scroll to position [832, 0]
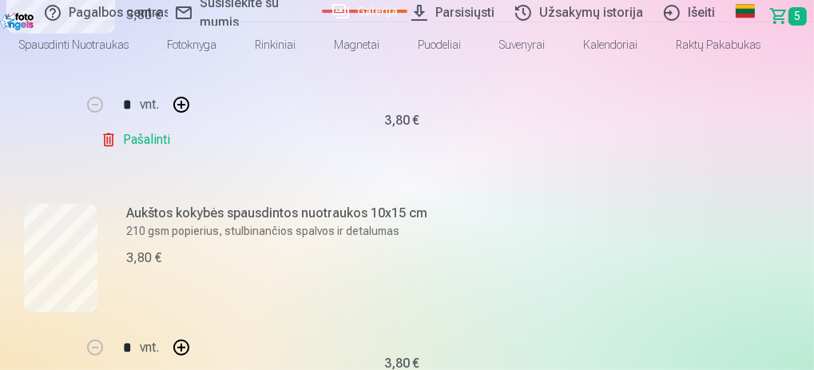
scroll to position [257, 0]
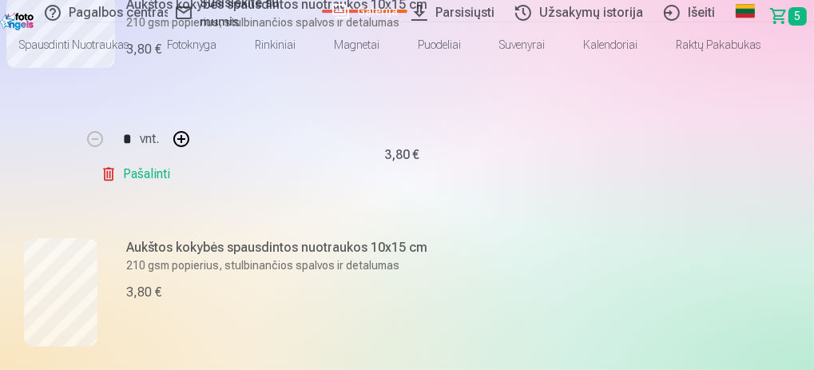
click at [322, 10] on link "Galerija" at bounding box center [364, 11] width 85 height 3
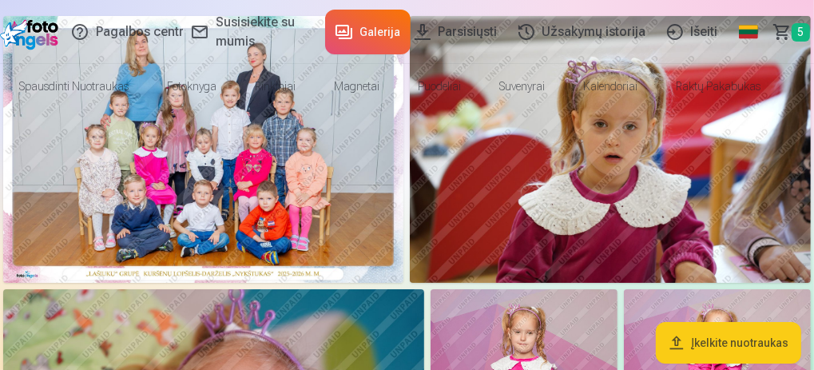
click at [403, 245] on img at bounding box center [203, 149] width 400 height 267
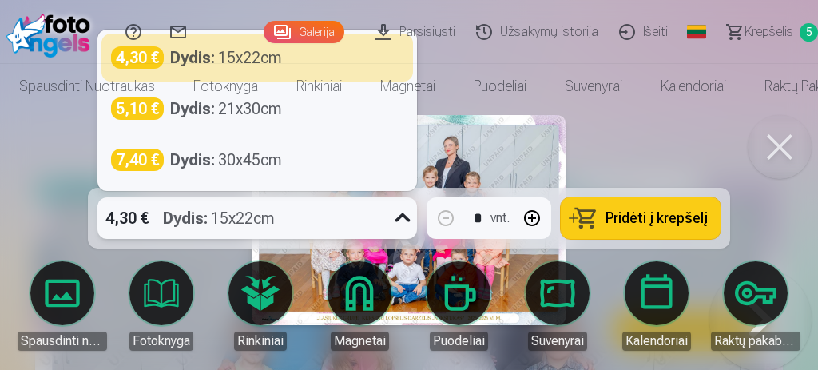
click at [364, 208] on div "4,30 € Dydis : 15x22cm" at bounding box center [241, 218] width 289 height 42
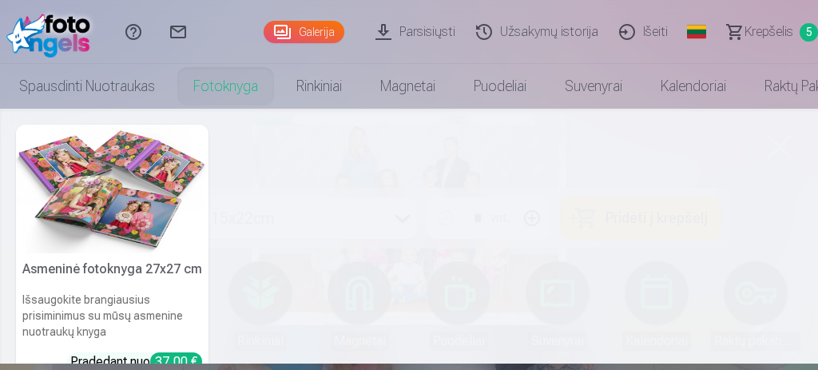
click at [248, 70] on link "Fotoknyga" at bounding box center [225, 86] width 103 height 45
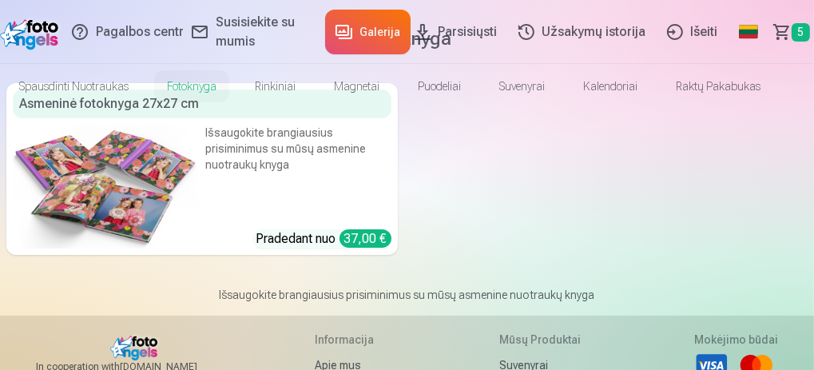
click at [325, 36] on link "Galerija" at bounding box center [367, 32] width 85 height 45
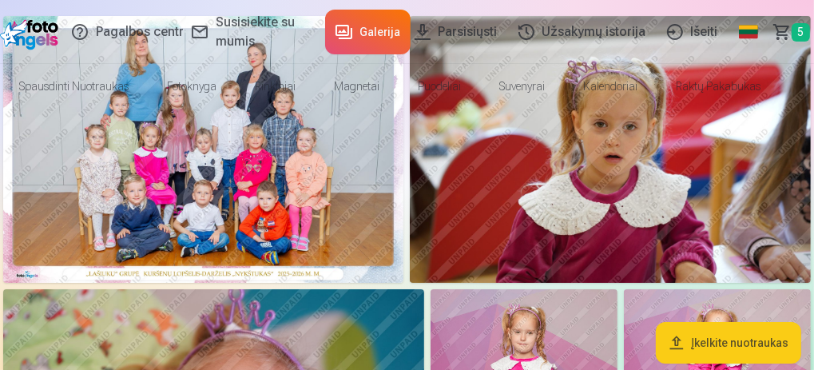
click at [335, 248] on img at bounding box center [203, 149] width 400 height 267
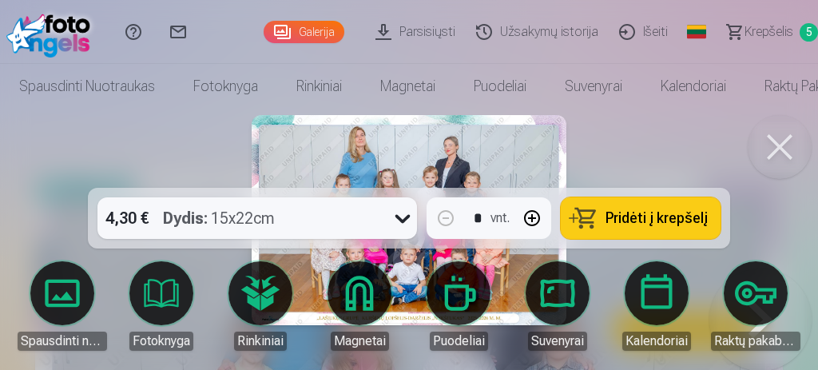
click at [637, 223] on span "Pridėti į krepšelį" at bounding box center [656, 218] width 102 height 14
click at [763, 20] on link "Krepšelis 6" at bounding box center [764, 32] width 105 height 64
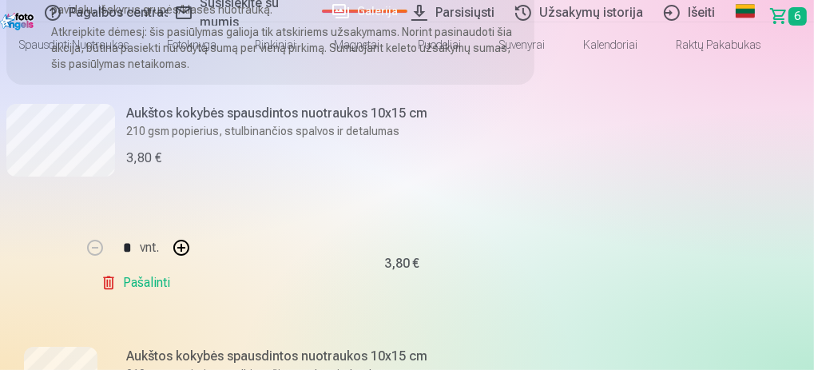
scroll to position [147, 0]
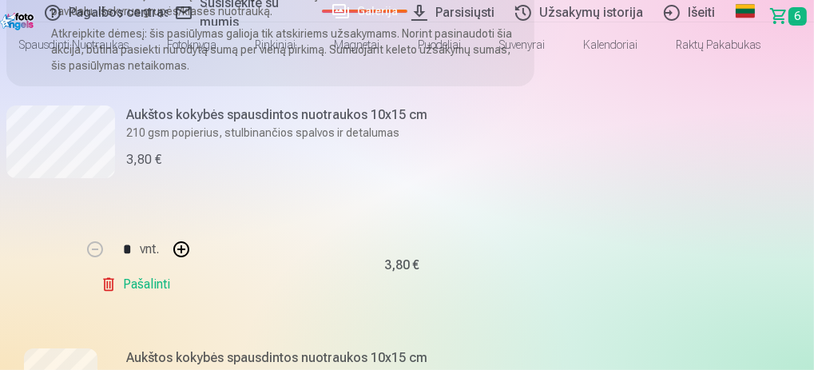
click at [327, 10] on link "Galerija" at bounding box center [364, 11] width 85 height 3
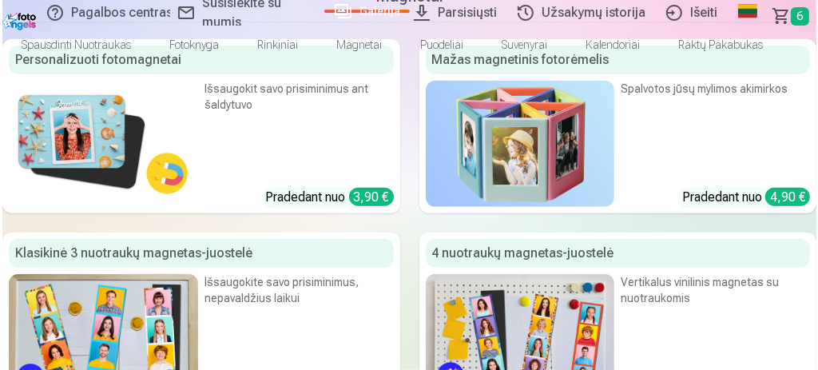
scroll to position [5131, 0]
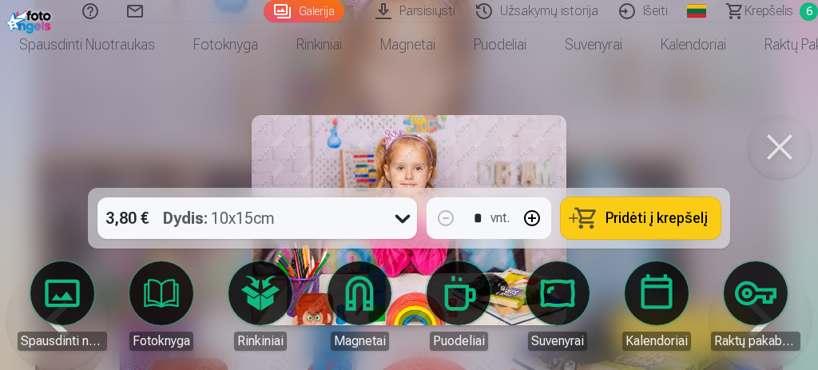
click at [626, 214] on span "Pridėti į krepšelį" at bounding box center [656, 218] width 102 height 14
click at [764, 6] on span "Krepšelis" at bounding box center [768, 11] width 49 height 19
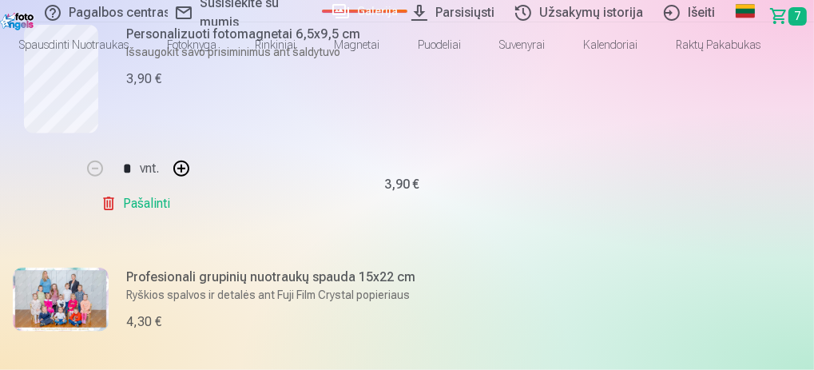
scroll to position [1199, 0]
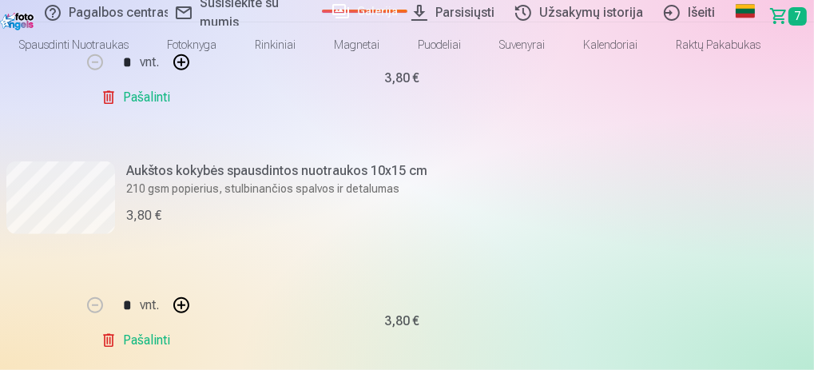
scroll to position [822, 0]
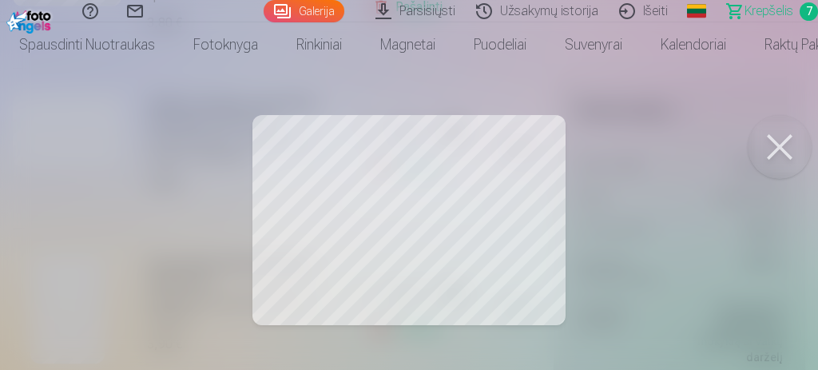
click at [180, 172] on div at bounding box center [409, 185] width 818 height 370
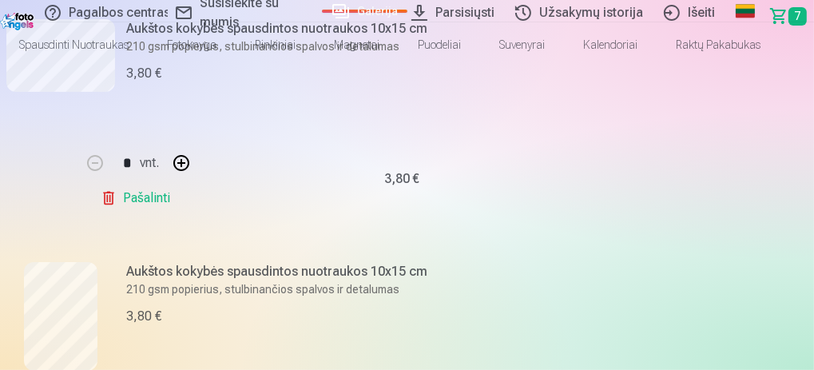
scroll to position [0, 0]
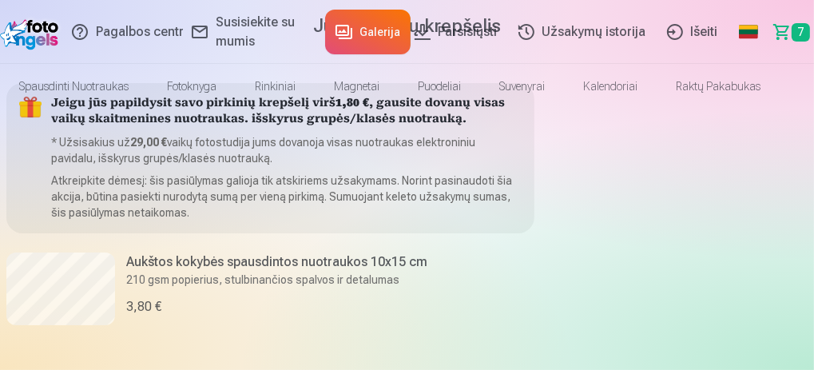
click at [325, 34] on link "Galerija" at bounding box center [367, 32] width 85 height 45
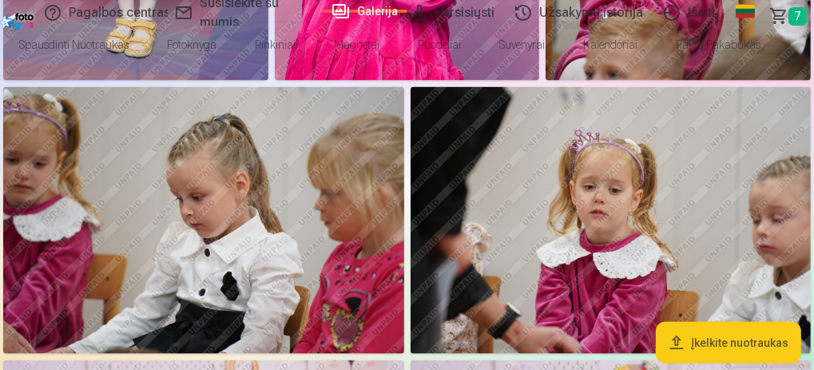
scroll to position [1482, 0]
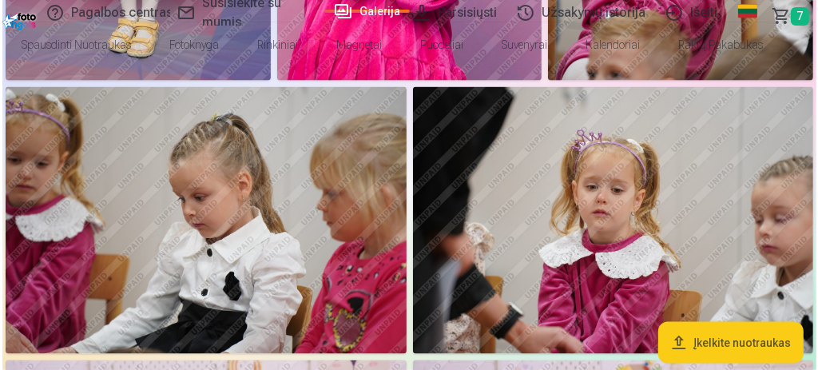
scroll to position [1487, 0]
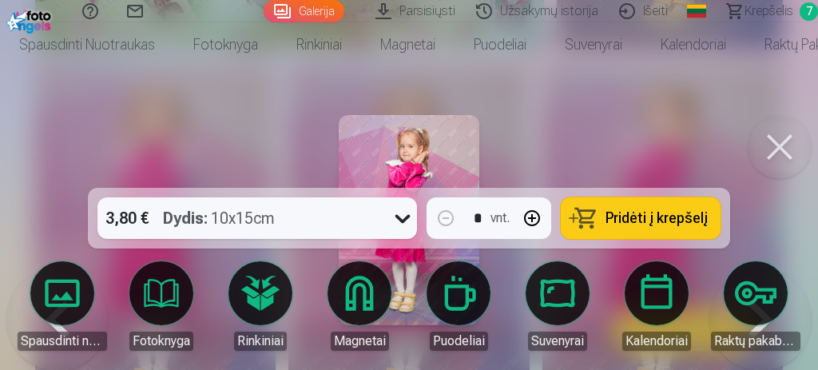
click at [648, 223] on span "Pridėti į krepšelį" at bounding box center [656, 218] width 102 height 14
click at [773, 1] on link "Krepšelis 8" at bounding box center [764, 11] width 105 height 22
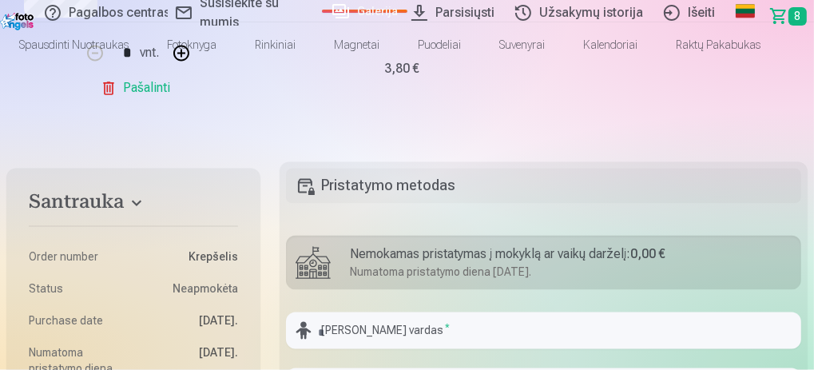
scroll to position [2026, 0]
type input "********"
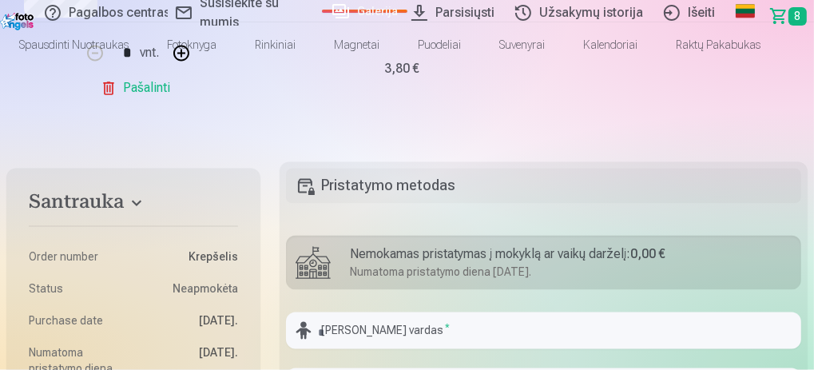
type input "**********"
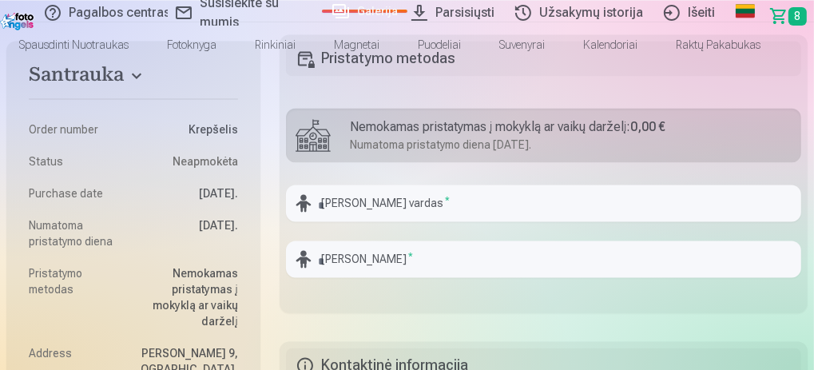
scroll to position [38, 0]
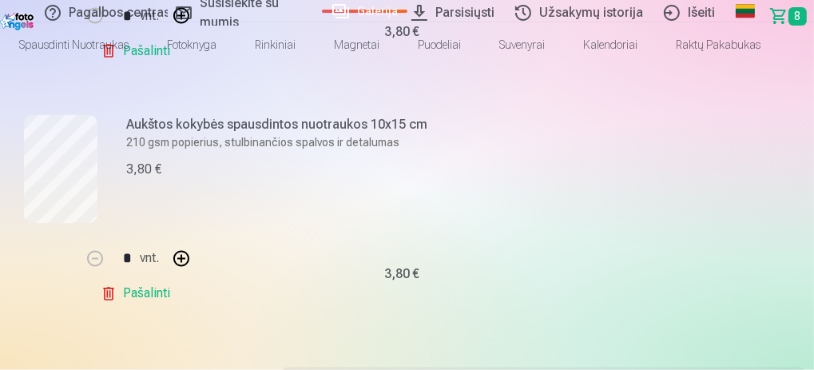
scroll to position [1801, 0]
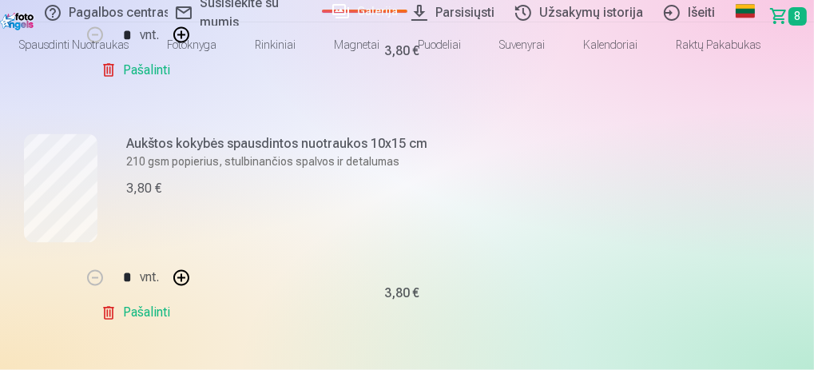
type input "********"
type input "*********"
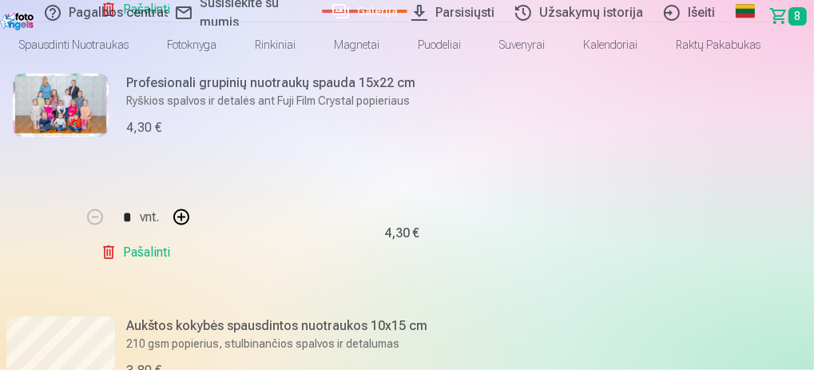
scroll to position [1401, 0]
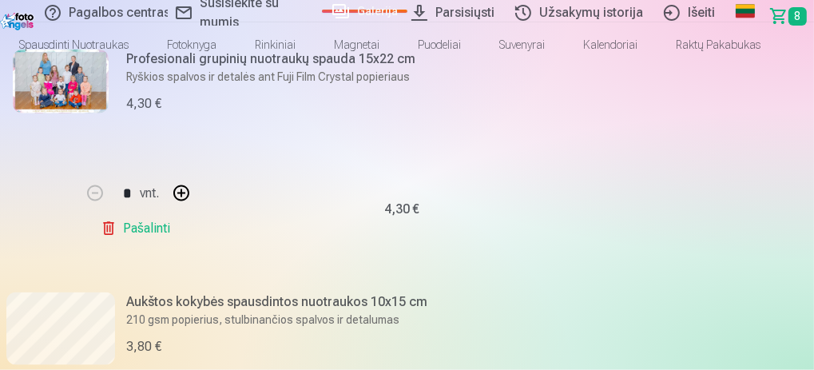
type input "**********"
click at [322, 10] on link "Galerija" at bounding box center [364, 11] width 85 height 3
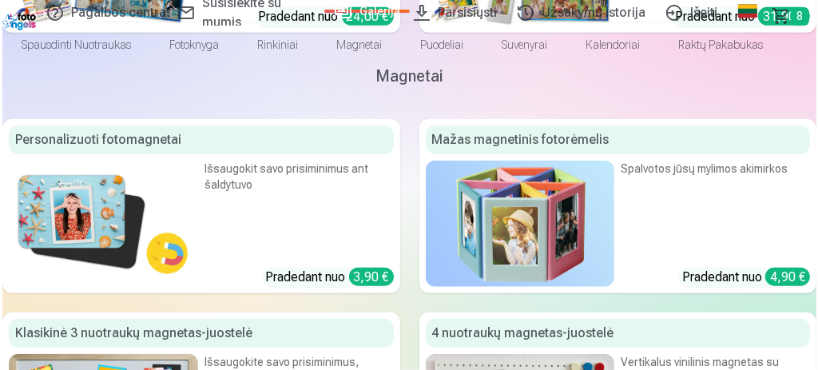
scroll to position [5048, 0]
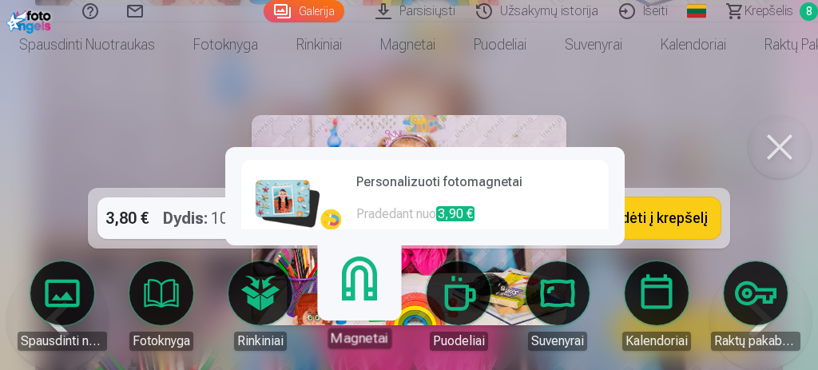
click at [349, 303] on link "Magnetai" at bounding box center [359, 299] width 98 height 98
click at [444, 174] on h6 "Personalizuoti fotomagnetai" at bounding box center [477, 188] width 243 height 32
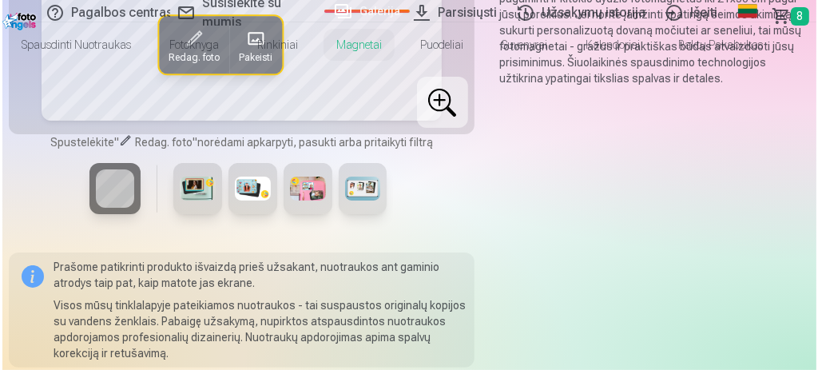
scroll to position [185, 0]
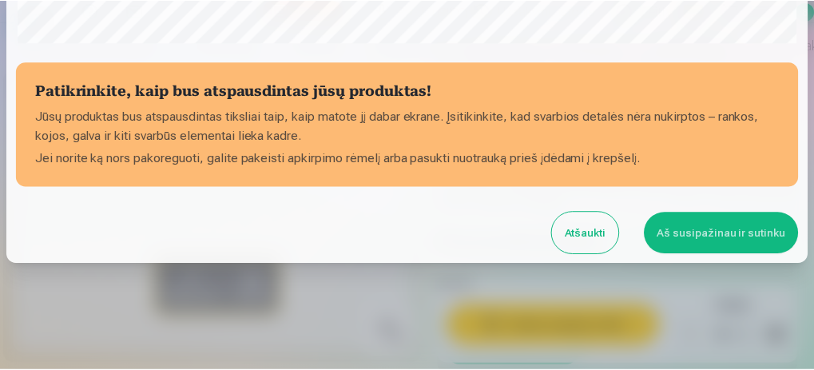
scroll to position [573, 0]
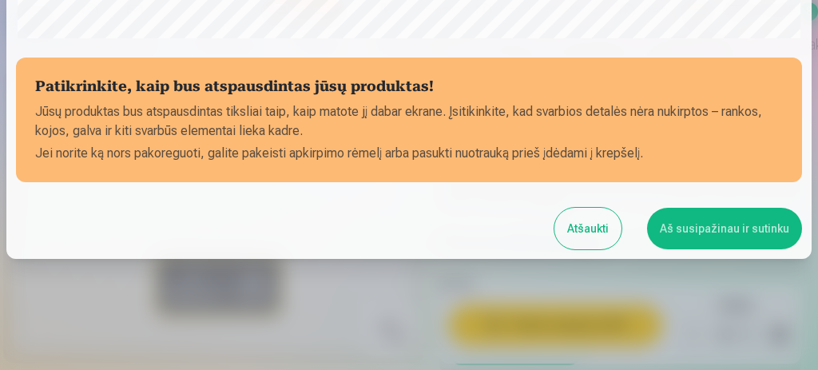
click at [690, 222] on button "Aš susipažinau ir sutinku" at bounding box center [724, 229] width 155 height 42
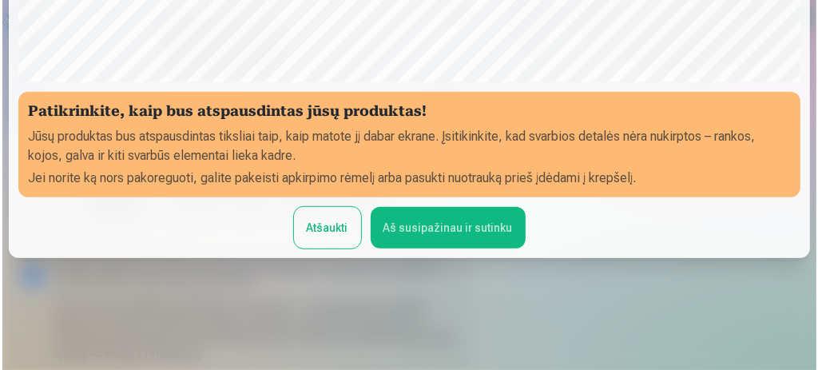
scroll to position [571, 0]
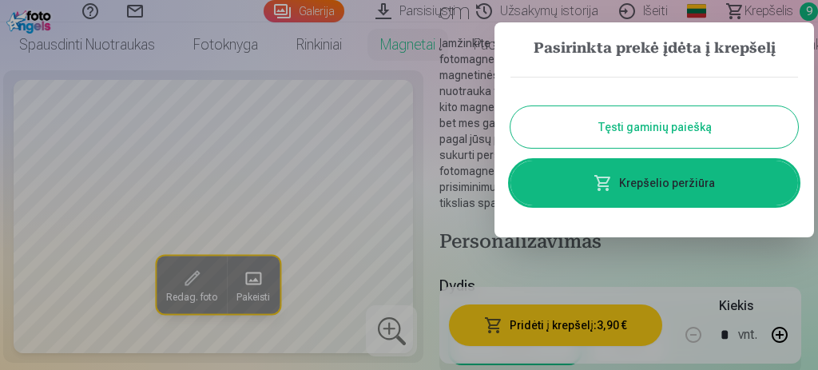
click at [654, 182] on link "Krepšelio peržiūra" at bounding box center [653, 182] width 287 height 45
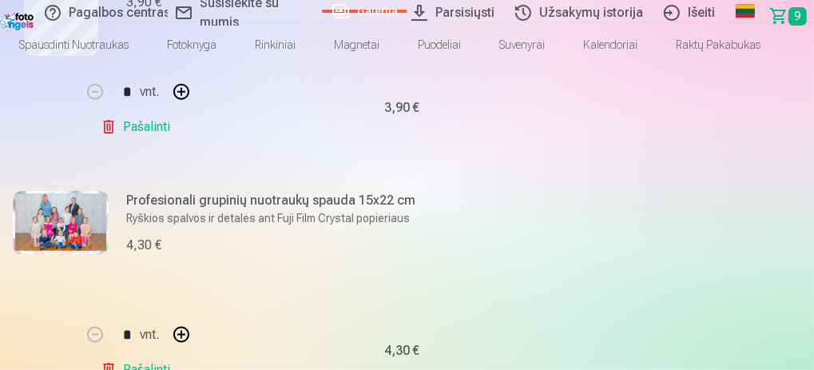
scroll to position [1264, 0]
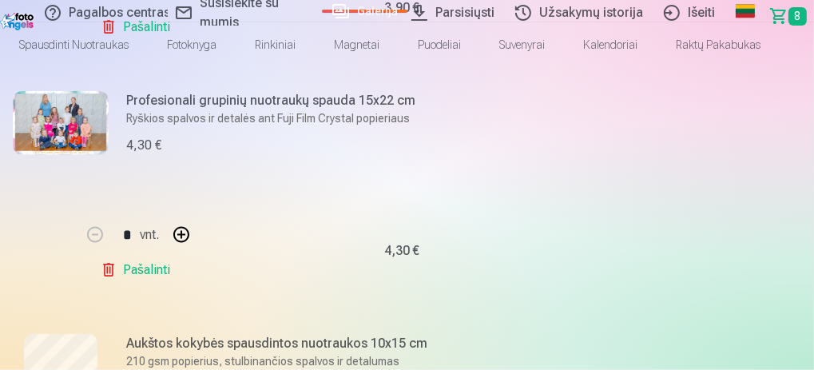
scroll to position [1359, 0]
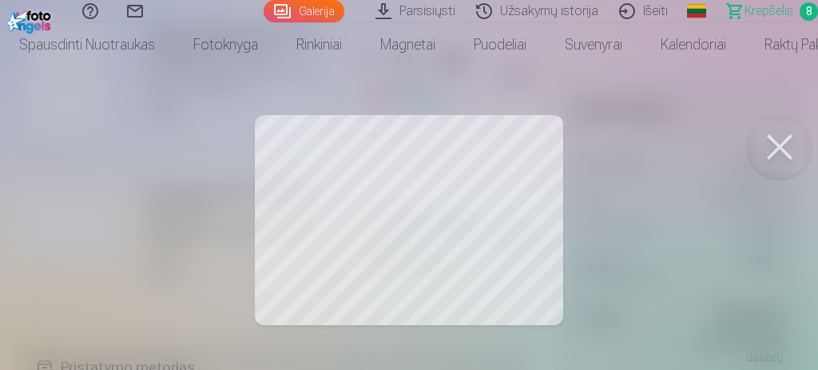
click at [190, 131] on div at bounding box center [409, 185] width 818 height 370
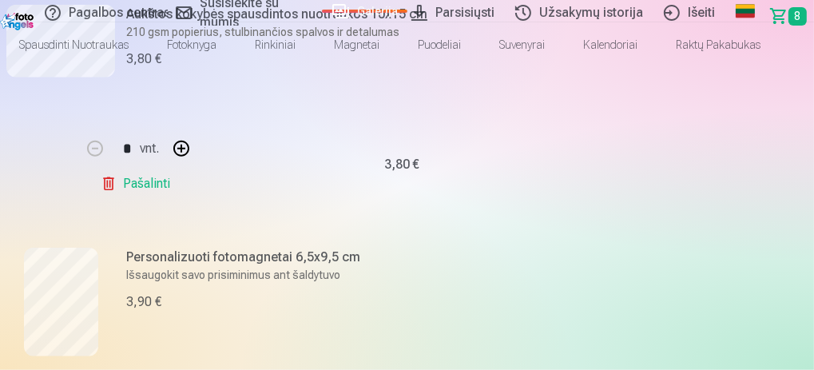
scroll to position [959, 0]
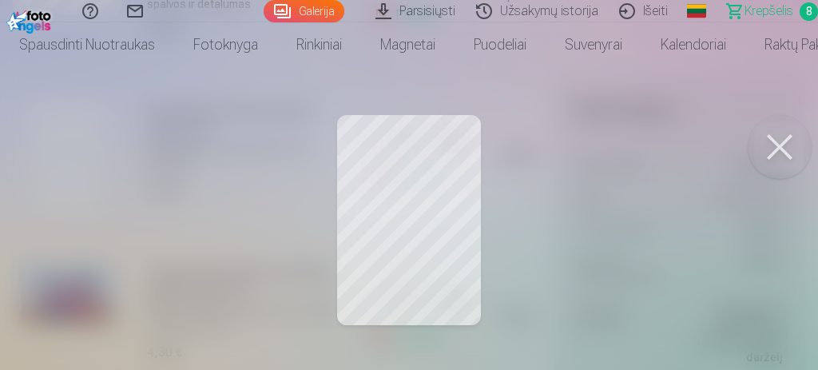
click at [176, 163] on div at bounding box center [409, 185] width 818 height 370
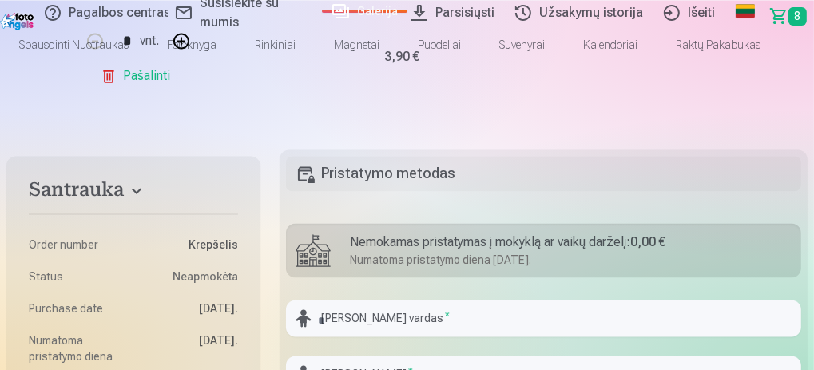
scroll to position [2047, 0]
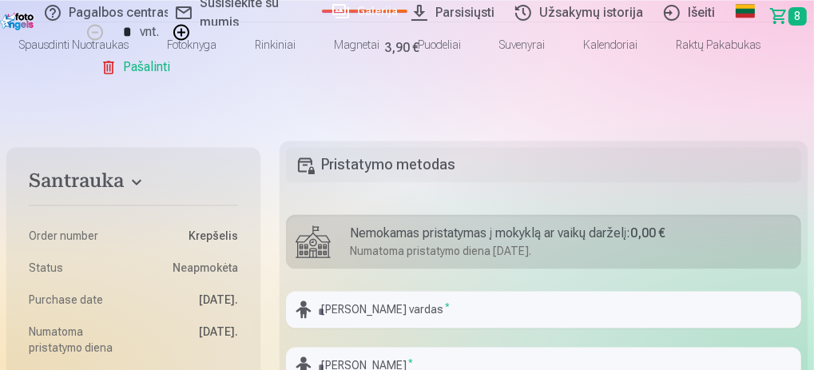
type input "********"
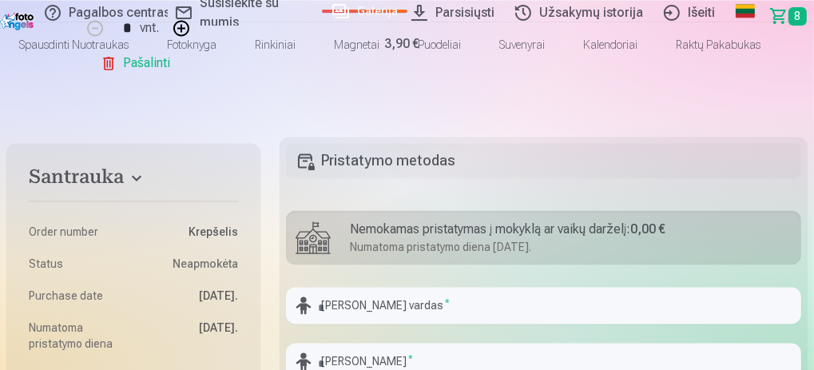
type input "********"
type input "**********"
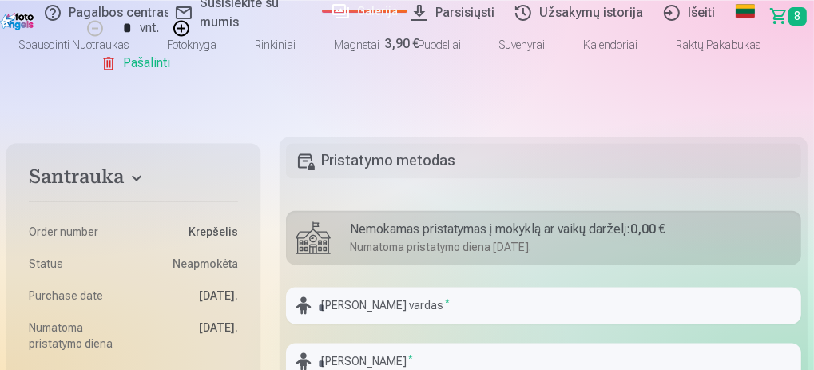
type input "**********"
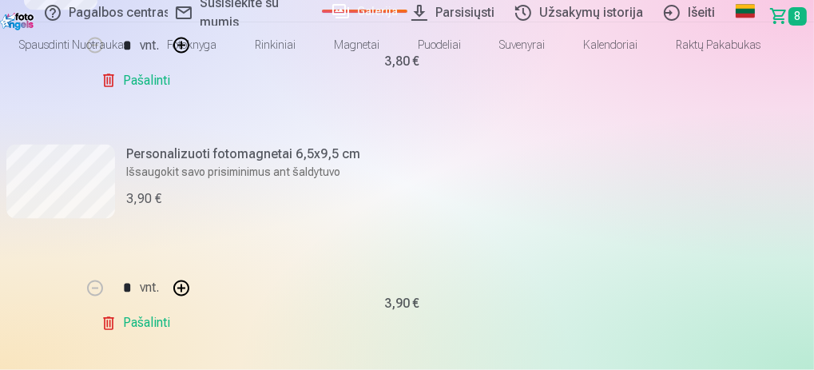
drag, startPoint x: 125, startPoint y: 179, endPoint x: 119, endPoint y: 220, distance: 41.2
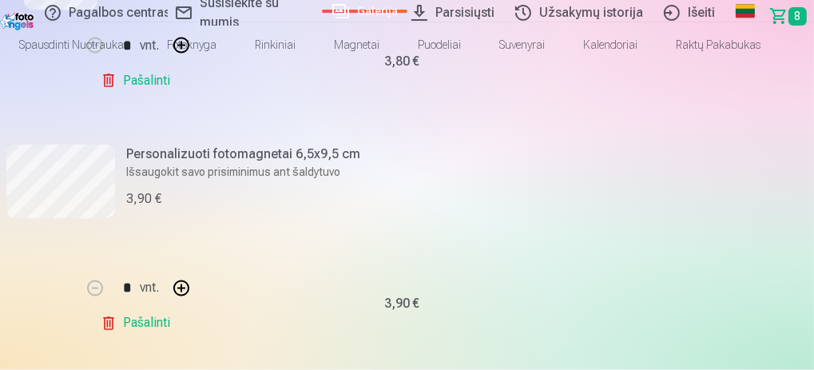
type input "*********"
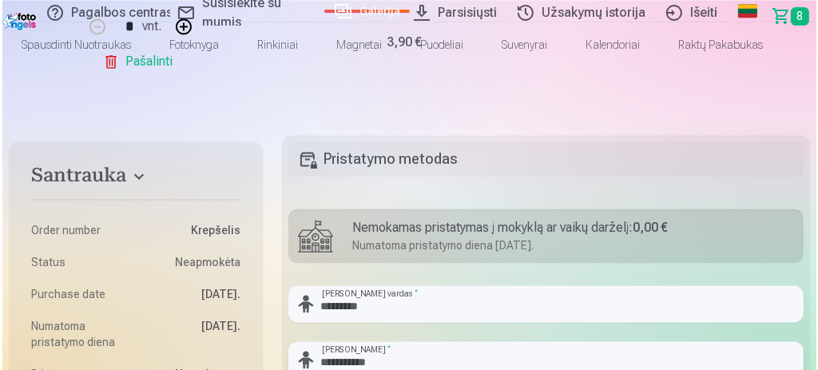
scroll to position [2054, 0]
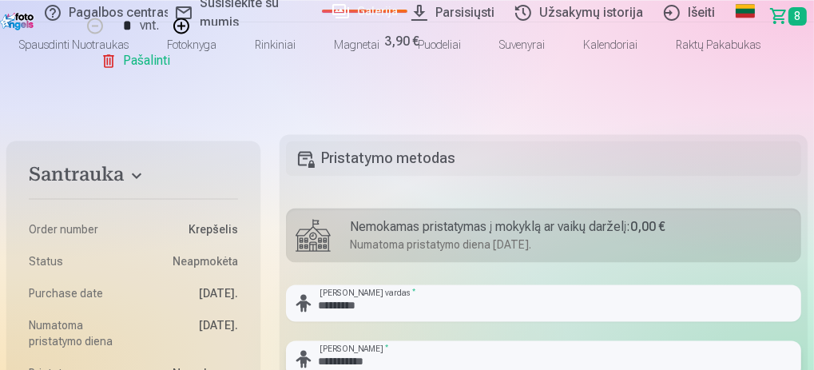
type input "**********"
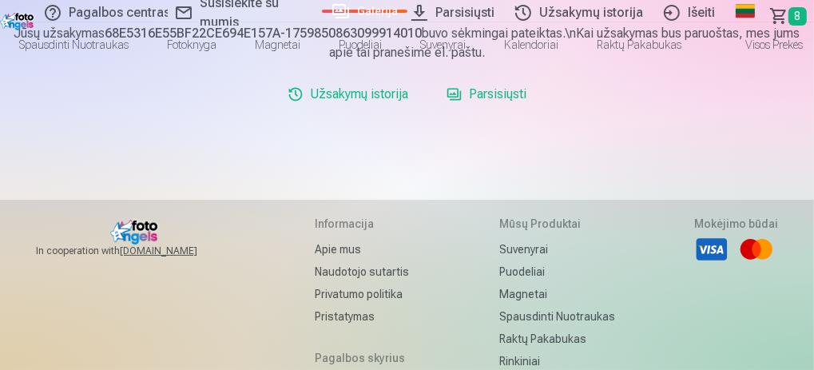
scroll to position [124, 0]
click at [488, 109] on link "Parsisiųsti" at bounding box center [486, 93] width 93 height 32
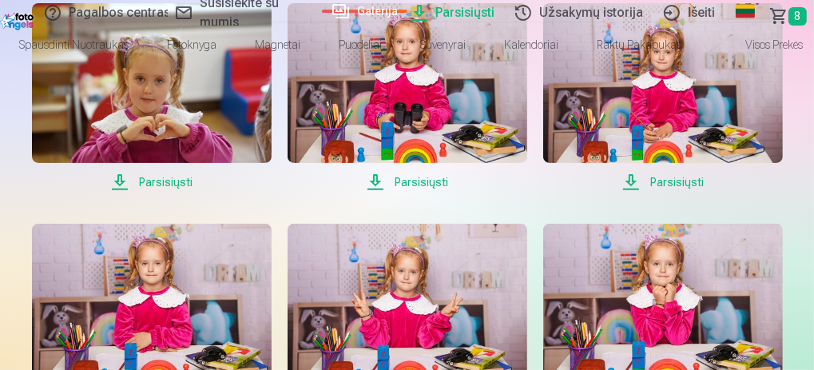
scroll to position [334, 0]
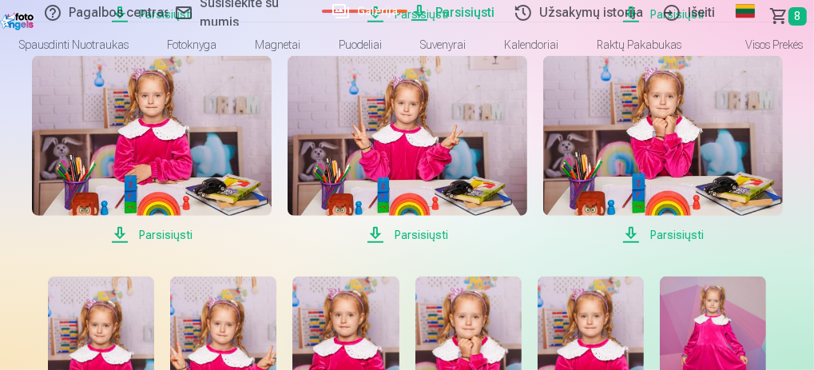
scroll to position [535, 0]
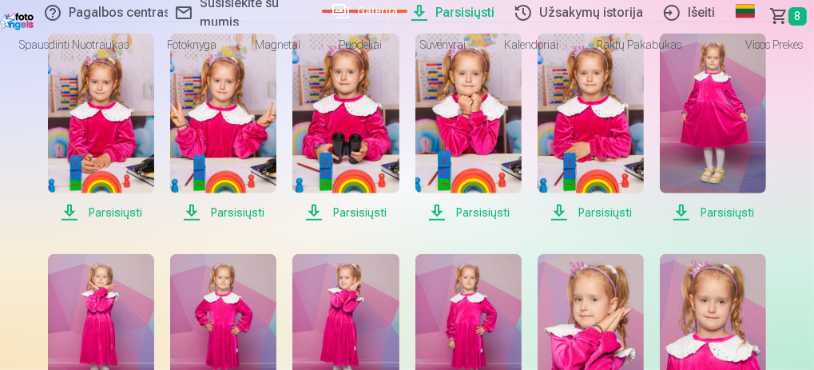
scroll to position [755, 0]
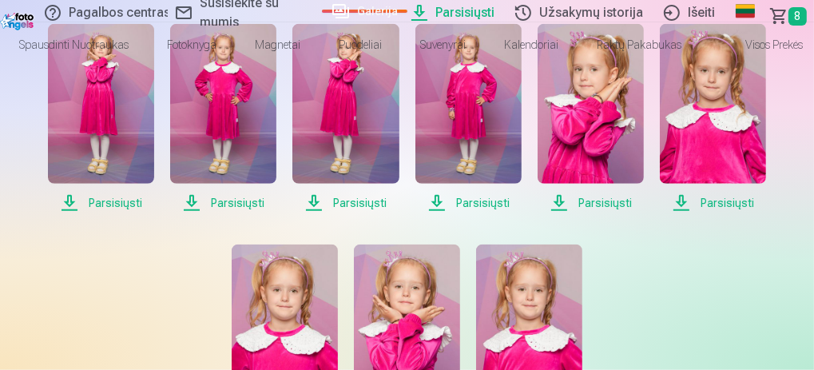
scroll to position [963, 0]
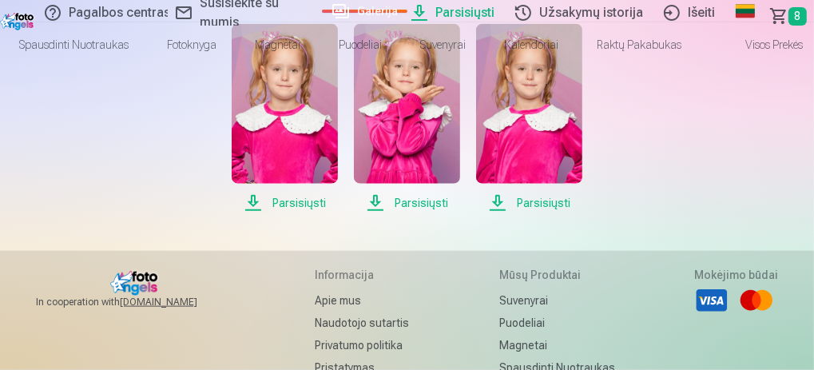
scroll to position [1185, 0]
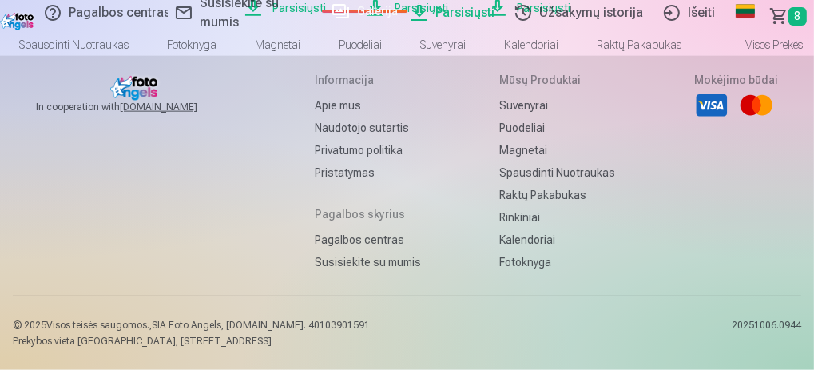
scroll to position [1417, 0]
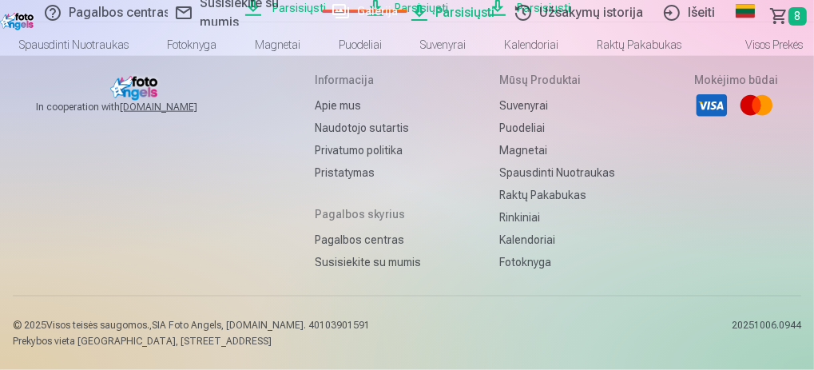
click at [338, 18] on span "Parsisiųsti" at bounding box center [285, 7] width 106 height 19
click at [460, 18] on span "Parsisiųsti" at bounding box center [407, 7] width 106 height 19
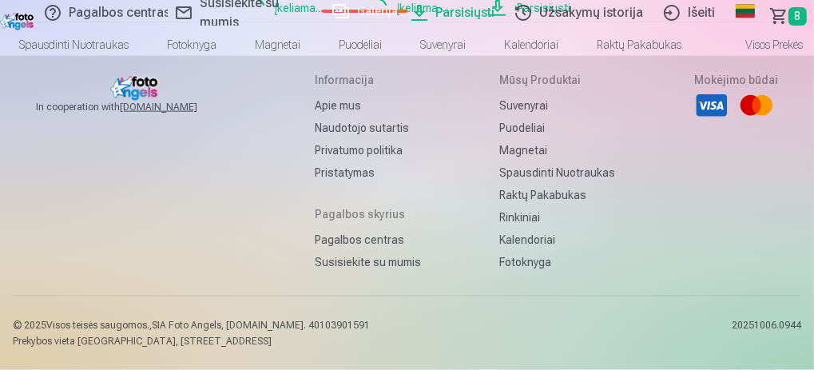
click at [476, 18] on span "Parsisiųsti" at bounding box center [529, 7] width 106 height 19
